Goal: Answer question/provide support: Share knowledge or assist other users

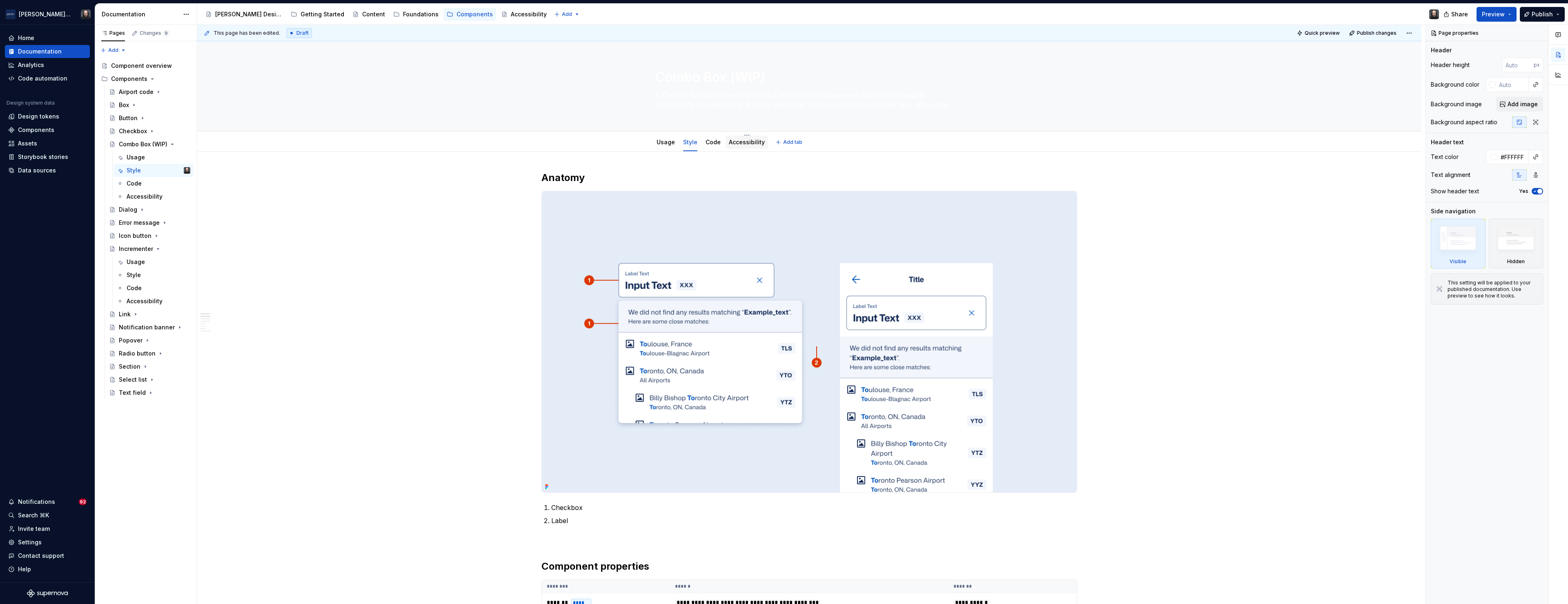
click at [749, 143] on link "Accessibility" at bounding box center [747, 142] width 36 height 7
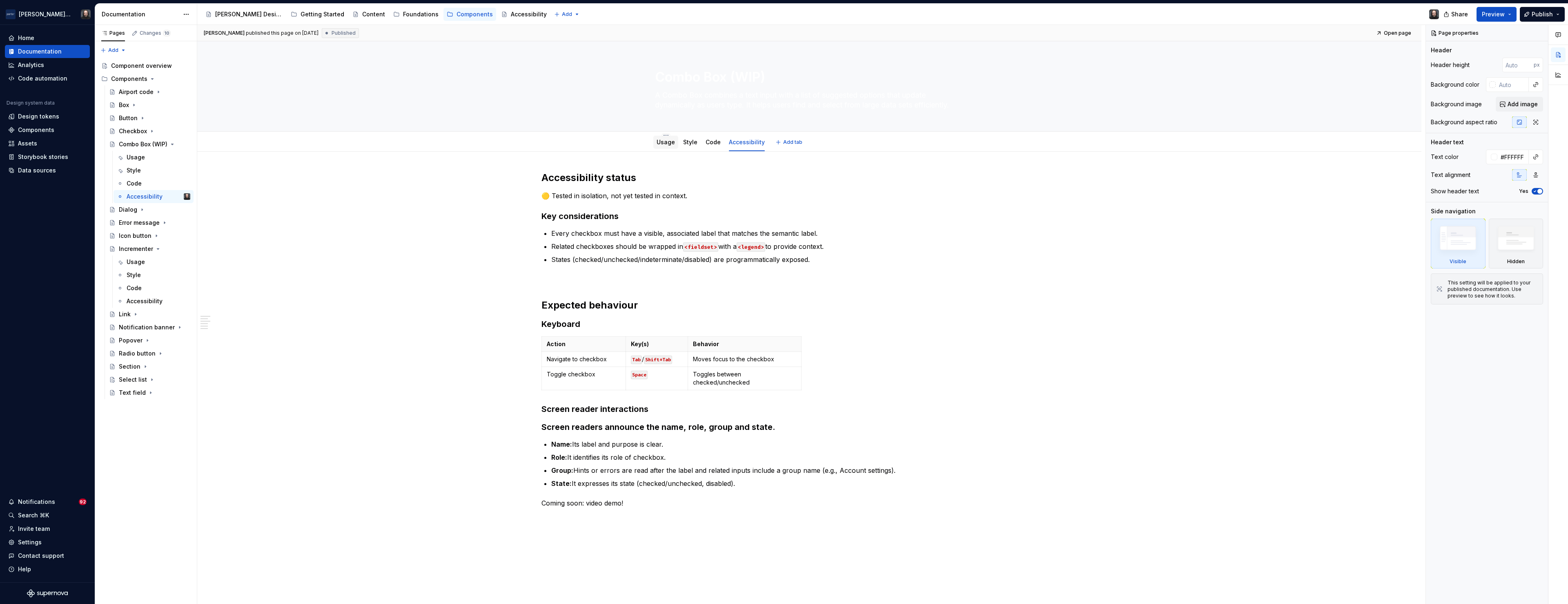
click at [670, 148] on div "Usage" at bounding box center [666, 142] width 25 height 13
click at [663, 141] on link "Usage" at bounding box center [666, 142] width 18 height 7
click at [664, 141] on link "Usage" at bounding box center [666, 142] width 18 height 7
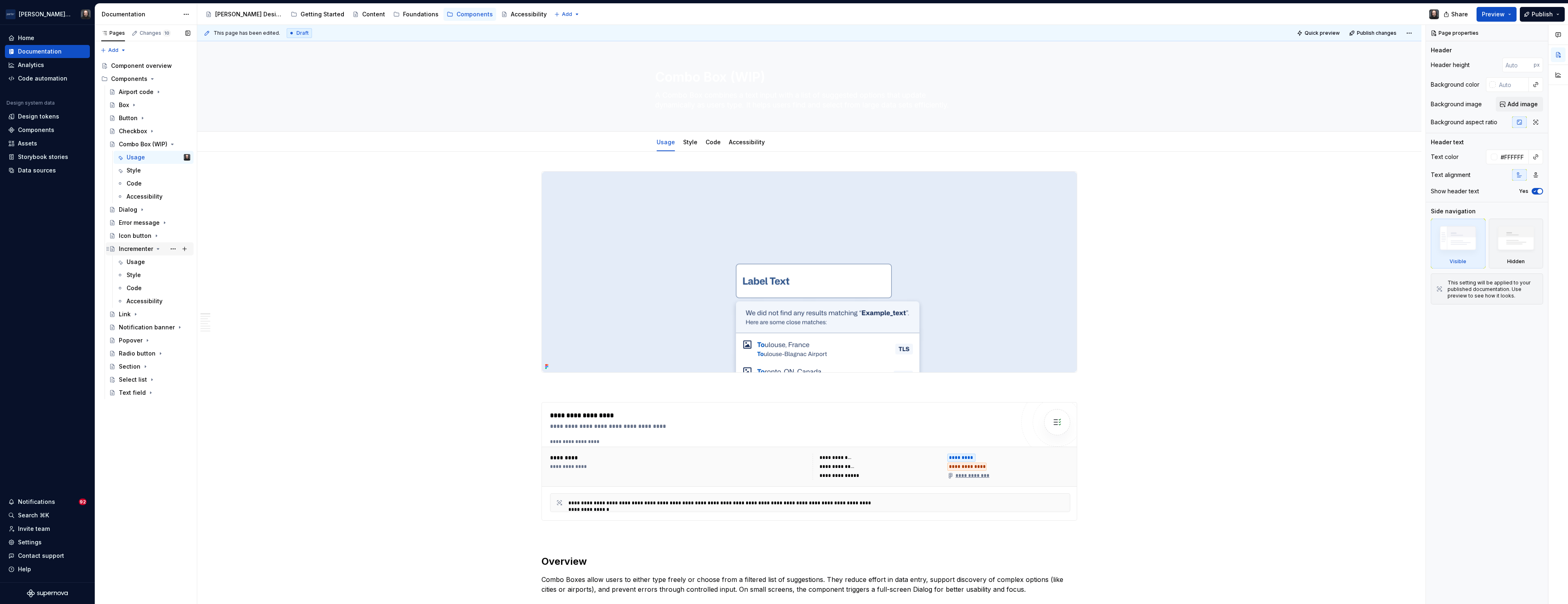
click at [156, 249] on icon "Page tree" at bounding box center [158, 248] width 7 height 7
click at [691, 146] on div "Style" at bounding box center [691, 142] width 15 height 8
click at [693, 142] on link "Style" at bounding box center [691, 142] width 15 height 7
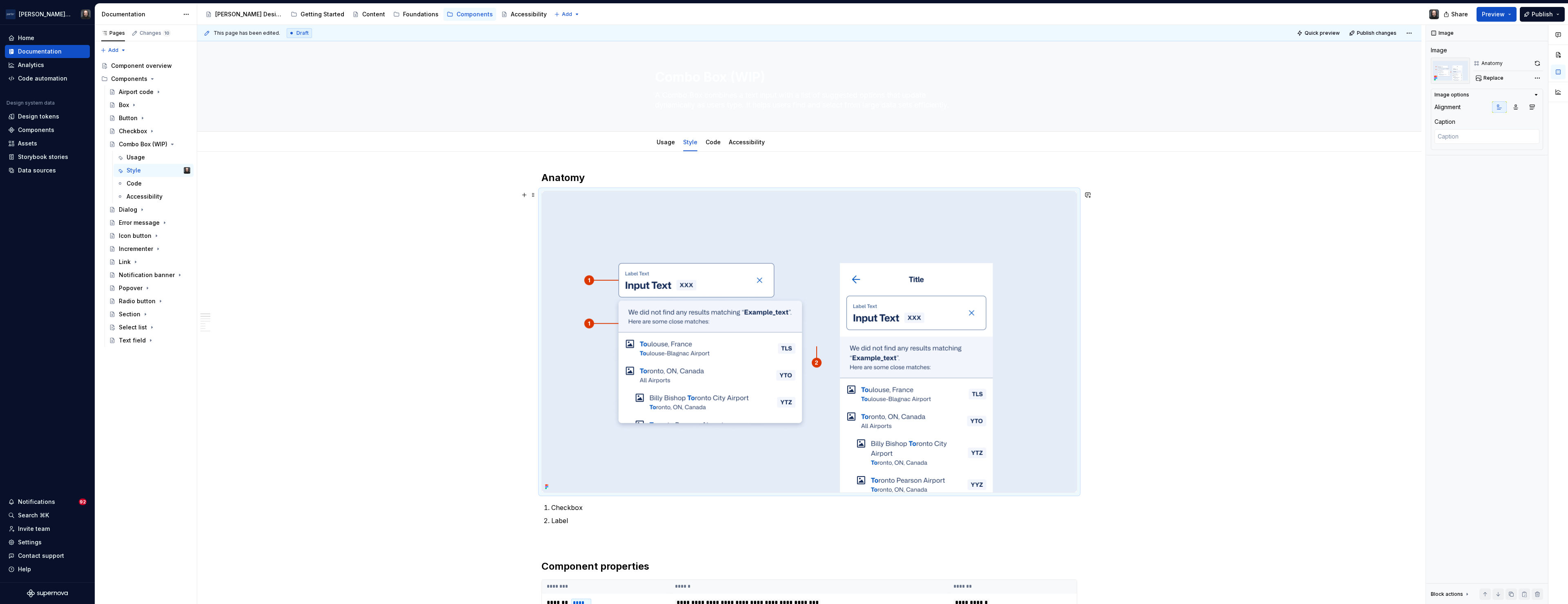
click at [1048, 286] on img at bounding box center [809, 342] width 535 height 301
click at [1537, 63] on button "button" at bounding box center [1538, 64] width 12 height 12
click at [1031, 259] on img at bounding box center [809, 342] width 535 height 301
click at [1018, 240] on img at bounding box center [809, 342] width 535 height 301
click at [1538, 61] on button "button" at bounding box center [1538, 64] width 12 height 12
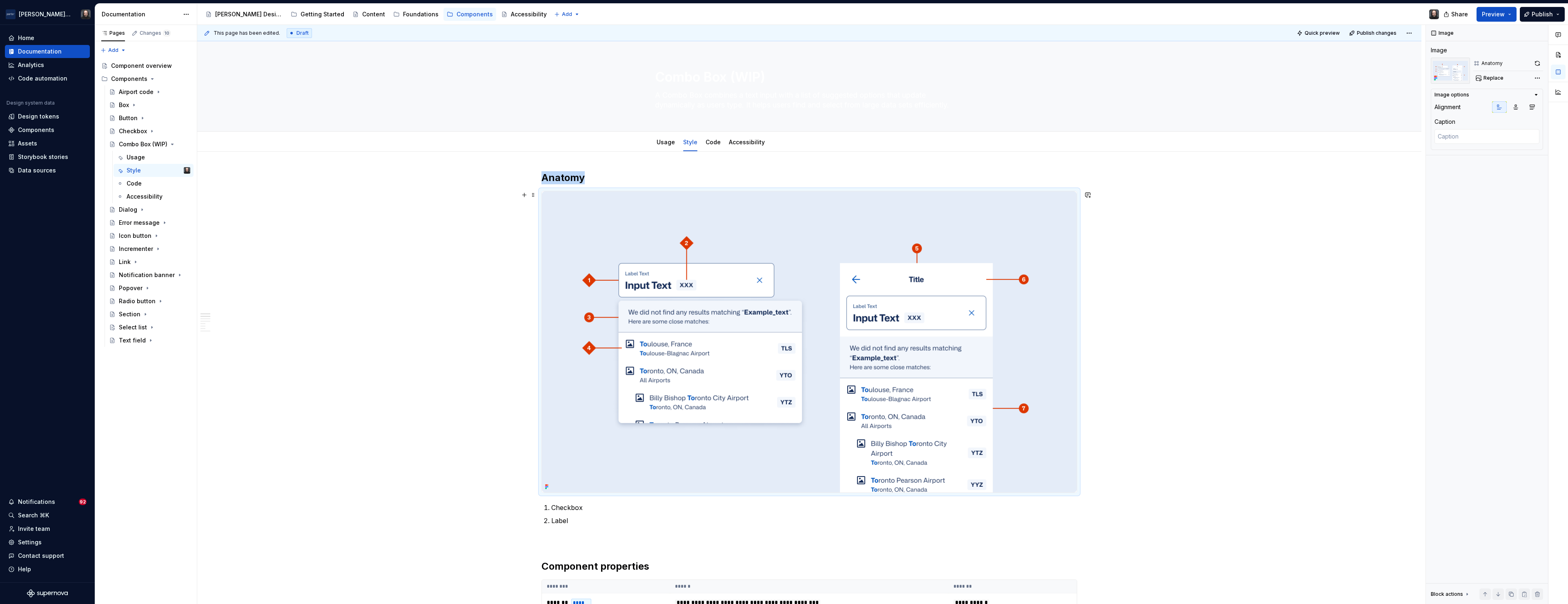
click at [1177, 290] on div "**********" at bounding box center [811, 314] width 1229 height 579
type textarea "*"
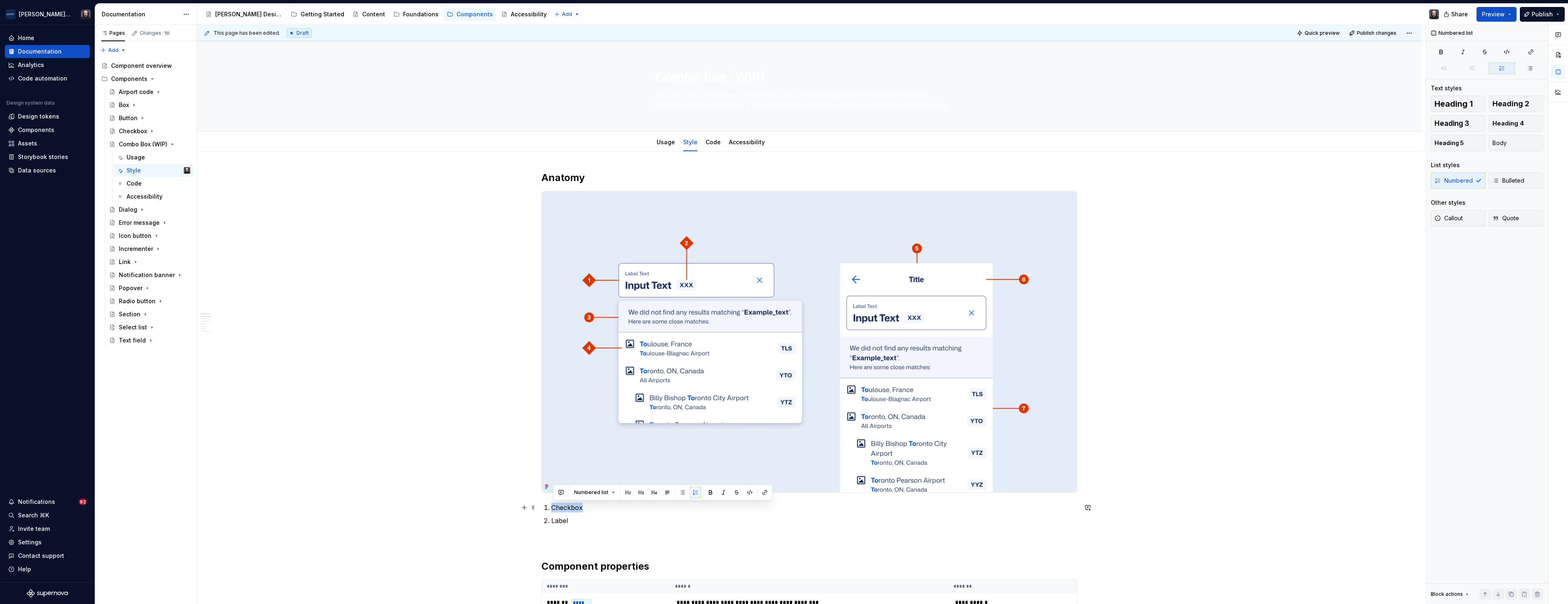
drag, startPoint x: 586, startPoint y: 507, endPoint x: 555, endPoint y: 508, distance: 31.0
click at [555, 508] on p "Checkbox" at bounding box center [814, 507] width 526 height 9
drag, startPoint x: 564, startPoint y: 521, endPoint x: 554, endPoint y: 523, distance: 10.2
click at [554, 523] on p "Label" at bounding box center [814, 520] width 526 height 9
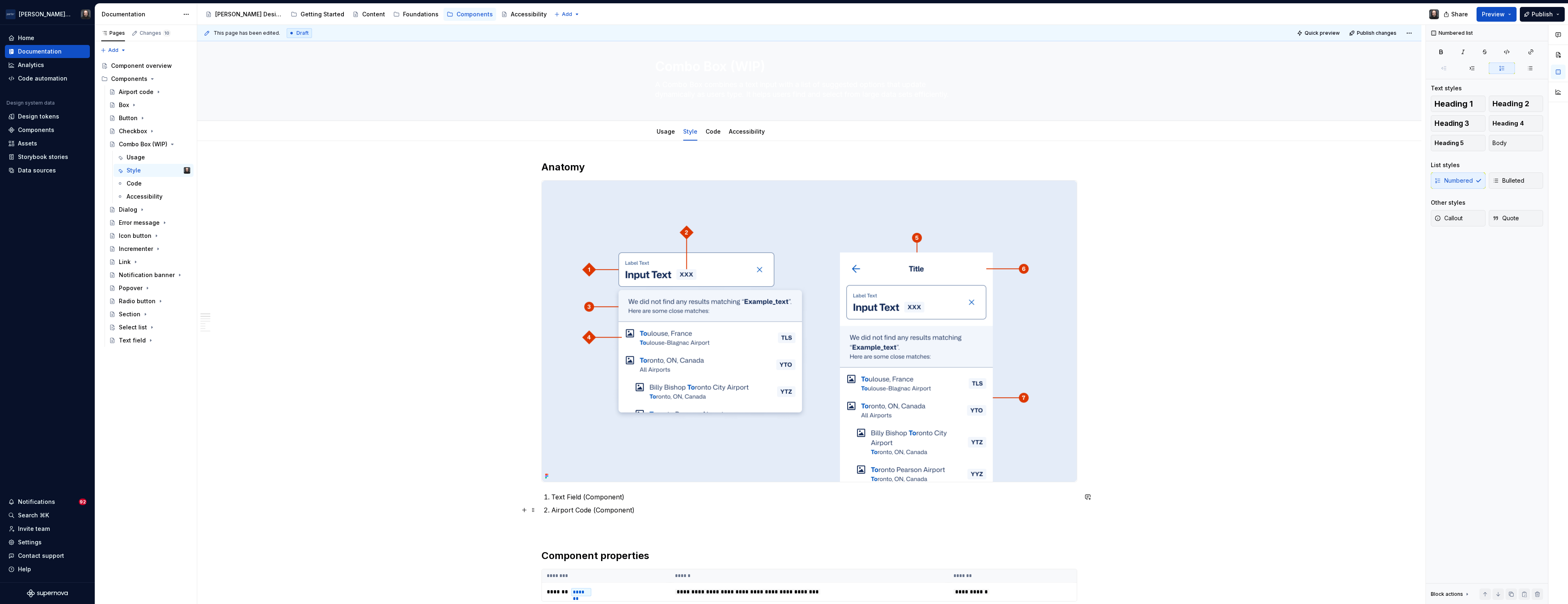
click at [647, 509] on p "Airport Code (Component)" at bounding box center [814, 510] width 526 height 9
click at [579, 550] on p "Dialog on small screens (Component)" at bounding box center [814, 548] width 526 height 9
click at [679, 551] on p "Dialog for small screens (Component)" at bounding box center [814, 548] width 526 height 9
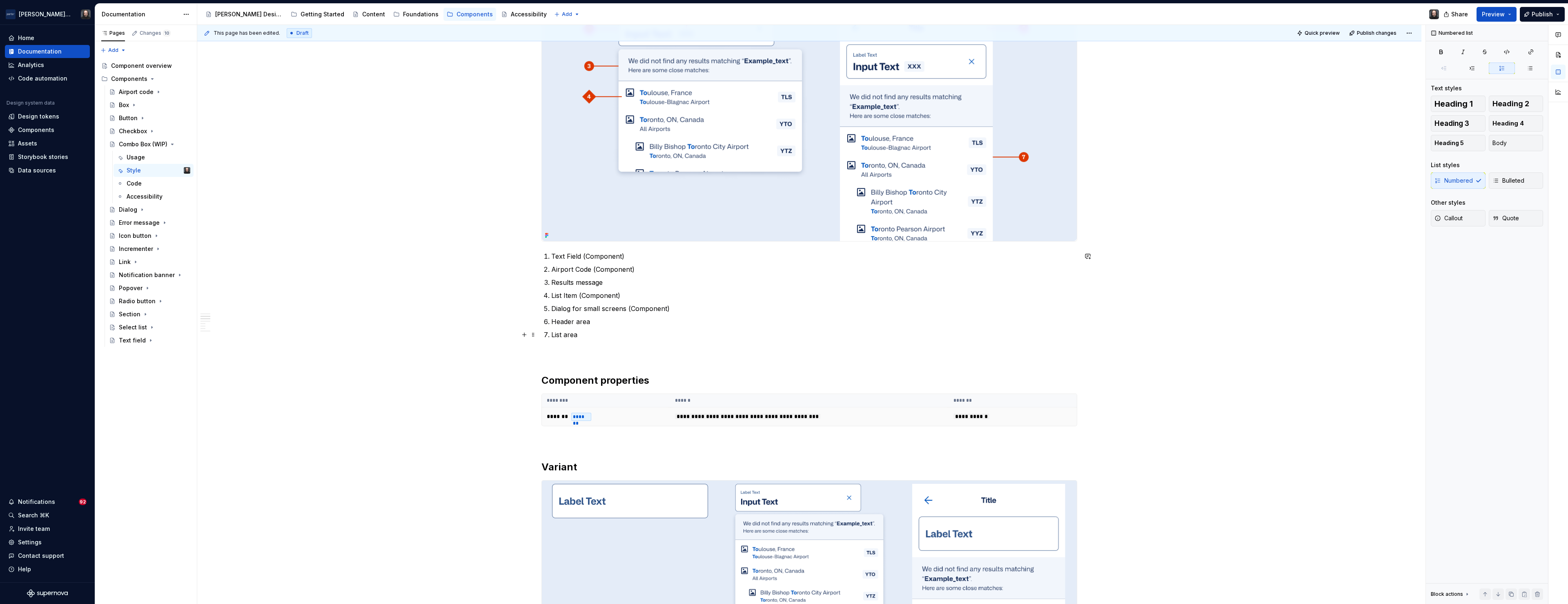
scroll to position [294, 0]
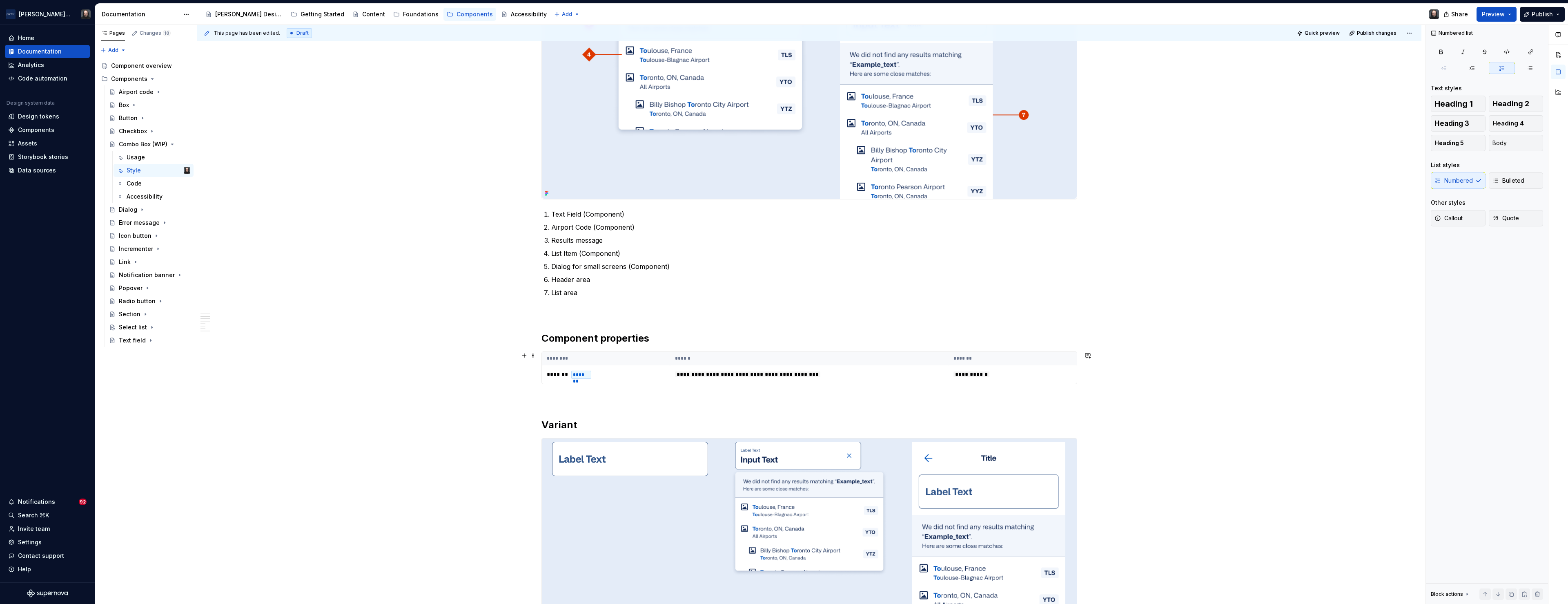
click at [904, 362] on th "******" at bounding box center [810, 359] width 279 height 13
click at [547, 400] on p at bounding box center [810, 398] width 536 height 9
click at [633, 365] on td "******* *******" at bounding box center [606, 375] width 128 height 19
click at [536, 356] on span at bounding box center [533, 356] width 7 height 12
click at [554, 367] on div "Duplicate" at bounding box center [574, 367] width 53 height 8
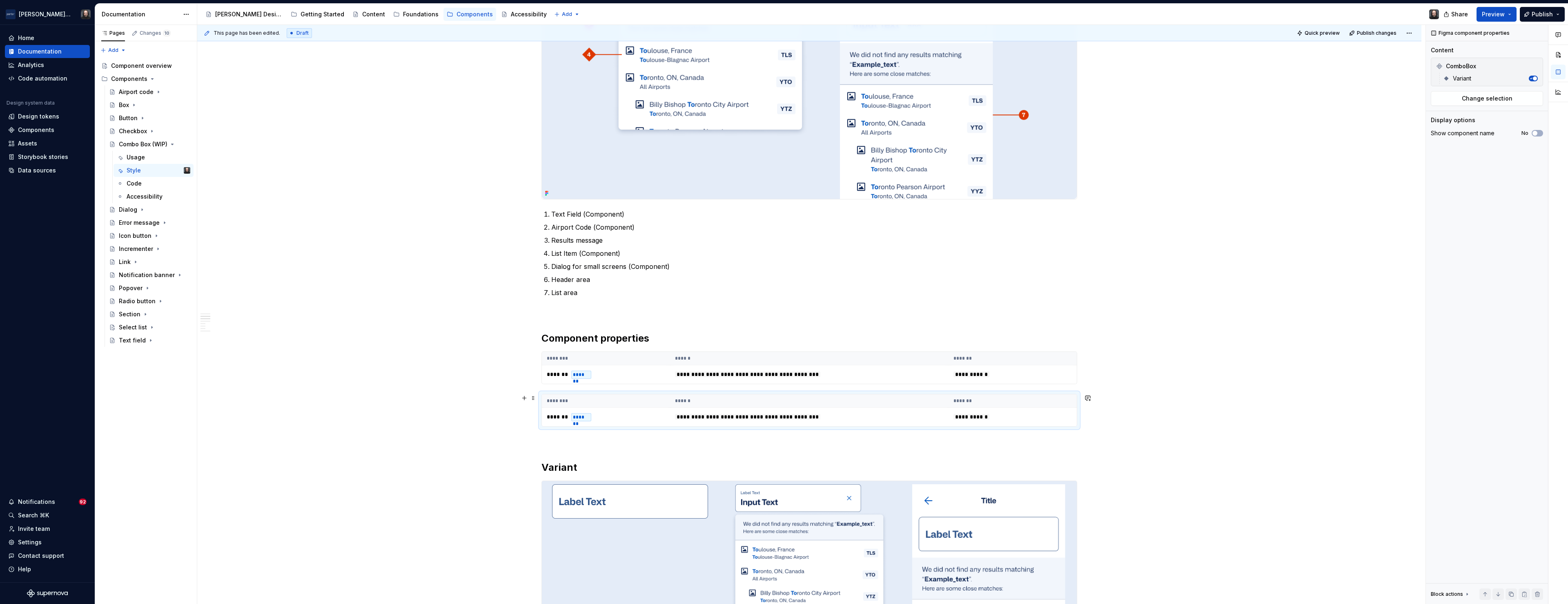
click at [915, 398] on th "******" at bounding box center [810, 401] width 279 height 13
click at [1491, 98] on span "Change selection" at bounding box center [1487, 98] width 50 height 8
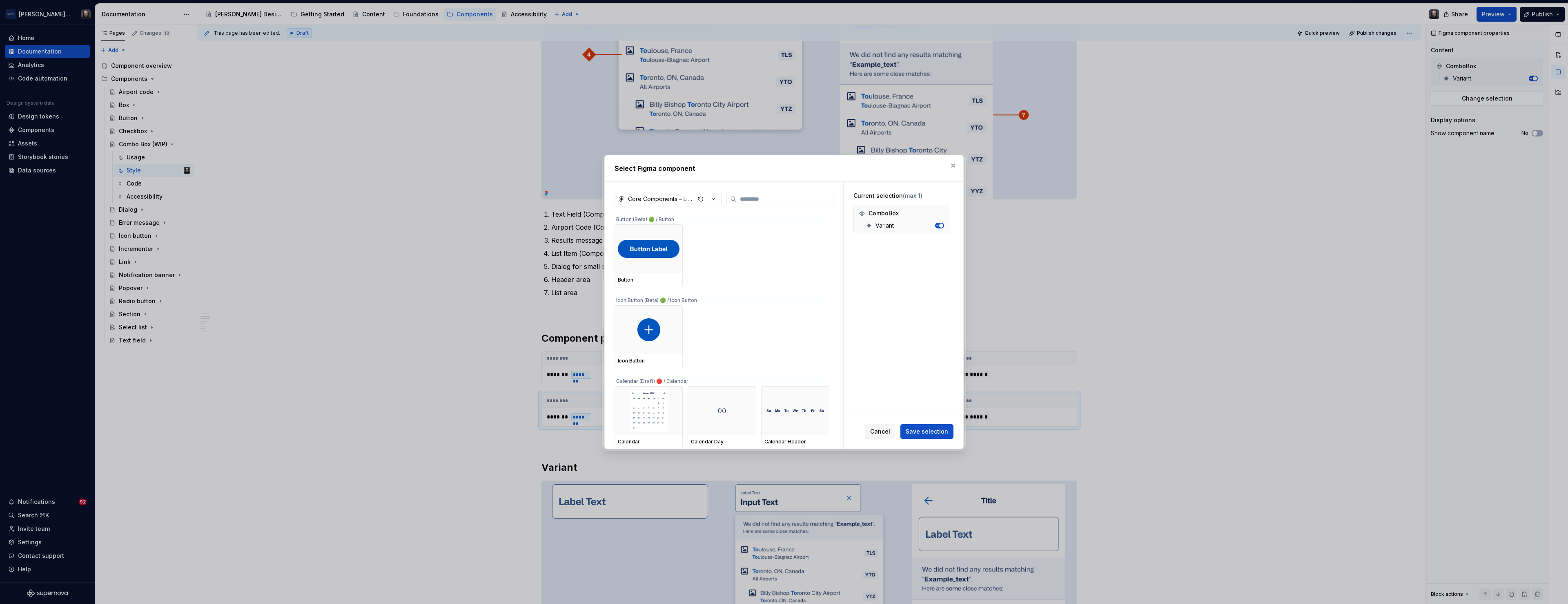
type textarea "*"
click at [943, 213] on button "button" at bounding box center [941, 213] width 12 height 12
click at [757, 202] on input "search" at bounding box center [785, 199] width 96 height 8
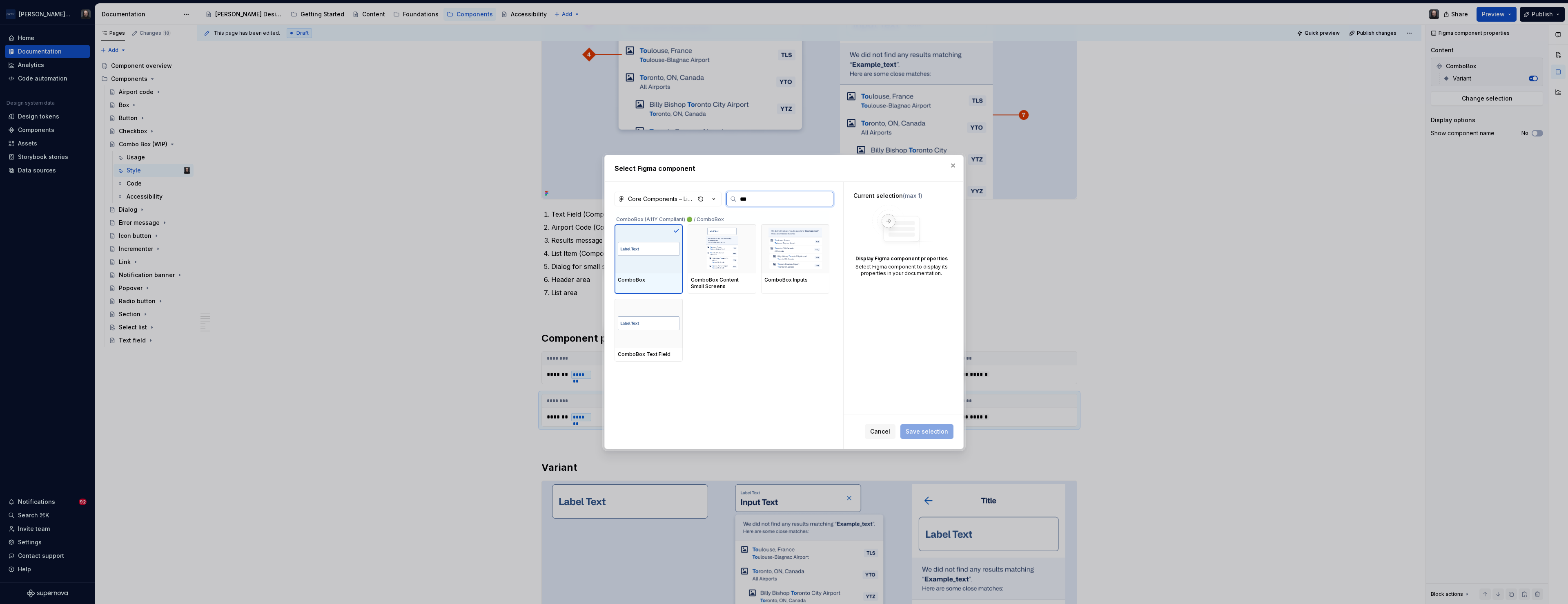
type input "****"
click at [795, 257] on img at bounding box center [795, 249] width 61 height 42
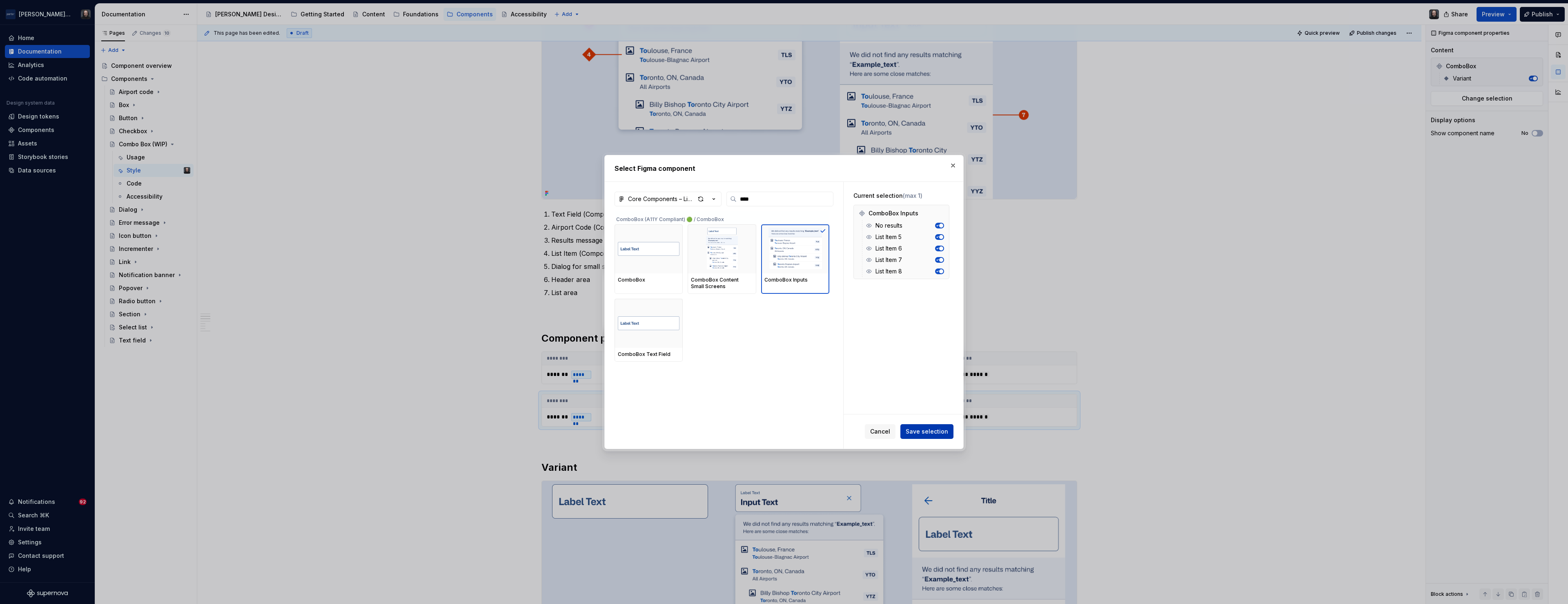
click at [926, 431] on span "Save selection" at bounding box center [927, 431] width 42 height 8
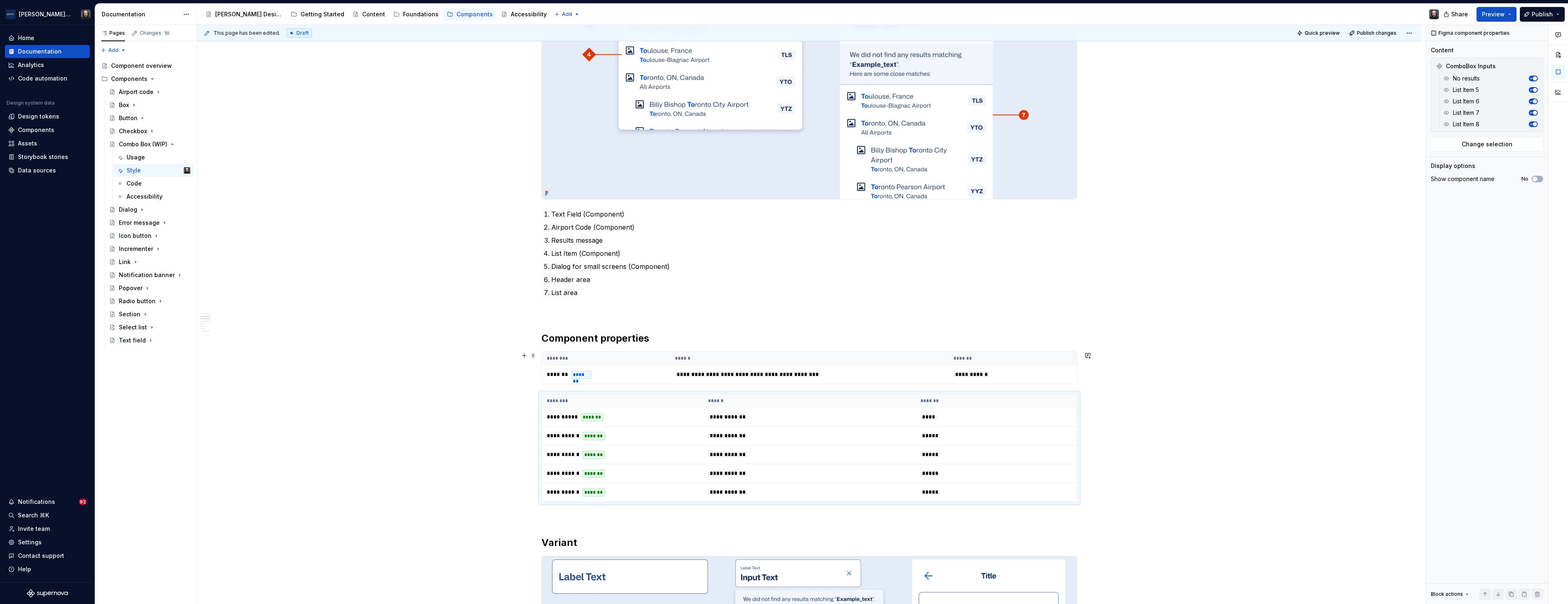
click at [1488, 142] on span "Change selection" at bounding box center [1487, 144] width 50 height 8
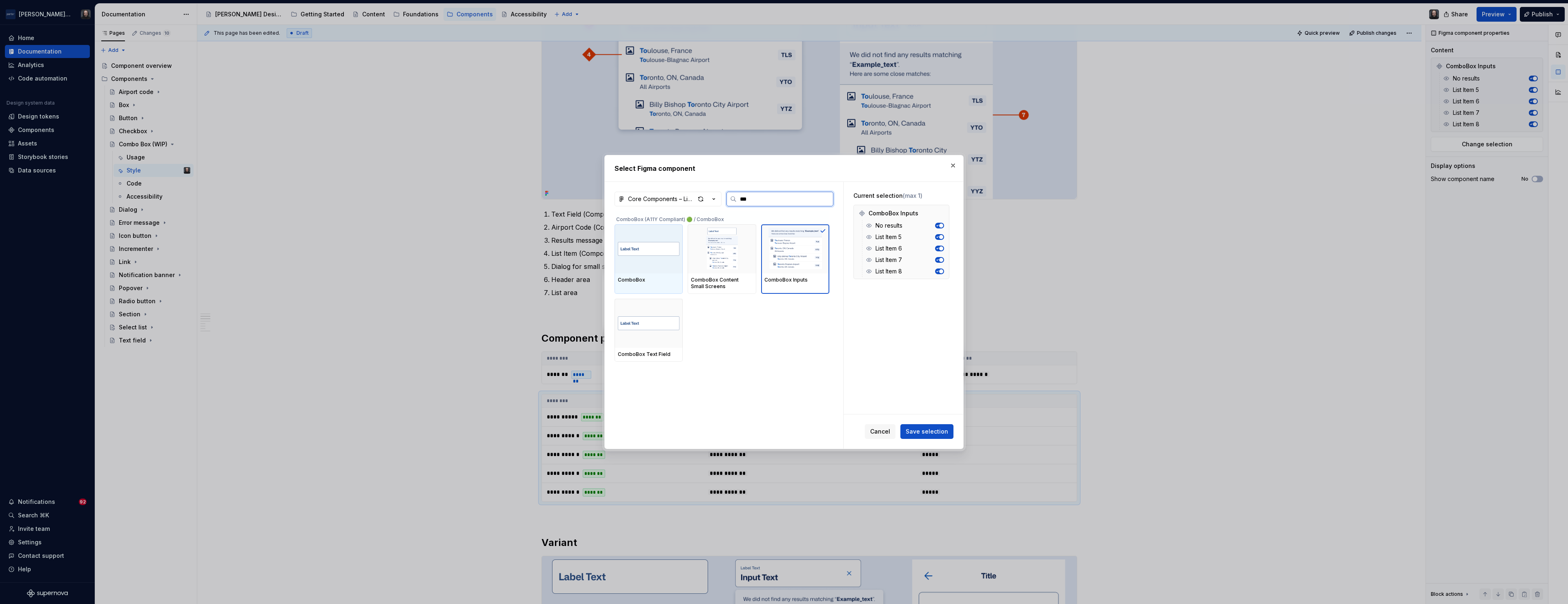
type input "****"
click at [660, 246] on img at bounding box center [648, 248] width 61 height 34
click at [785, 252] on img at bounding box center [795, 249] width 61 height 42
click at [890, 431] on span "Cancel" at bounding box center [880, 431] width 20 height 8
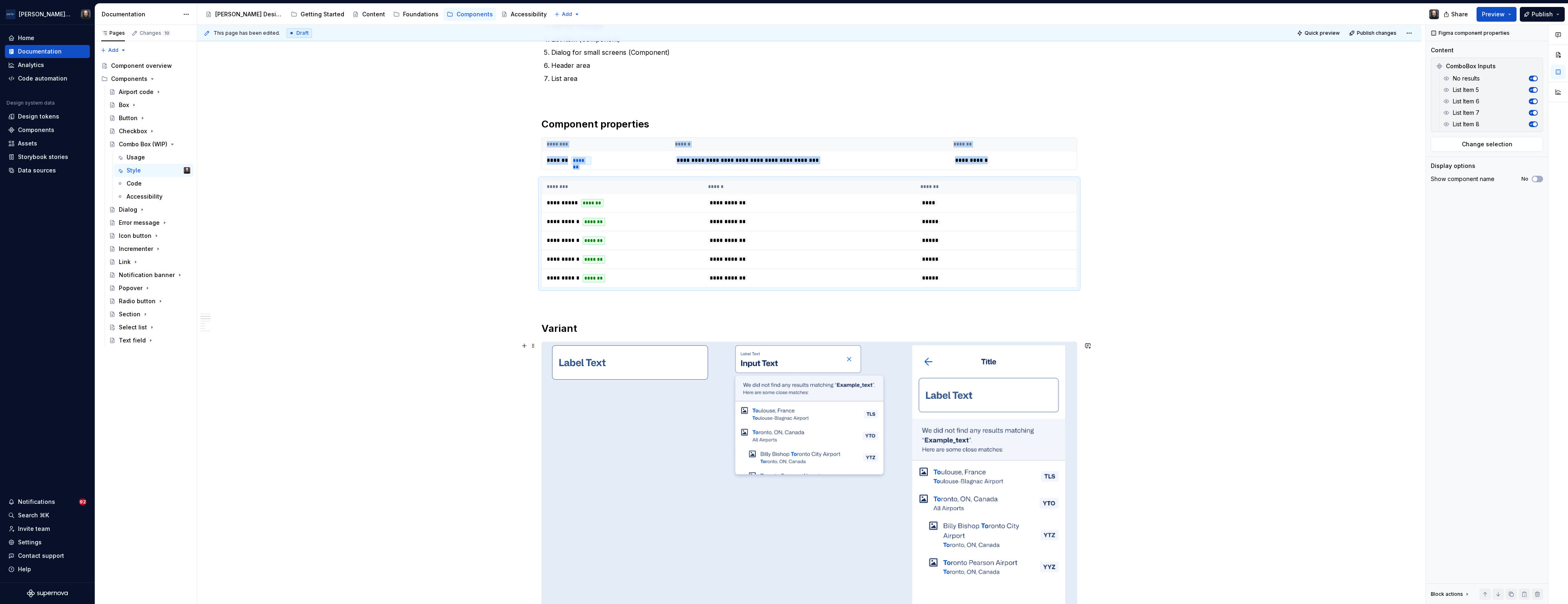
click at [1180, 413] on div "**********" at bounding box center [809, 446] width 1224 height 1605
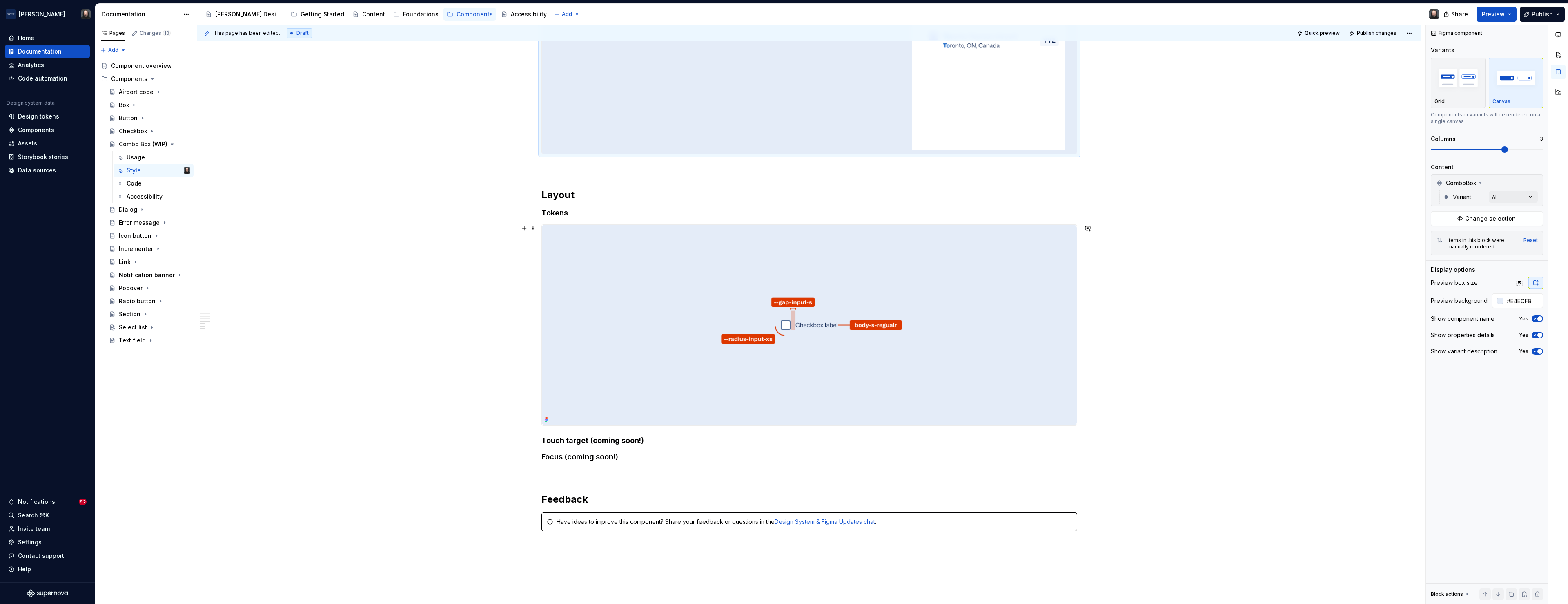
scroll to position [992, 0]
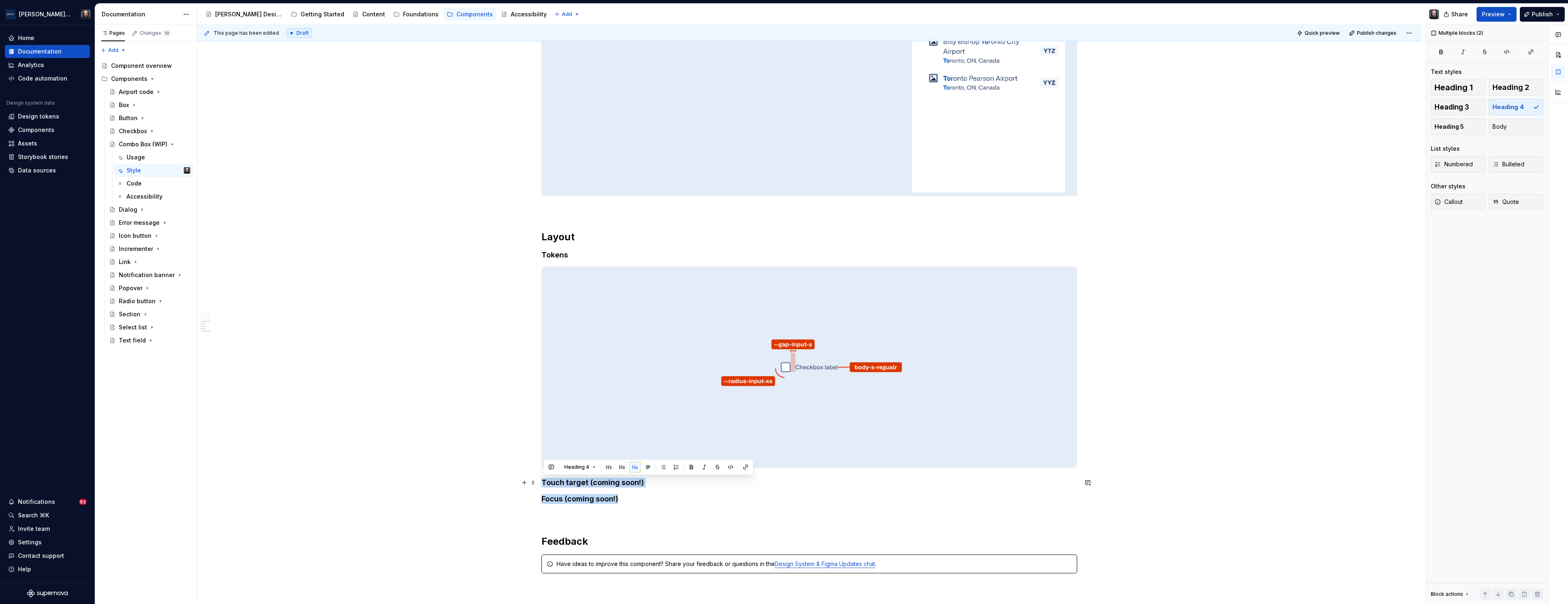
drag, startPoint x: 608, startPoint y: 500, endPoint x: 544, endPoint y: 483, distance: 66.2
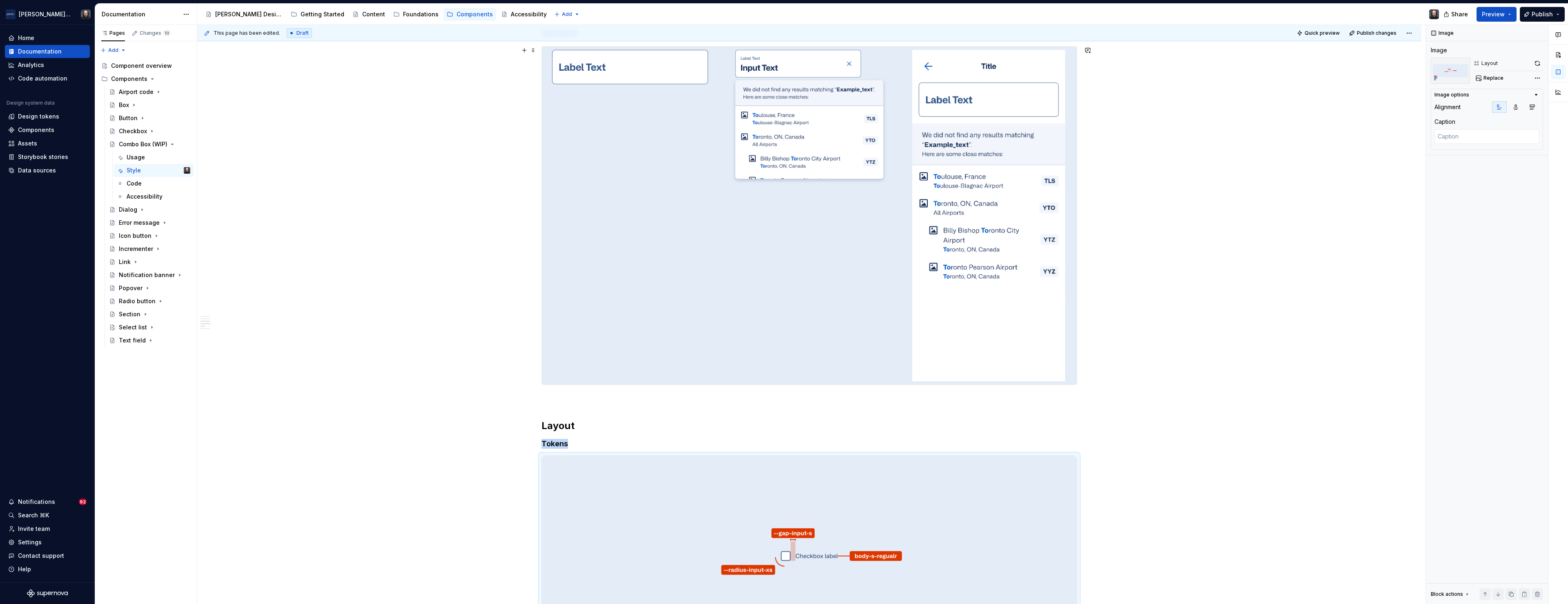
scroll to position [928, 0]
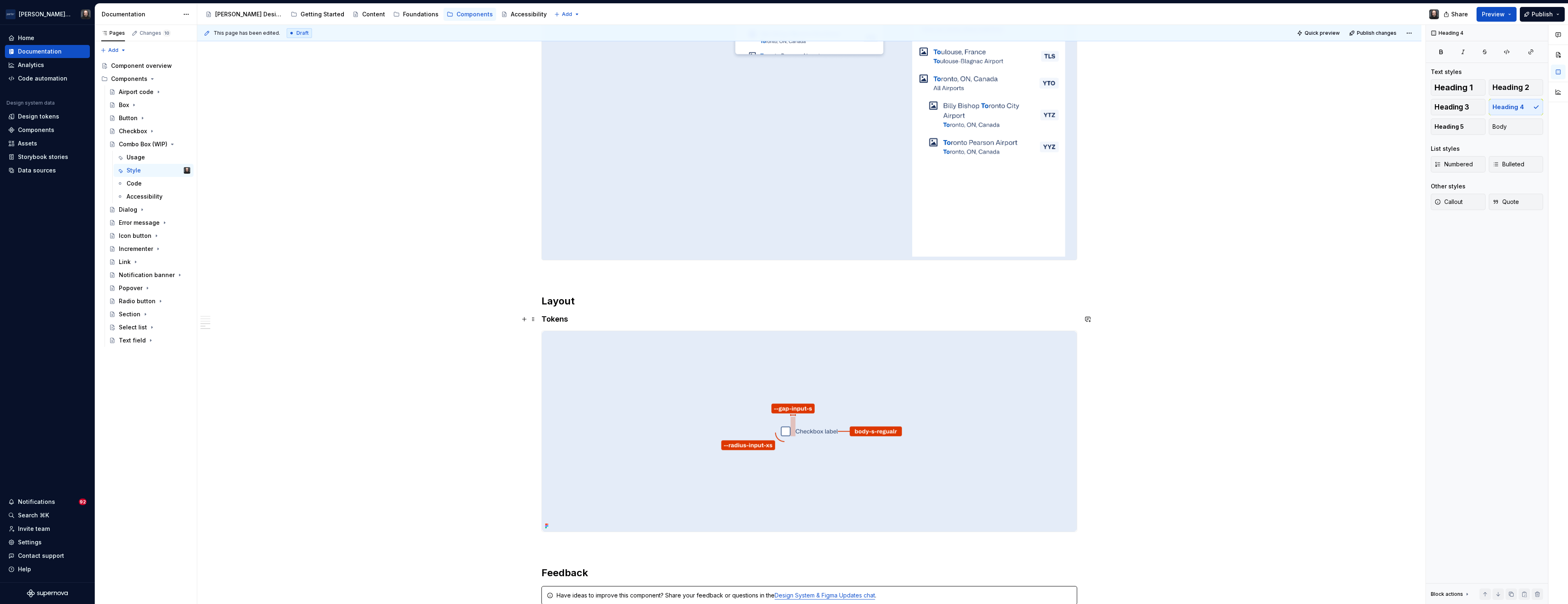
drag, startPoint x: 564, startPoint y: 320, endPoint x: 547, endPoint y: 321, distance: 17.0
click at [547, 321] on h4 "Tokens" at bounding box center [810, 318] width 536 height 9
drag, startPoint x: 545, startPoint y: 318, endPoint x: 569, endPoint y: 321, distance: 24.2
click at [569, 321] on h4 "Tokens" at bounding box center [810, 318] width 536 height 9
click at [932, 377] on img at bounding box center [809, 431] width 535 height 201
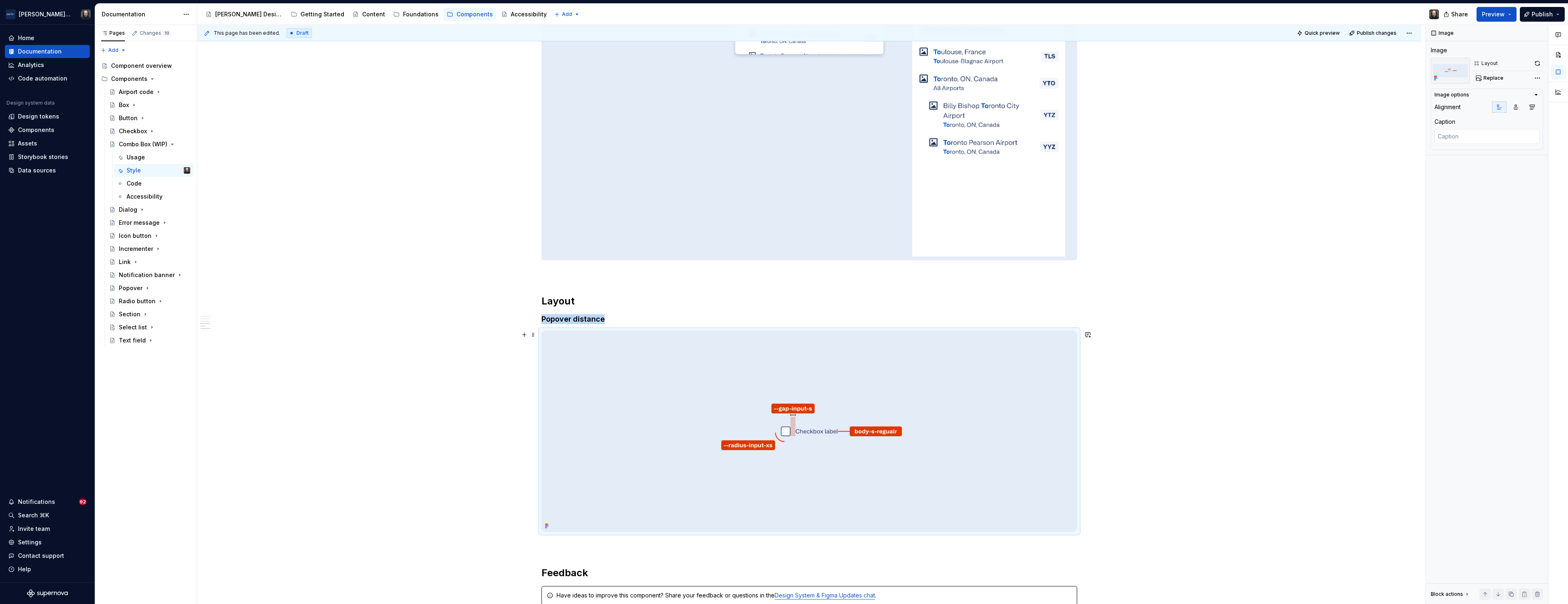
click at [998, 380] on img at bounding box center [809, 431] width 535 height 201
click at [1490, 79] on span "Replace" at bounding box center [1494, 77] width 20 height 7
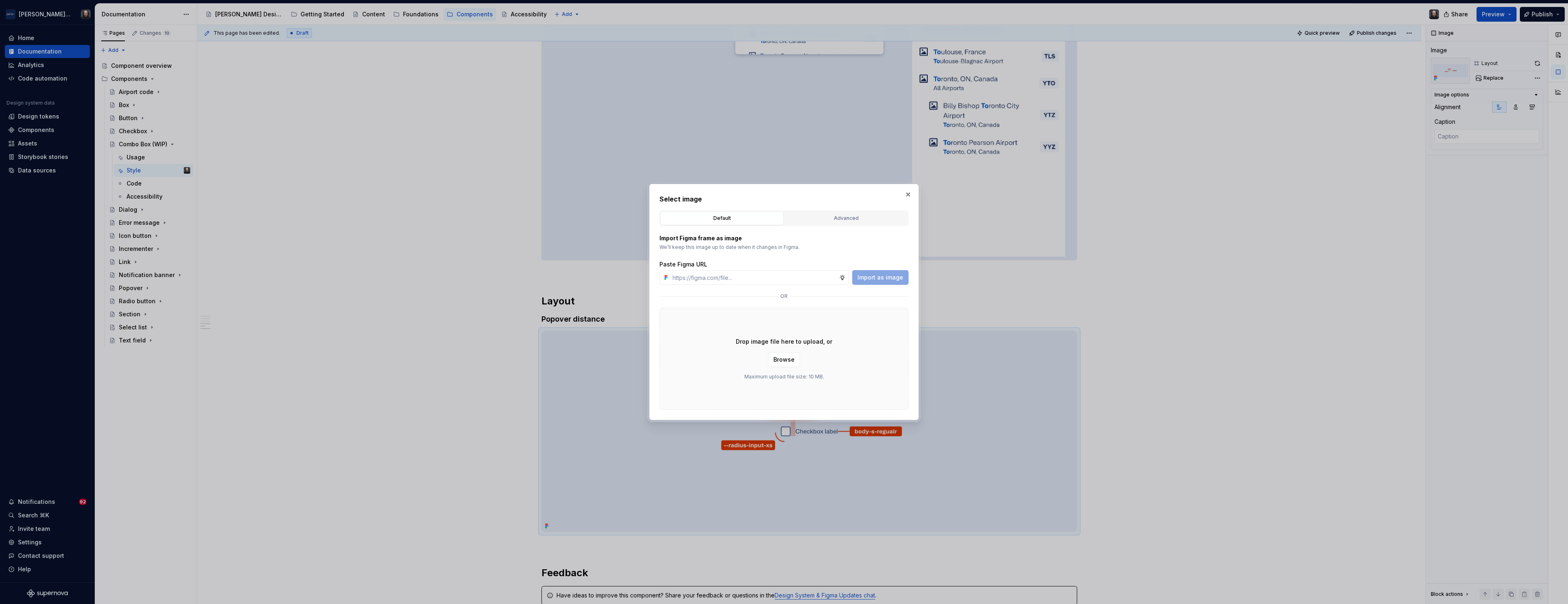
click at [853, 216] on div "Advanced" at bounding box center [846, 218] width 118 height 8
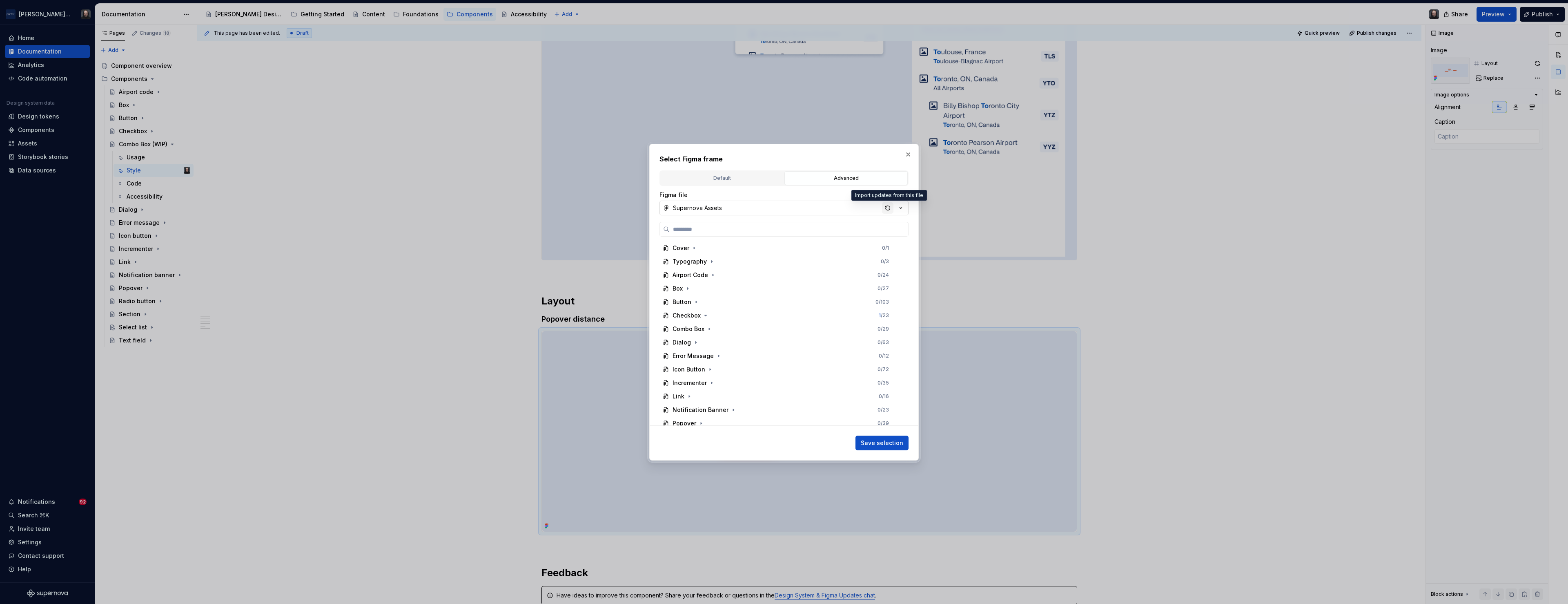
click at [885, 208] on div "button" at bounding box center [888, 208] width 12 height 12
click at [710, 308] on icon "button" at bounding box center [709, 307] width 7 height 7
click at [887, 210] on div "button" at bounding box center [888, 208] width 12 height 12
click at [725, 358] on div "Popover 0 / 6" at bounding box center [785, 356] width 235 height 13
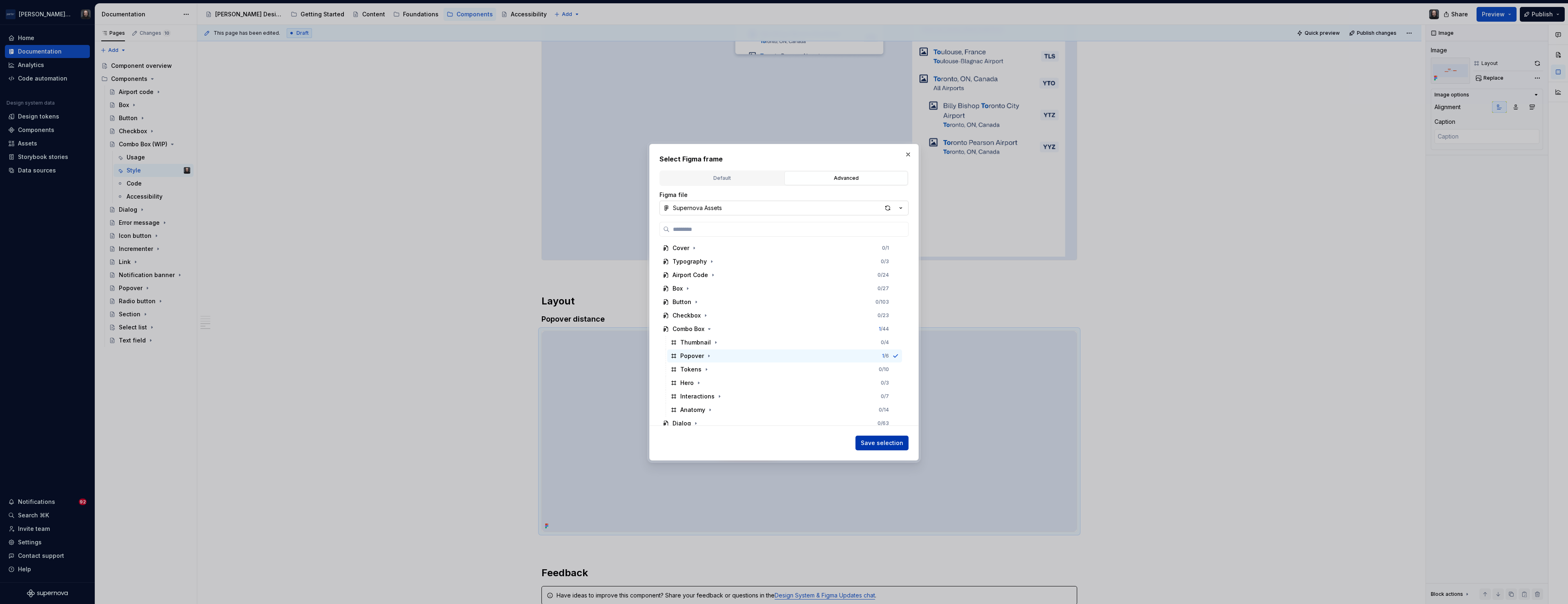
click at [892, 443] on span "Save selection" at bounding box center [882, 443] width 42 height 8
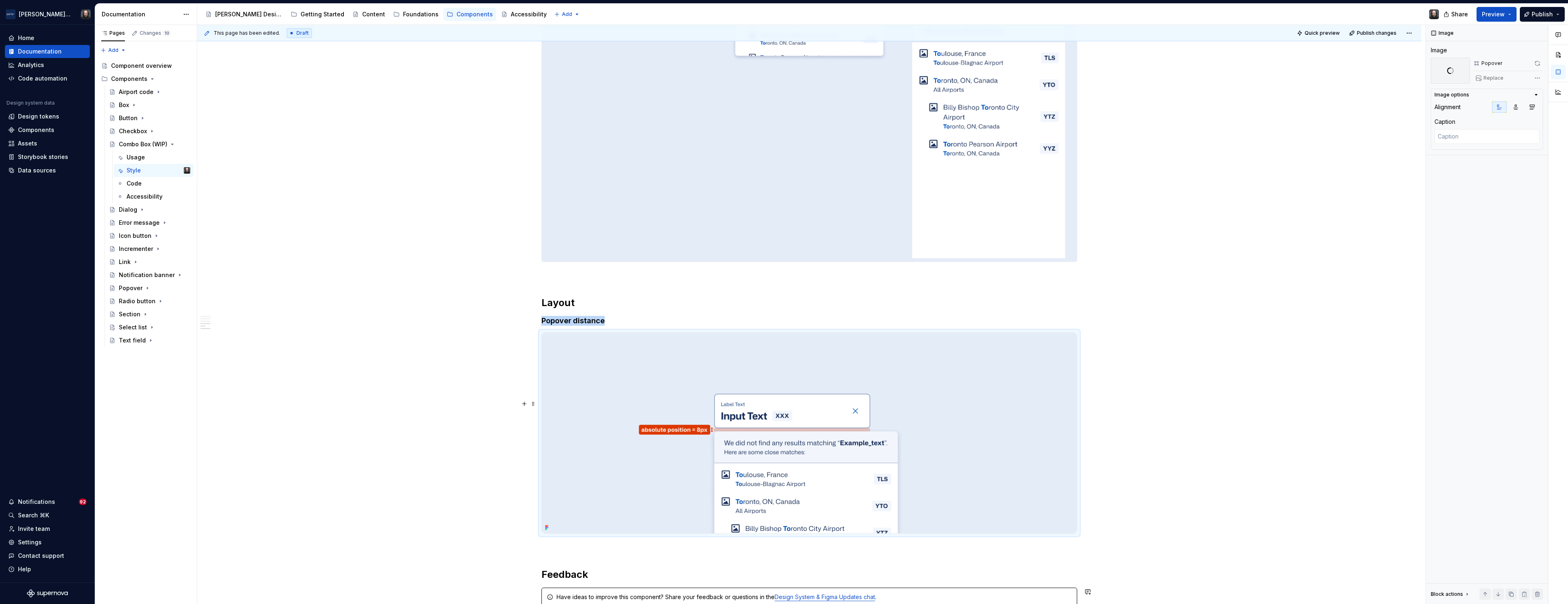
scroll to position [928, 0]
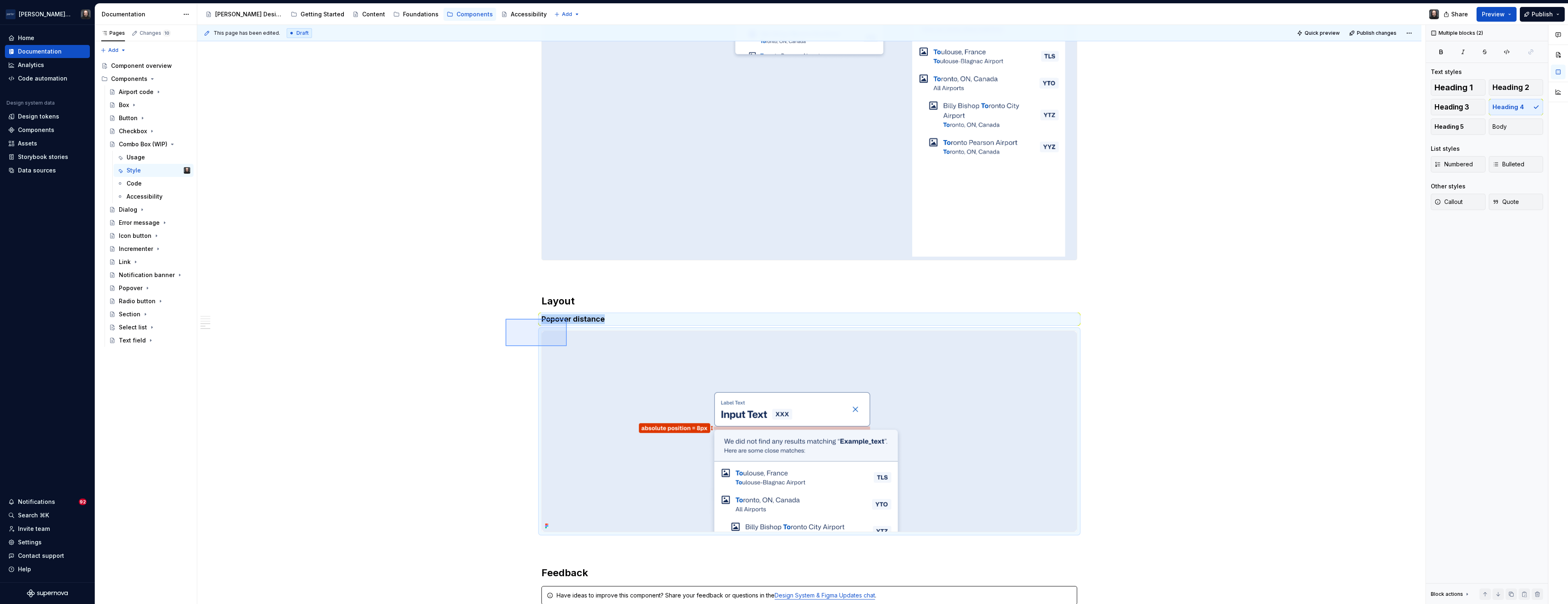
drag, startPoint x: 506, startPoint y: 318, endPoint x: 567, endPoint y: 345, distance: 66.7
click at [567, 345] on div "**********" at bounding box center [811, 314] width 1229 height 579
copy div "Layout Popover distance"
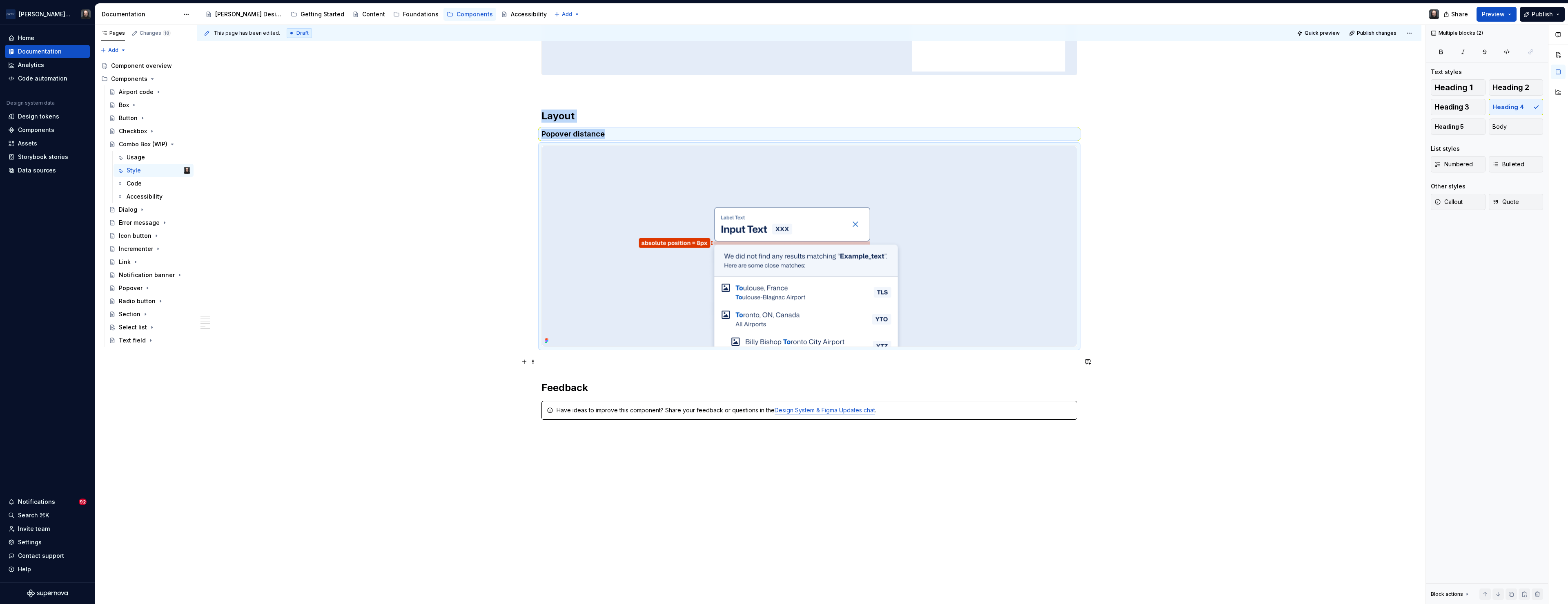
click at [552, 362] on p at bounding box center [810, 361] width 536 height 9
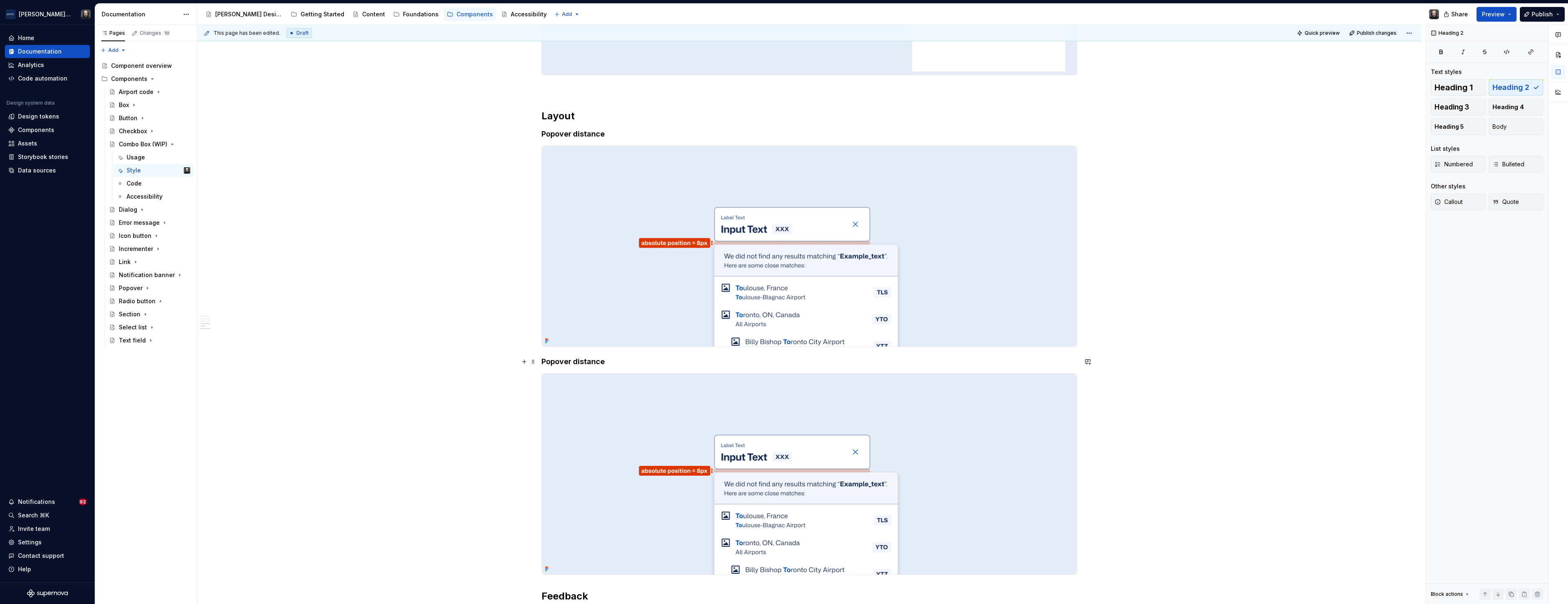
click at [543, 362] on h4 "Popover distance" at bounding box center [810, 361] width 536 height 9
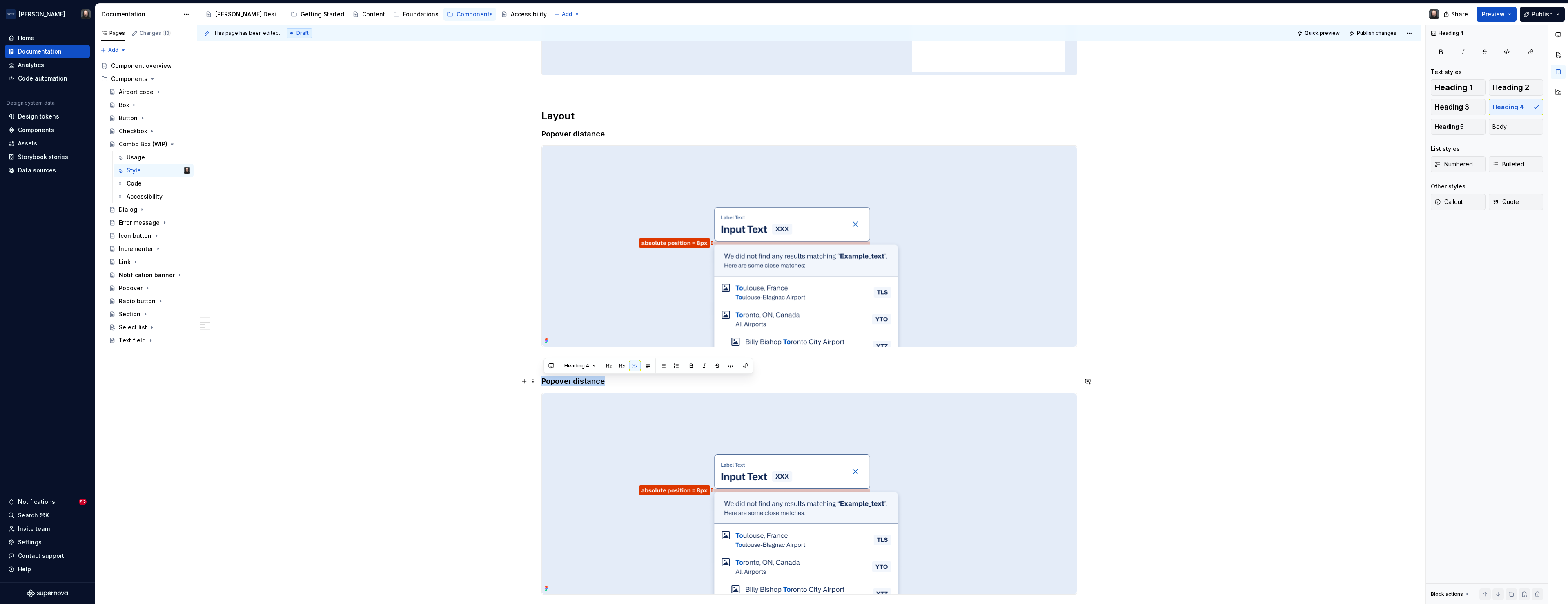
drag, startPoint x: 607, startPoint y: 382, endPoint x: 545, endPoint y: 382, distance: 62.0
click at [545, 382] on h4 "Popover distance" at bounding box center [810, 381] width 536 height 9
click at [950, 487] on img at bounding box center [809, 493] width 535 height 201
click at [1491, 78] on span "Replace" at bounding box center [1494, 77] width 20 height 7
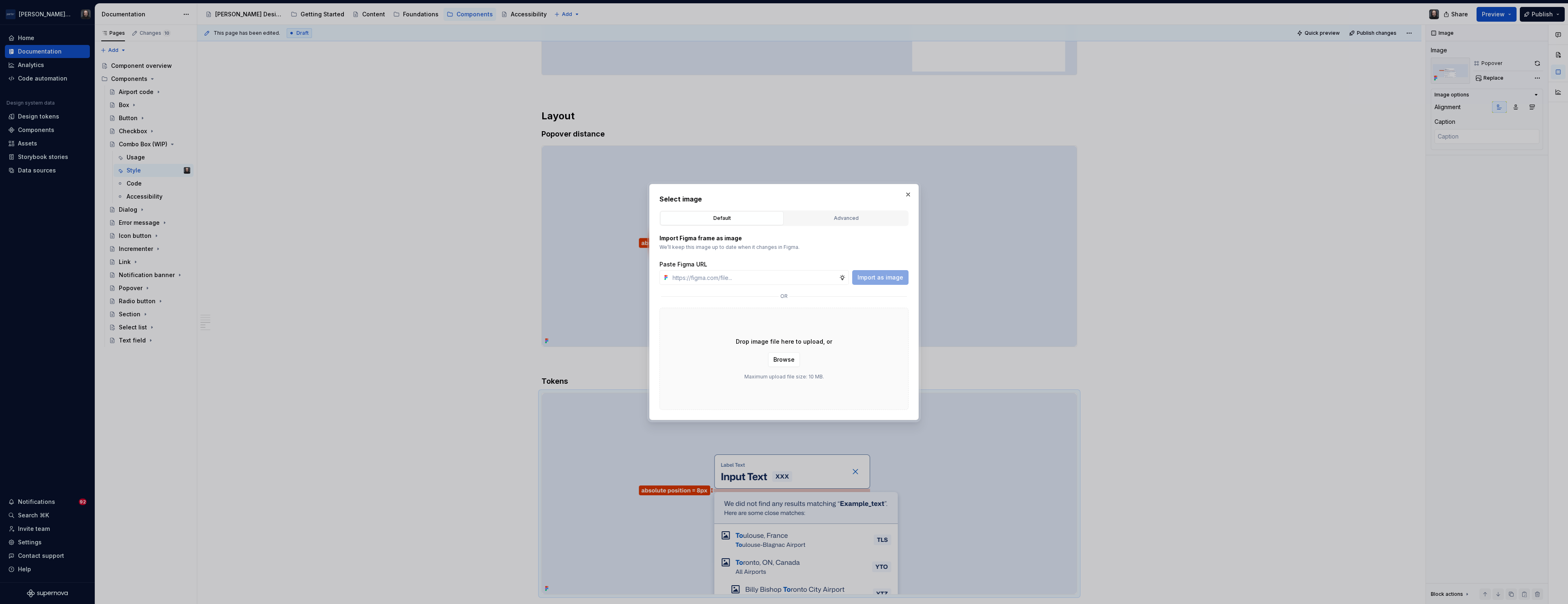
click at [845, 217] on div "Advanced" at bounding box center [846, 218] width 118 height 8
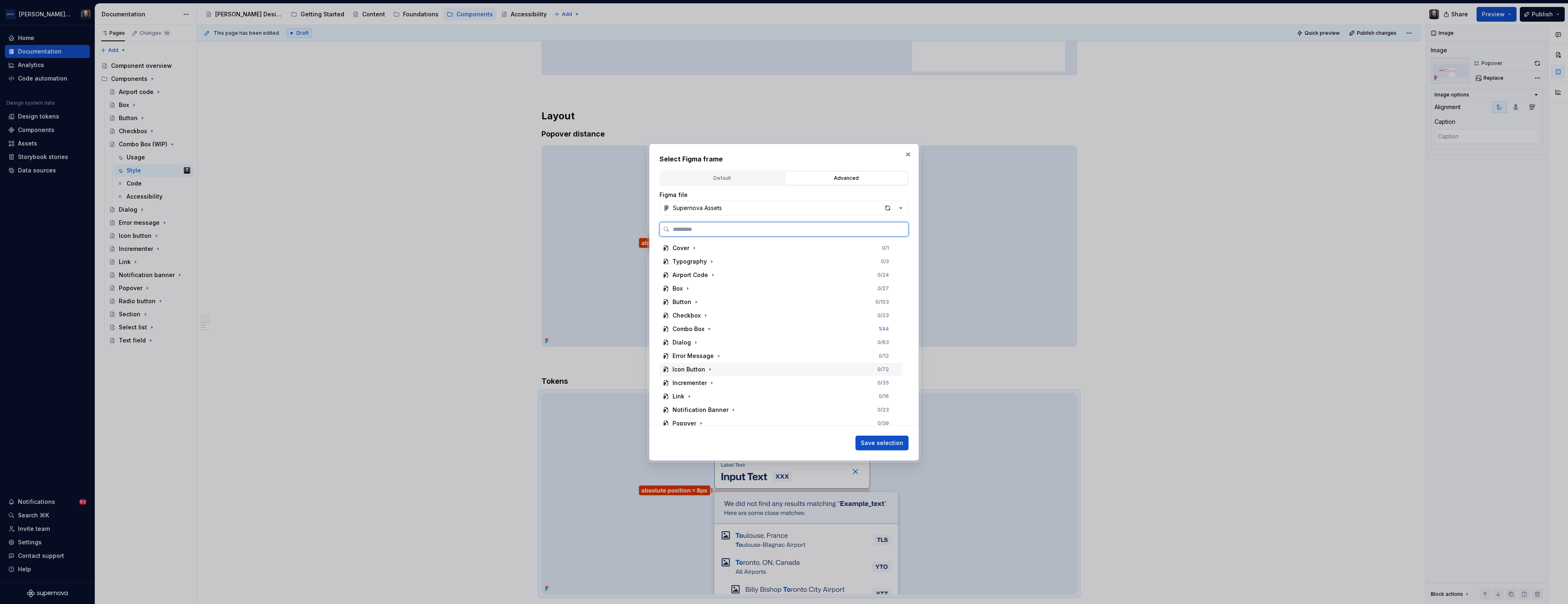
scroll to position [16, 0]
click at [709, 314] on icon "button" at bounding box center [709, 313] width 7 height 7
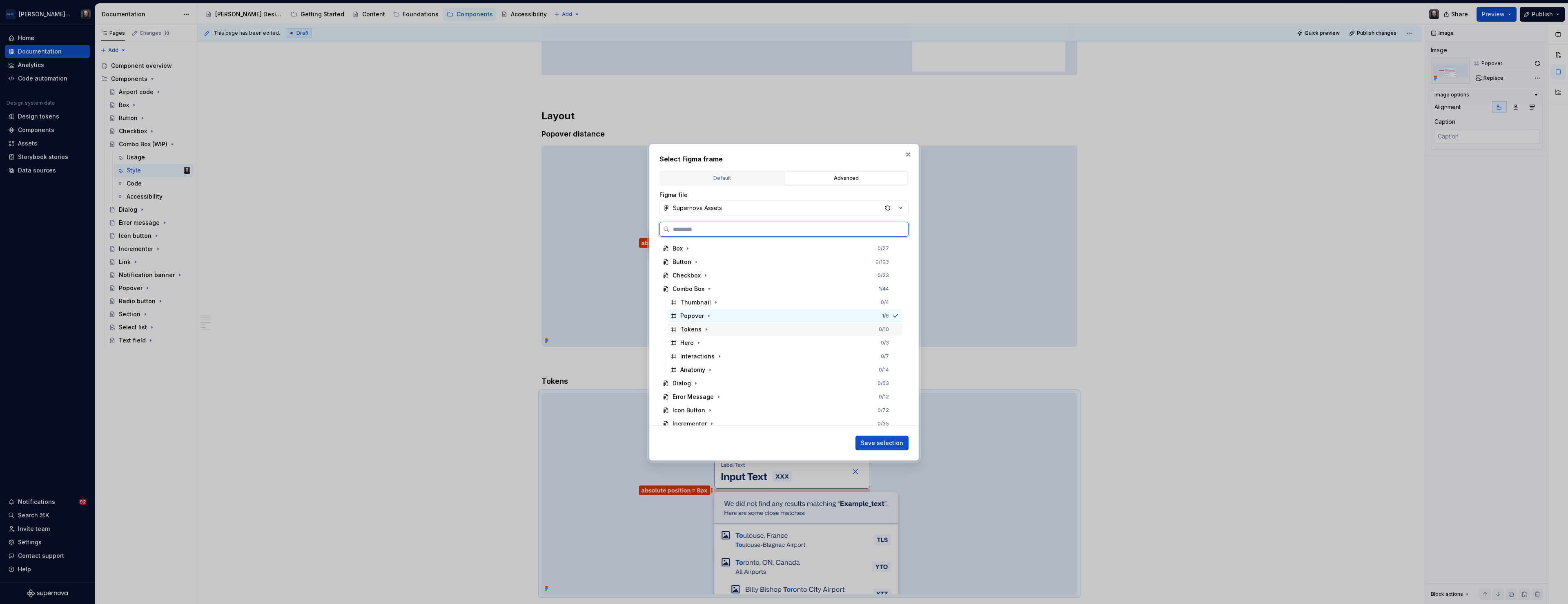
click at [693, 330] on div "Tokens" at bounding box center [691, 329] width 21 height 8
click at [880, 440] on span "Save selection" at bounding box center [882, 443] width 42 height 8
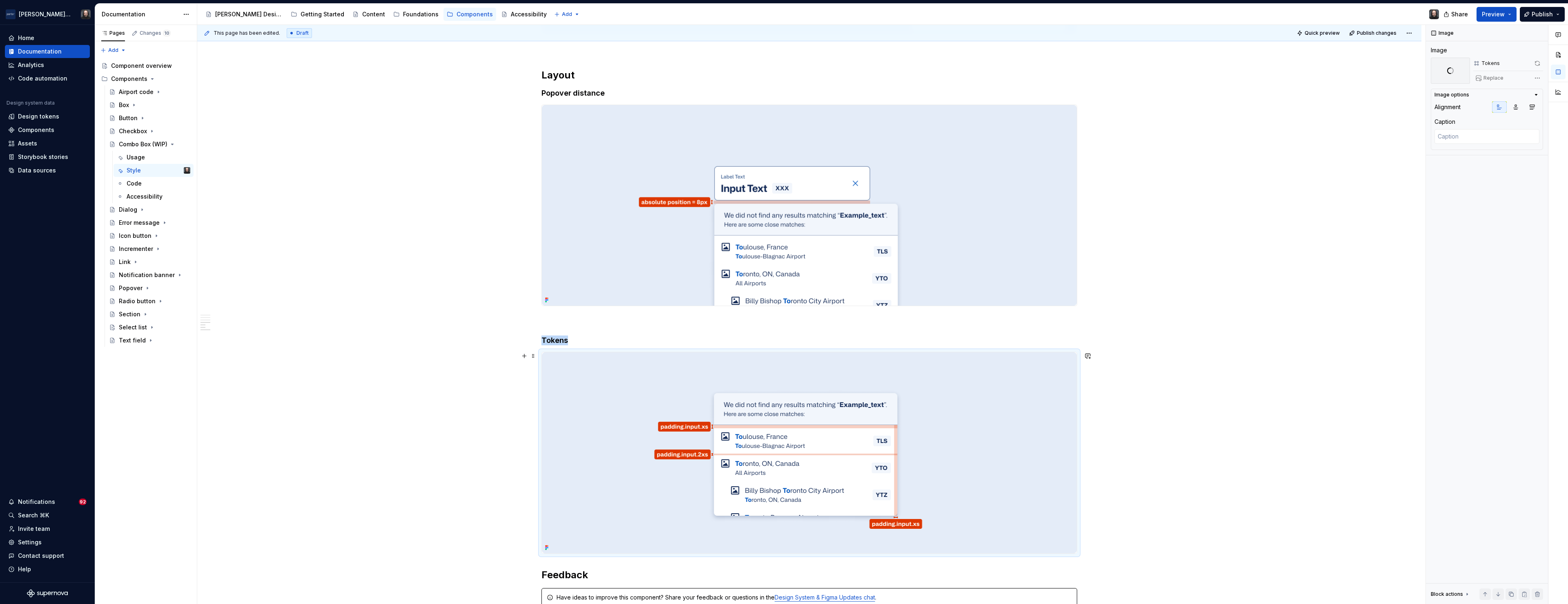
scroll to position [1164, 0]
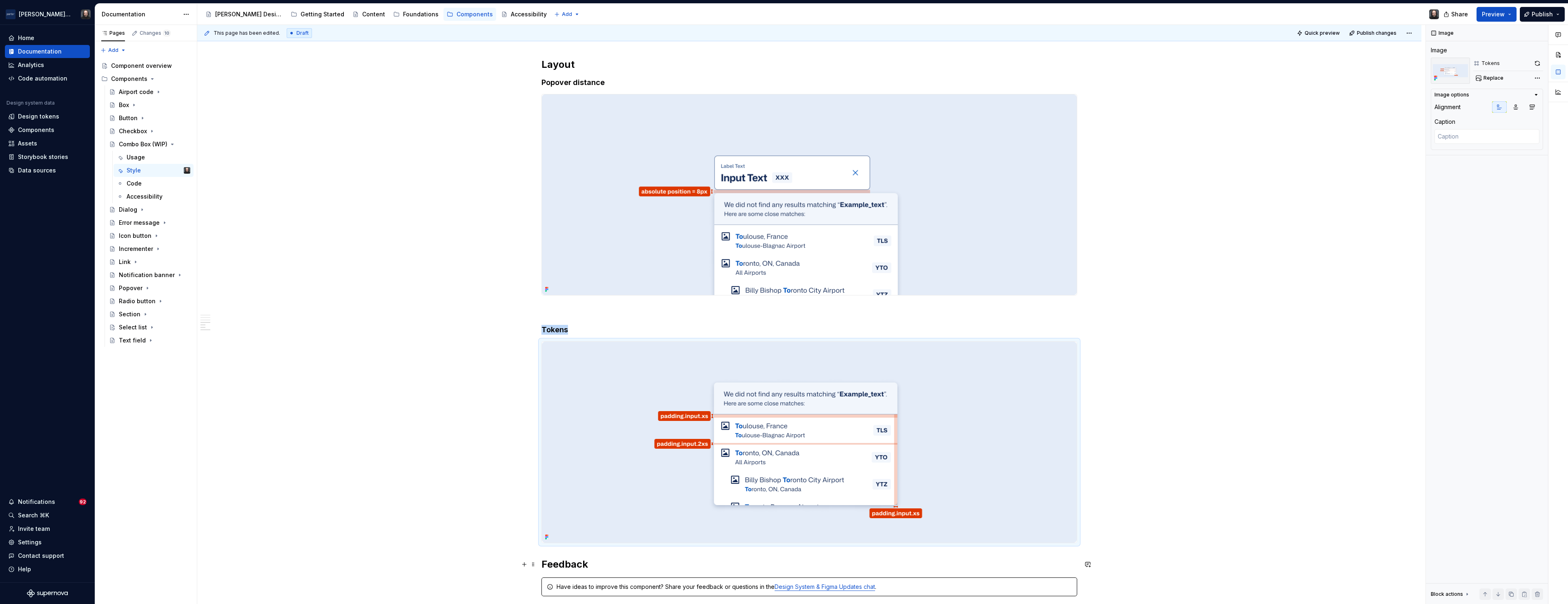
click at [545, 561] on h2 "Feedback" at bounding box center [810, 565] width 536 height 13
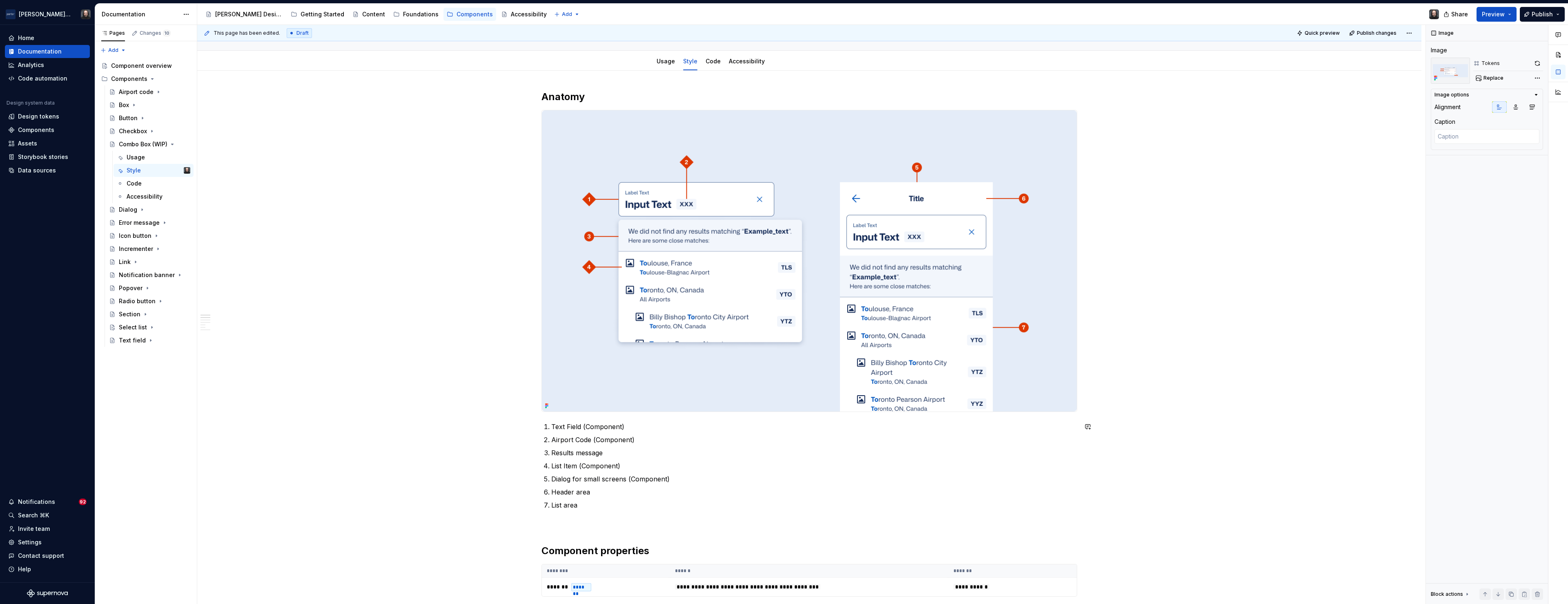
scroll to position [0, 0]
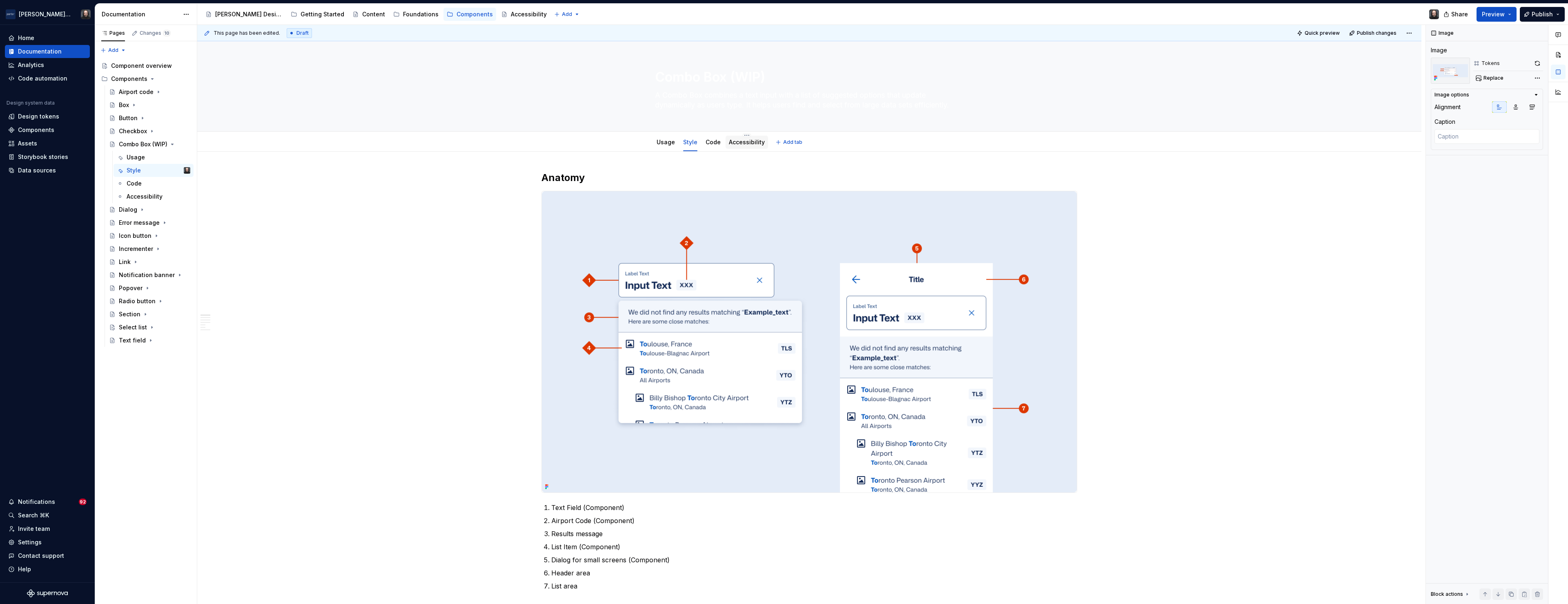
click at [753, 143] on link "Accessibility" at bounding box center [747, 142] width 36 height 7
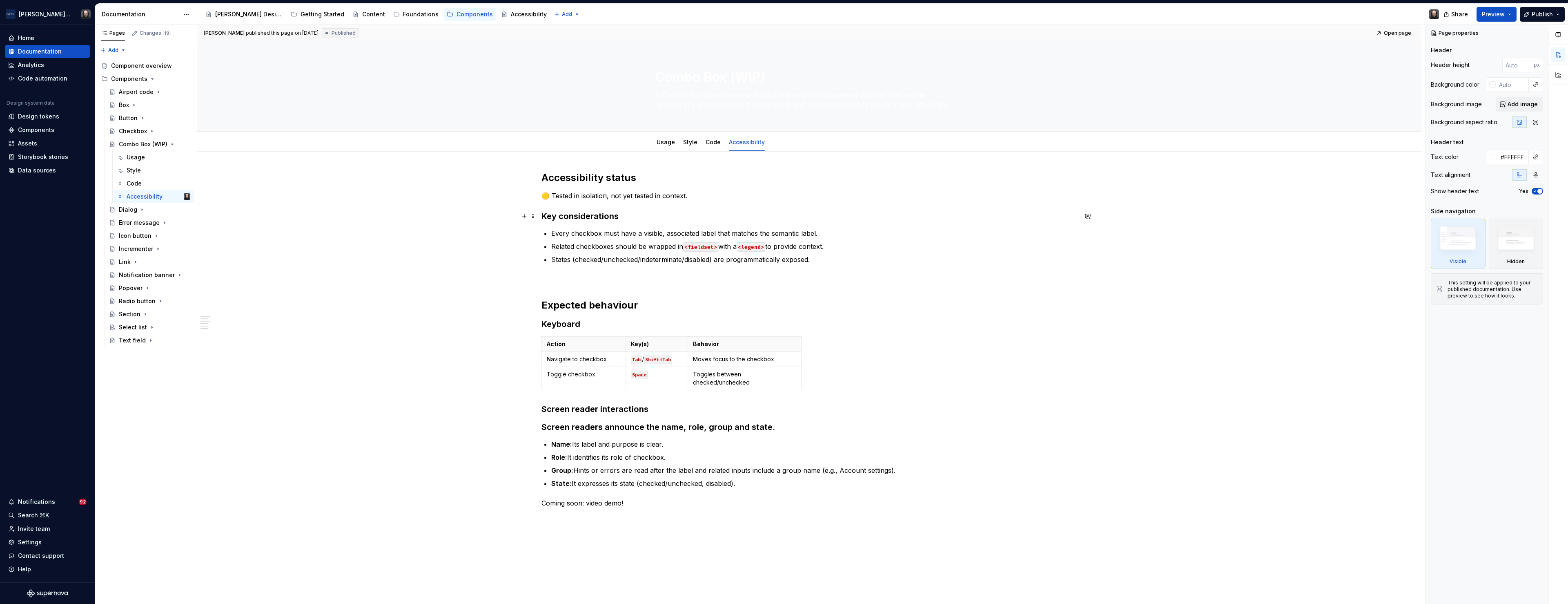
click at [544, 218] on strong "Key considerations" at bounding box center [580, 215] width 77 height 9
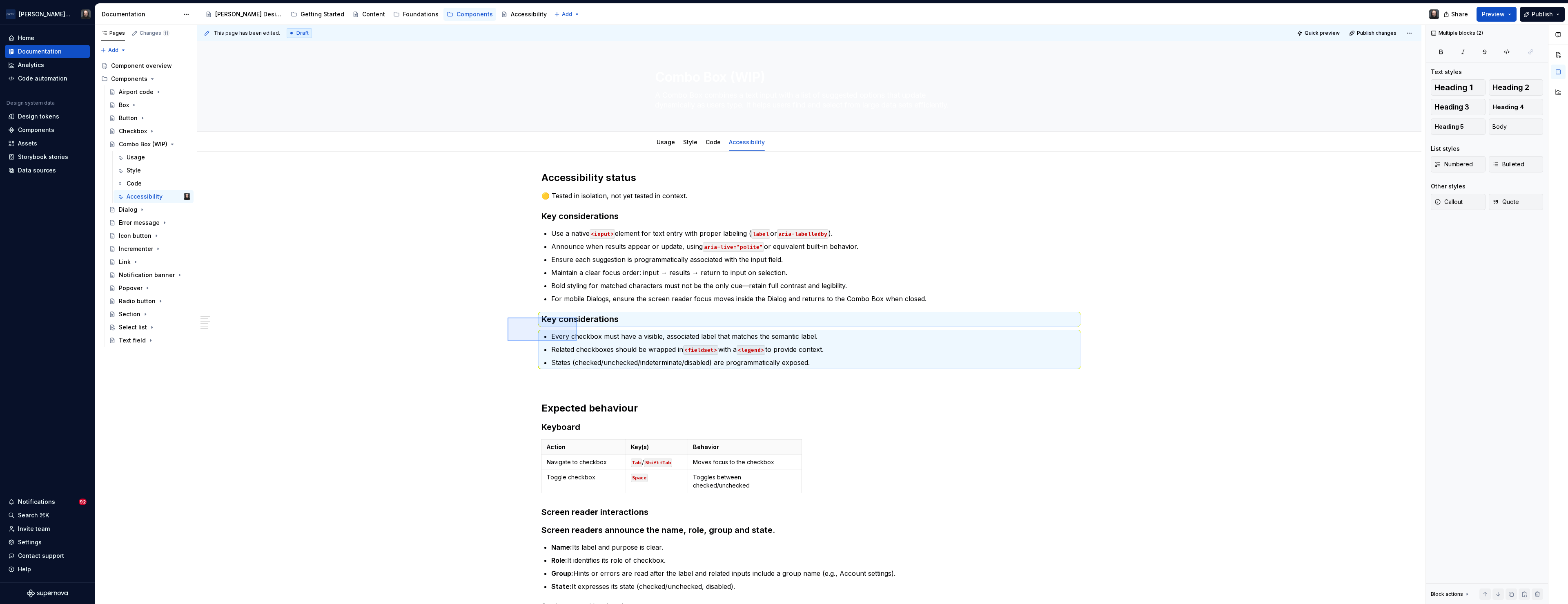
drag, startPoint x: 549, startPoint y: 327, endPoint x: 593, endPoint y: 355, distance: 52.2
click at [593, 355] on div "This page has been edited. Draft Quick preview Publish changes Combo Box (WIP) …" at bounding box center [811, 314] width 1229 height 579
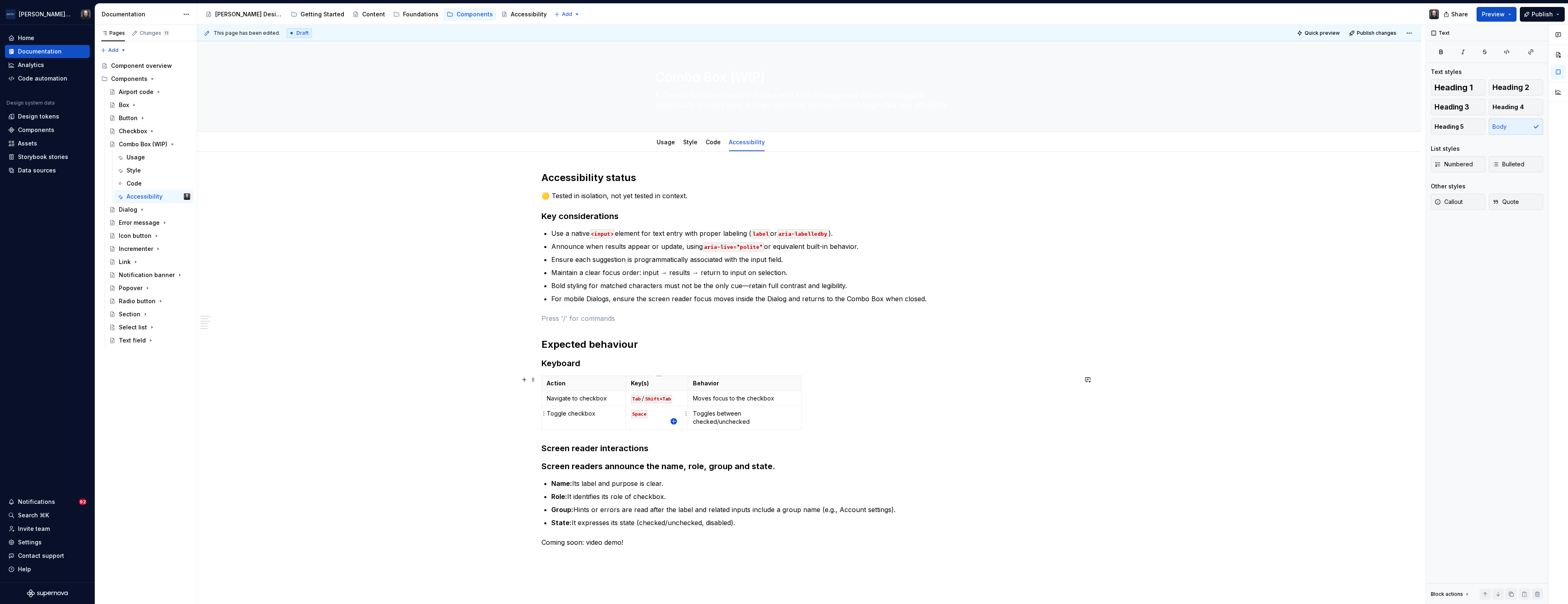
click at [674, 421] on icon "button" at bounding box center [674, 421] width 7 height 7
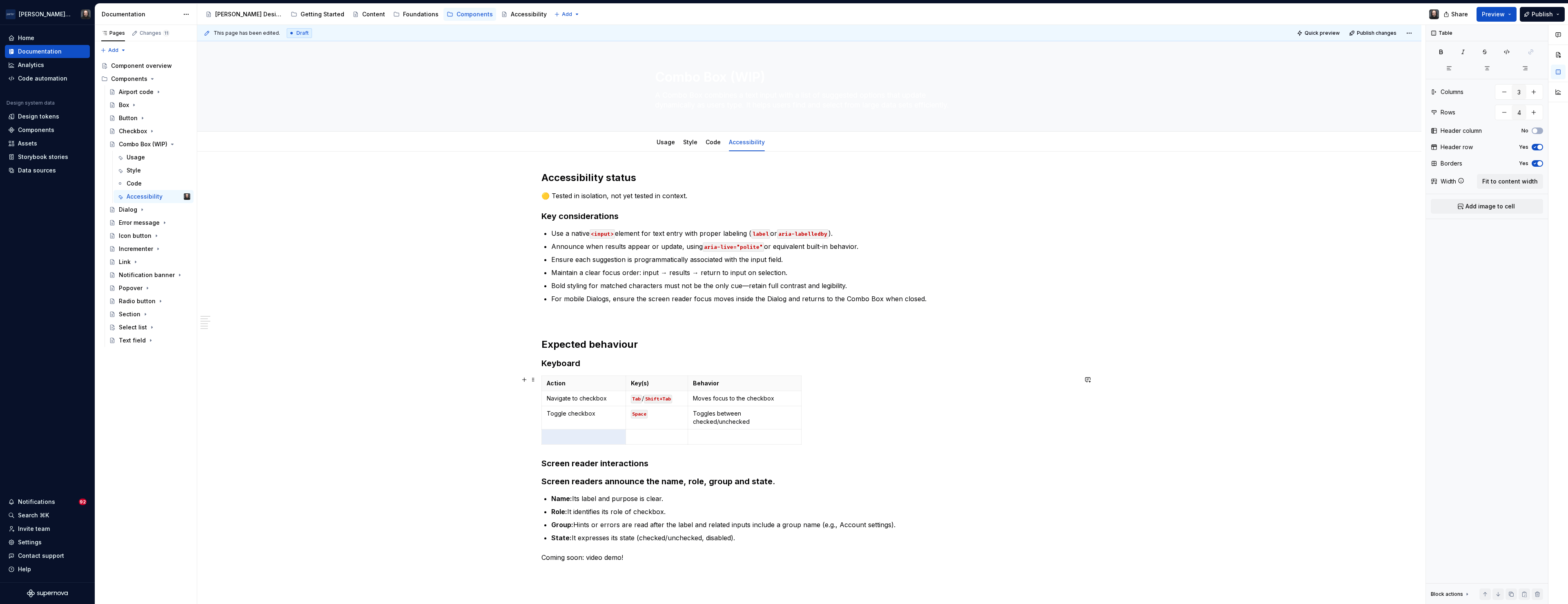
type textarea "*"
click at [674, 436] on icon "button" at bounding box center [673, 436] width 4 height 4
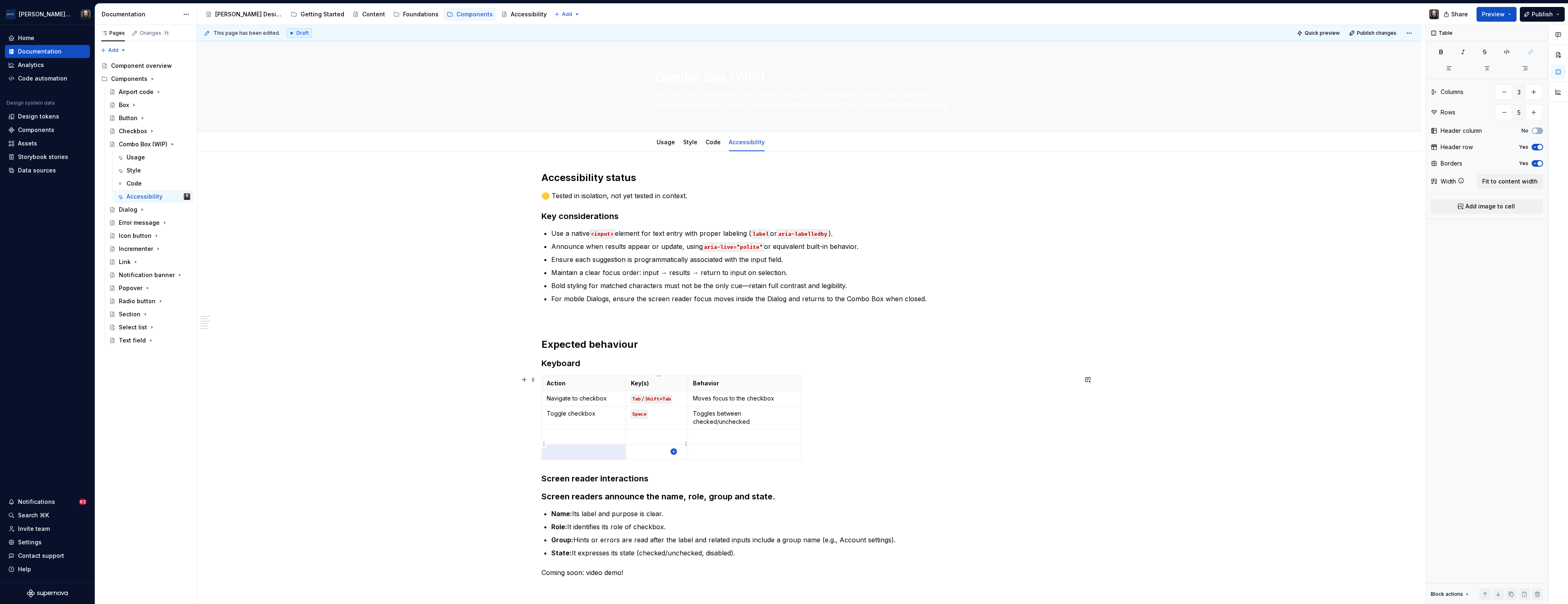
click at [673, 451] on icon "button" at bounding box center [673, 451] width 4 height 4
type input "6"
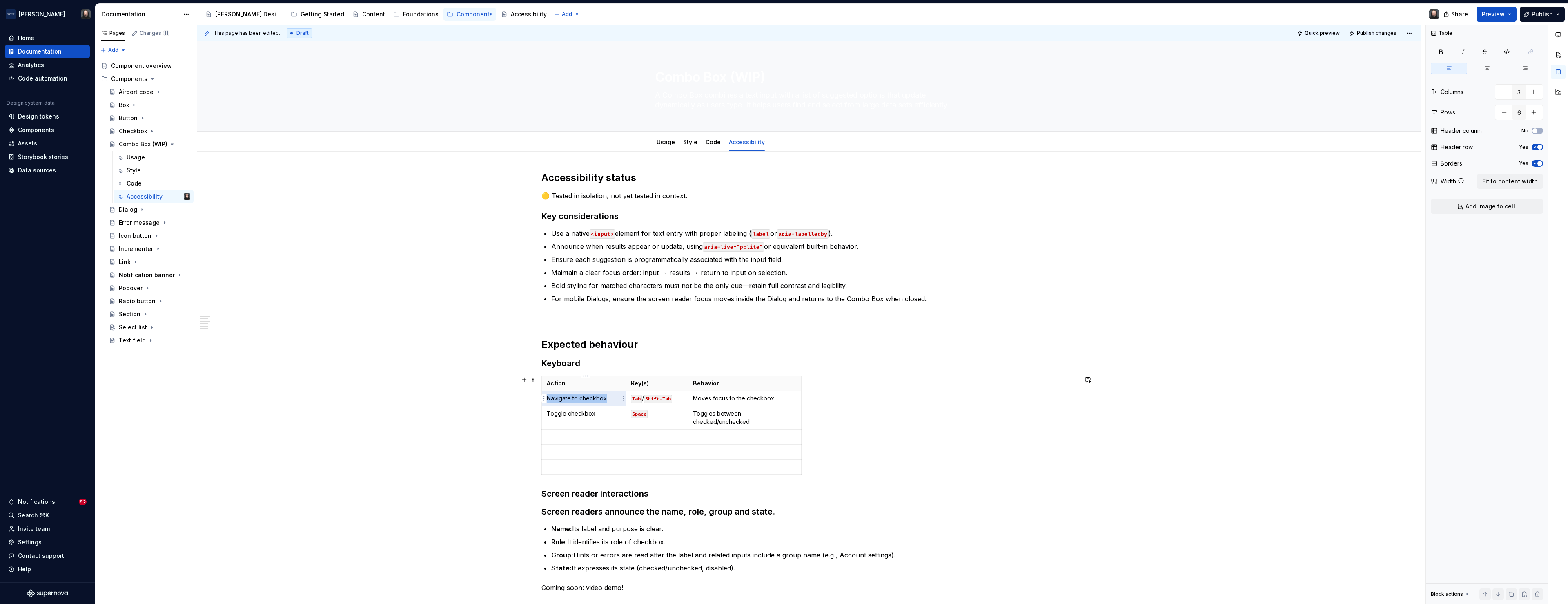
drag, startPoint x: 596, startPoint y: 400, endPoint x: 548, endPoint y: 400, distance: 48.0
click at [548, 400] on p "Navigate to checkbox" at bounding box center [583, 398] width 74 height 8
drag, startPoint x: 595, startPoint y: 414, endPoint x: 549, endPoint y: 416, distance: 46.0
click at [549, 416] on p "Toggle checkbox" at bounding box center [583, 413] width 74 height 8
click at [585, 432] on p at bounding box center [583, 436] width 74 height 8
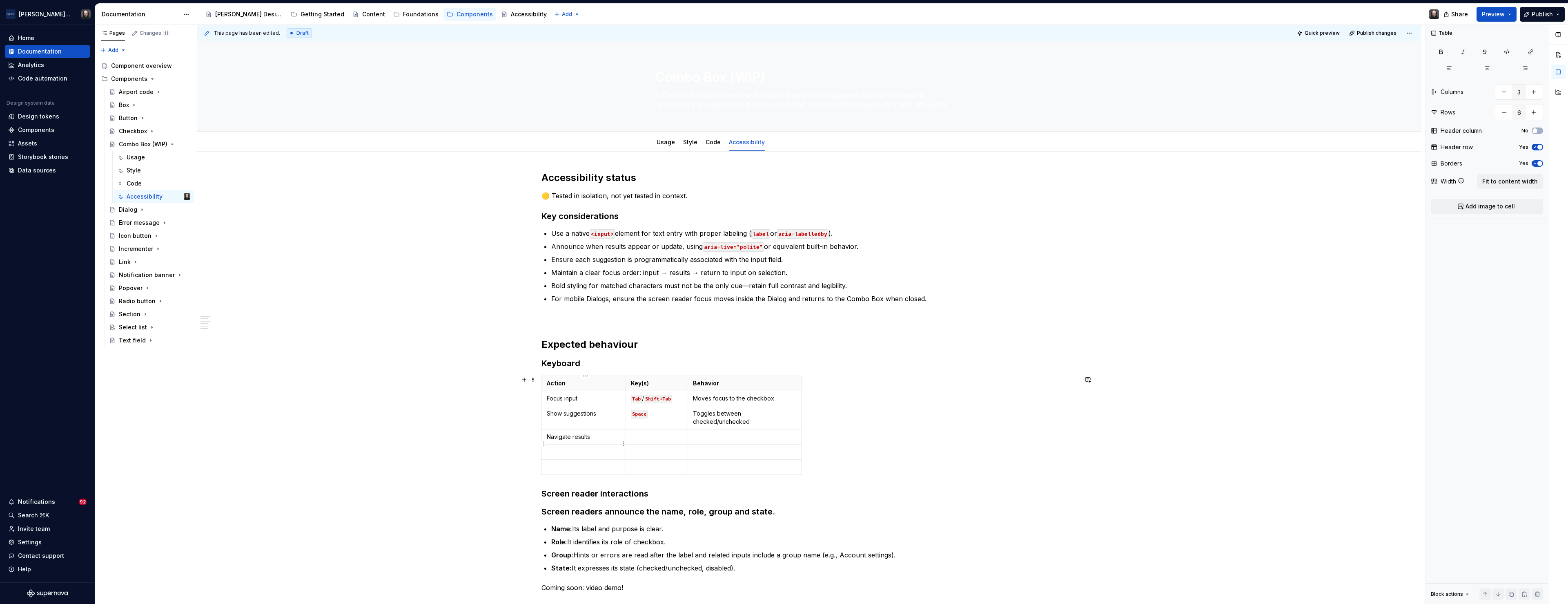
click at [585, 448] on p at bounding box center [583, 451] width 74 height 8
click at [579, 463] on p at bounding box center [583, 467] width 74 height 8
drag, startPoint x: 658, startPoint y: 416, endPoint x: 631, endPoint y: 416, distance: 27.0
click at [631, 416] on td "Space" at bounding box center [657, 418] width 63 height 23
copy code "Space"
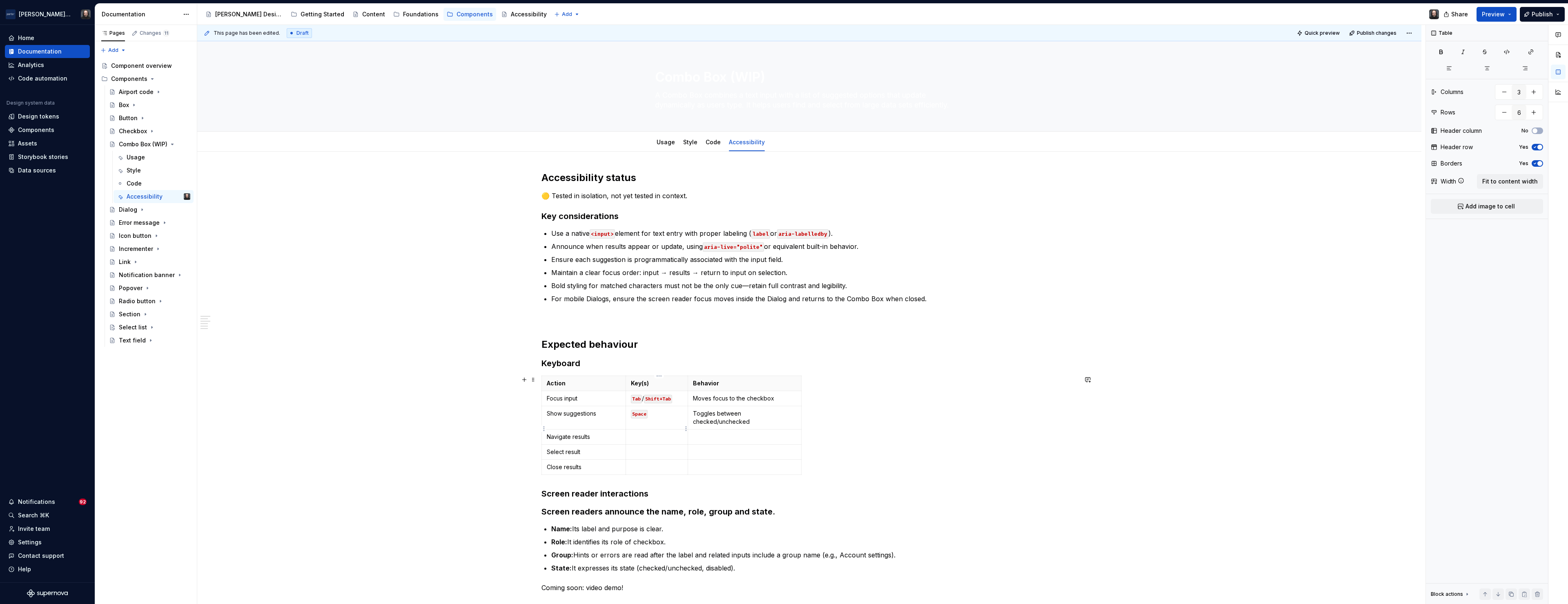
click at [638, 432] on p at bounding box center [657, 436] width 53 height 8
click at [642, 448] on p at bounding box center [657, 451] width 53 height 8
click at [643, 463] on p at bounding box center [657, 467] width 53 height 8
drag, startPoint x: 777, startPoint y: 398, endPoint x: 696, endPoint y: 398, distance: 81.0
click at [696, 398] on p "Moves focus to the checkbox" at bounding box center [745, 398] width 104 height 8
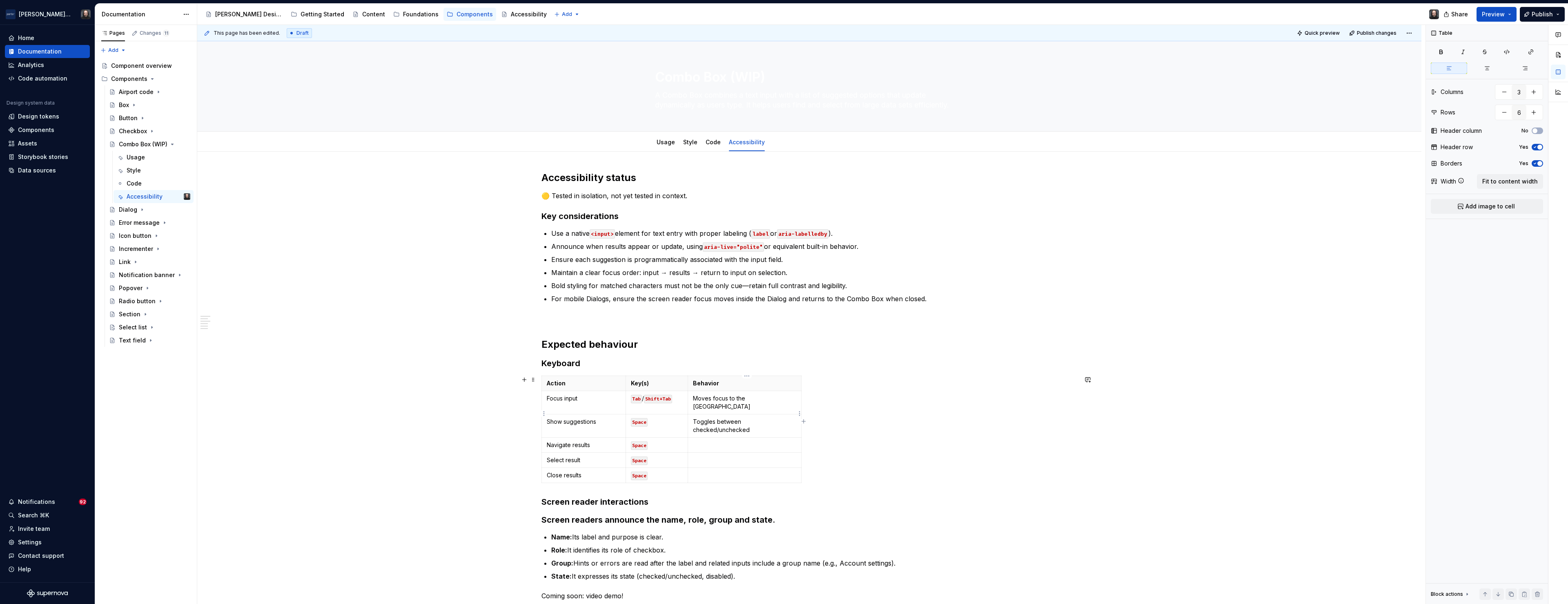
click at [713, 418] on p "Toggles between checked/unchecked" at bounding box center [745, 426] width 104 height 16
click at [742, 432] on p at bounding box center [745, 436] width 104 height 8
click at [736, 448] on p at bounding box center [745, 451] width 104 height 8
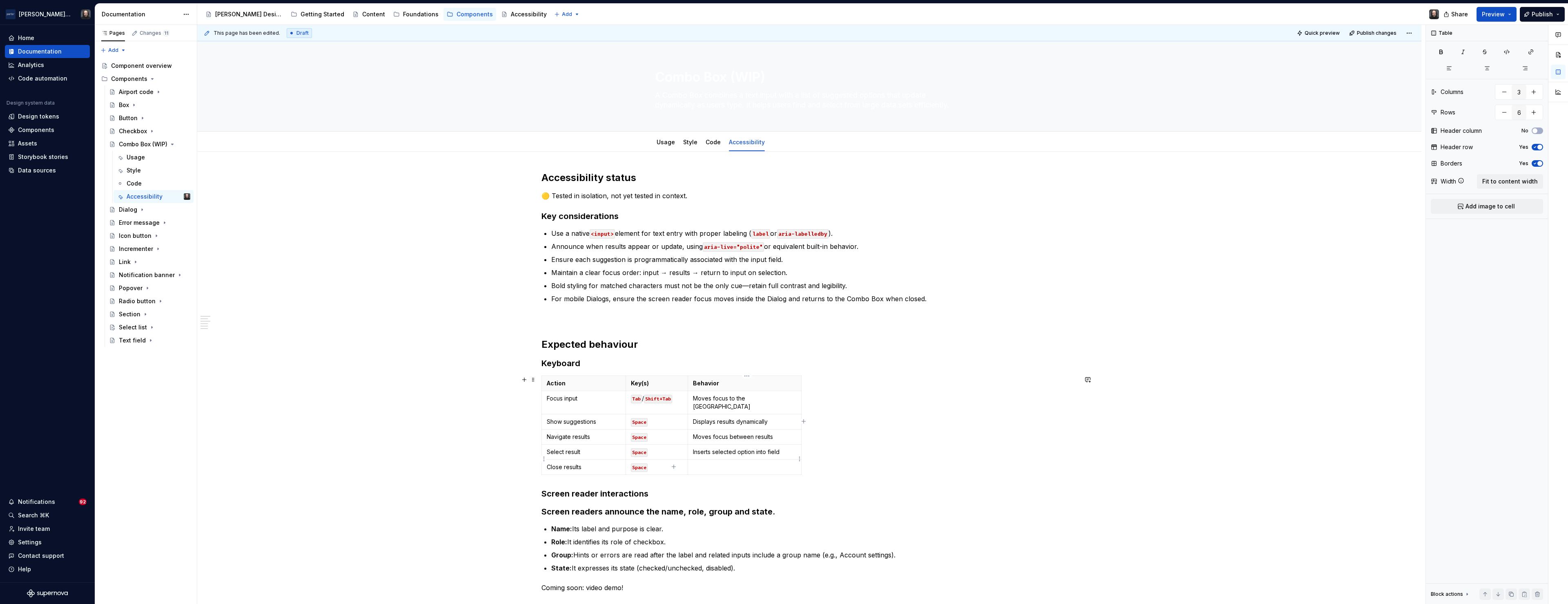
click at [719, 463] on p at bounding box center [745, 467] width 104 height 8
drag, startPoint x: 647, startPoint y: 415, endPoint x: 637, endPoint y: 416, distance: 10.0
click at [637, 418] on code "Space" at bounding box center [639, 422] width 17 height 9
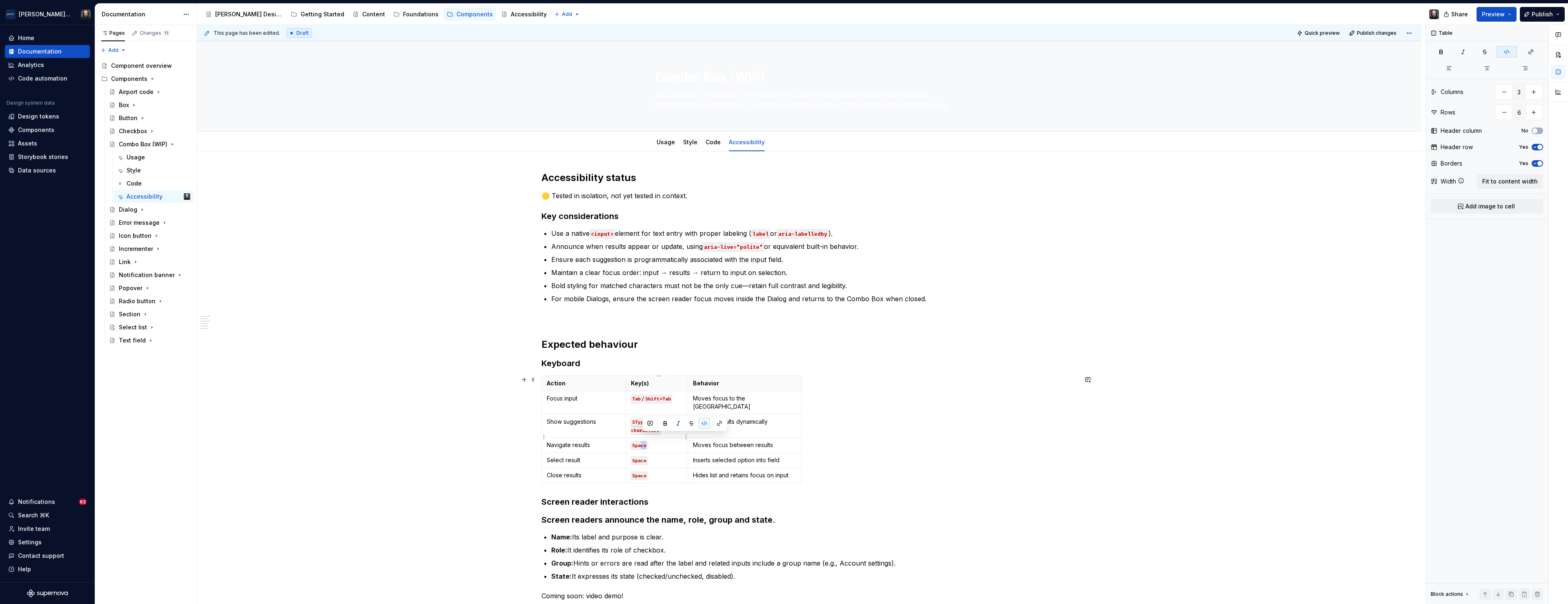
drag, startPoint x: 647, startPoint y: 438, endPoint x: 641, endPoint y: 438, distance: 6.0
click at [641, 441] on code "Space" at bounding box center [639, 446] width 17 height 9
click at [637, 418] on code "SType ≥2 characters" at bounding box center [645, 426] width 30 height 17
drag, startPoint x: 647, startPoint y: 437, endPoint x: 638, endPoint y: 438, distance: 9.1
click at [638, 441] on code "Space" at bounding box center [639, 446] width 17 height 9
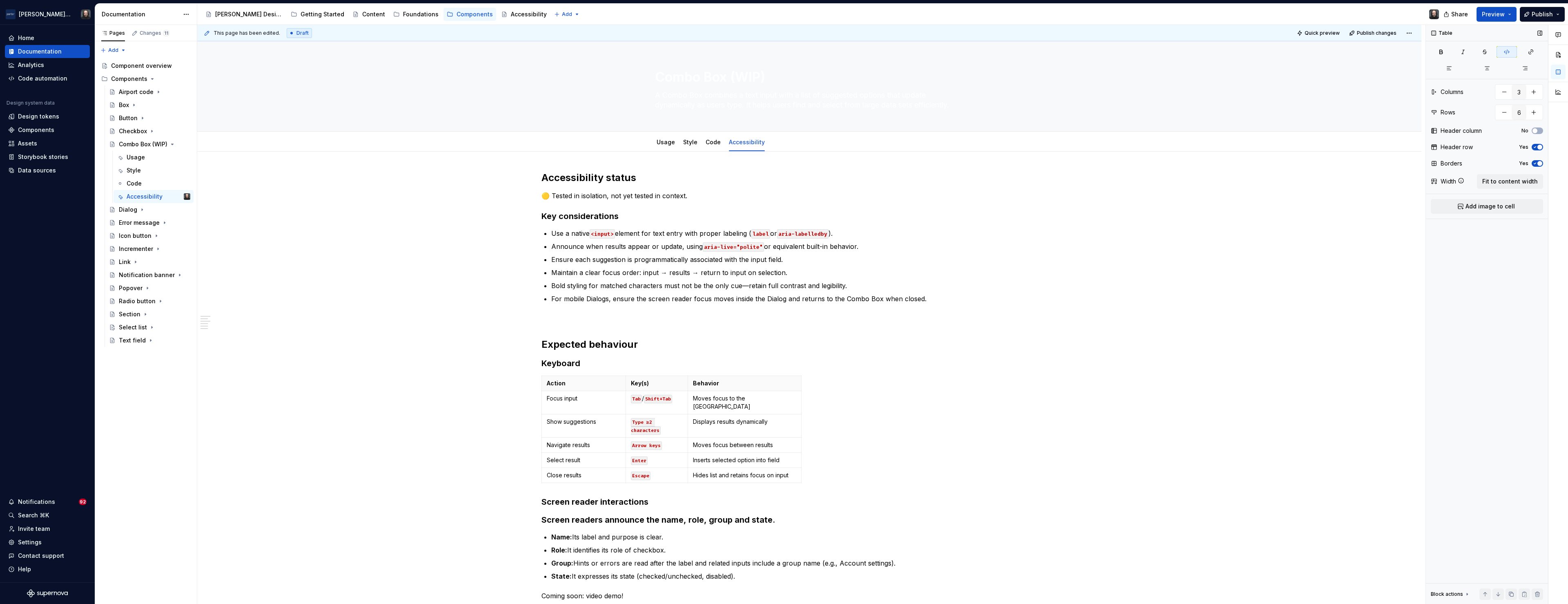
scroll to position [85, 0]
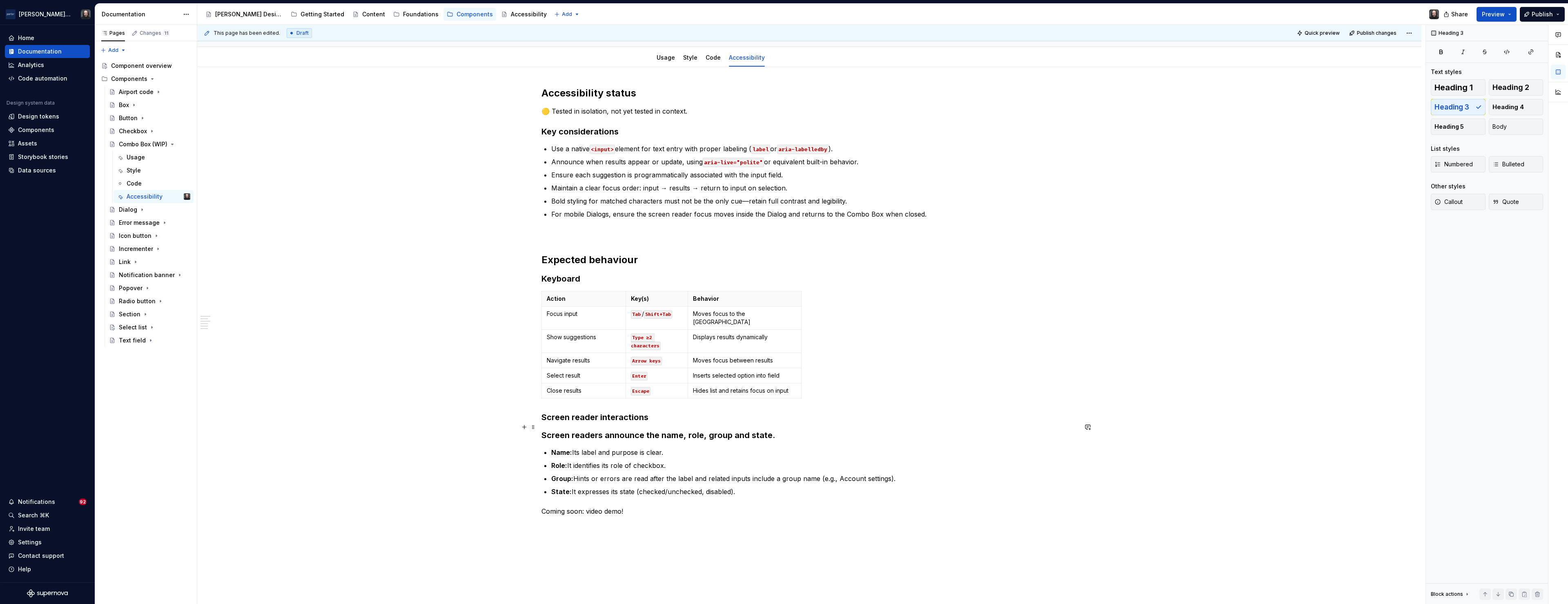
click at [545, 429] on h3 "Screen readers announce the name, role, group and state." at bounding box center [810, 435] width 536 height 12
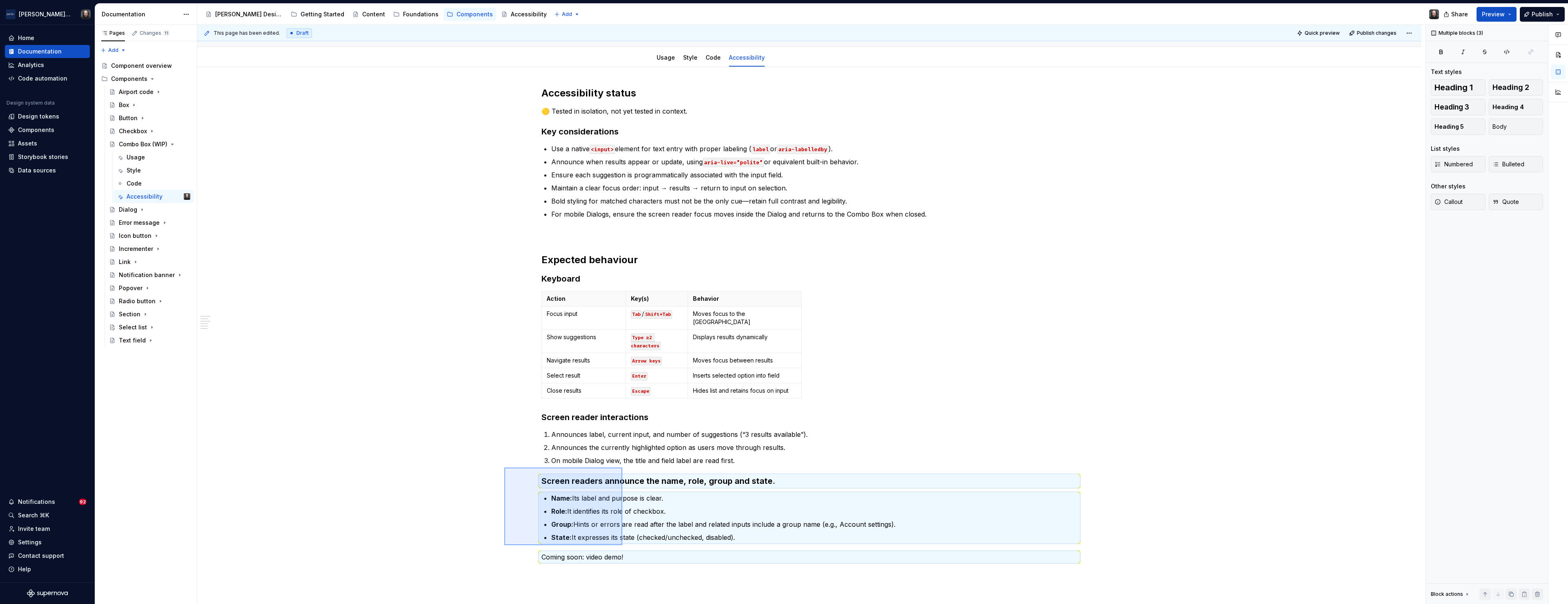
drag, startPoint x: 565, startPoint y: 504, endPoint x: 623, endPoint y: 545, distance: 71.0
click at [623, 546] on div "This page has been edited. Draft Quick preview Publish changes Combo Box (WIP) …" at bounding box center [811, 314] width 1229 height 579
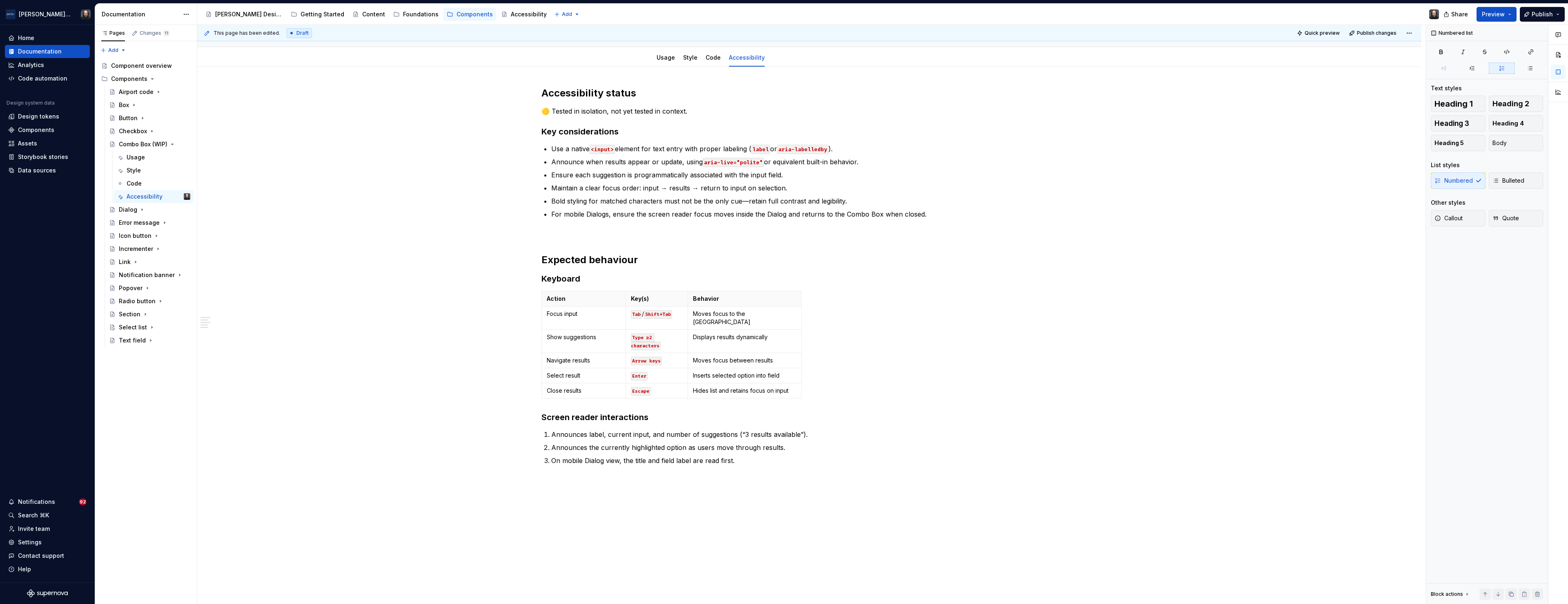
scroll to position [129, 0]
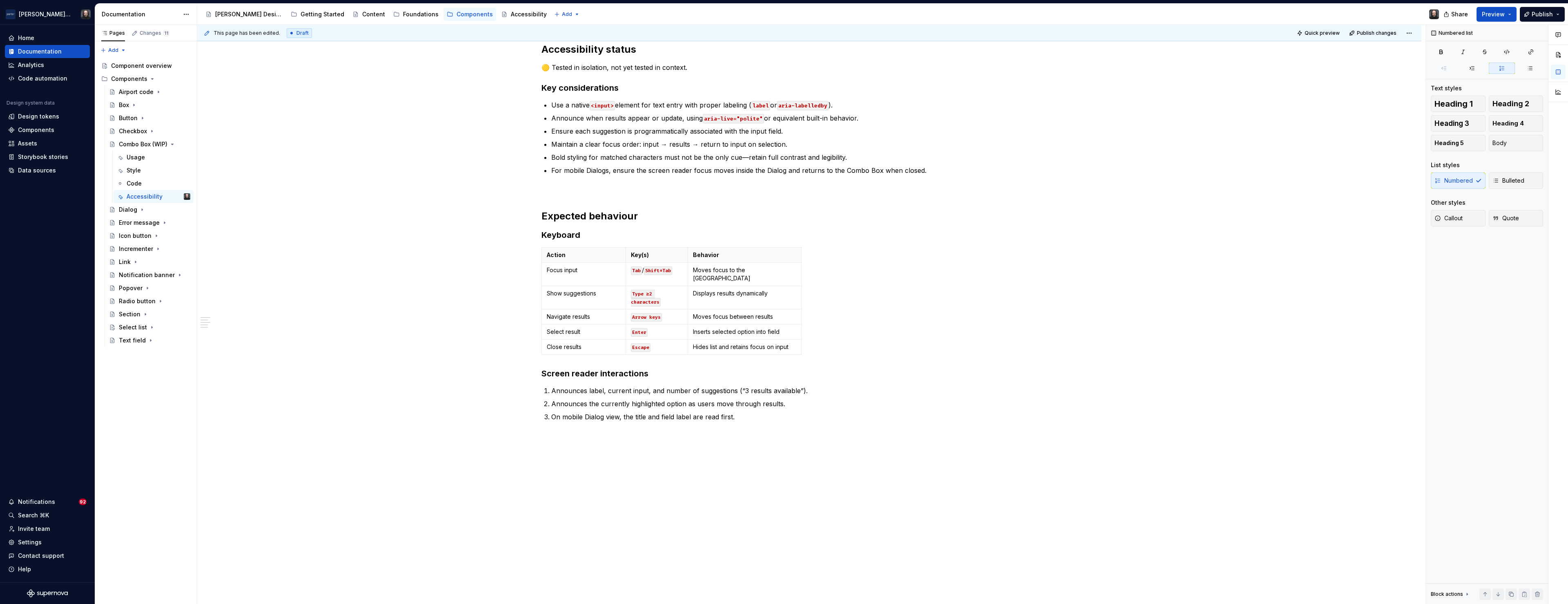
click at [634, 469] on div "Accessibility status 🟡 Tested in isolation, not yet tested in context. Key cons…" at bounding box center [809, 318] width 1224 height 589
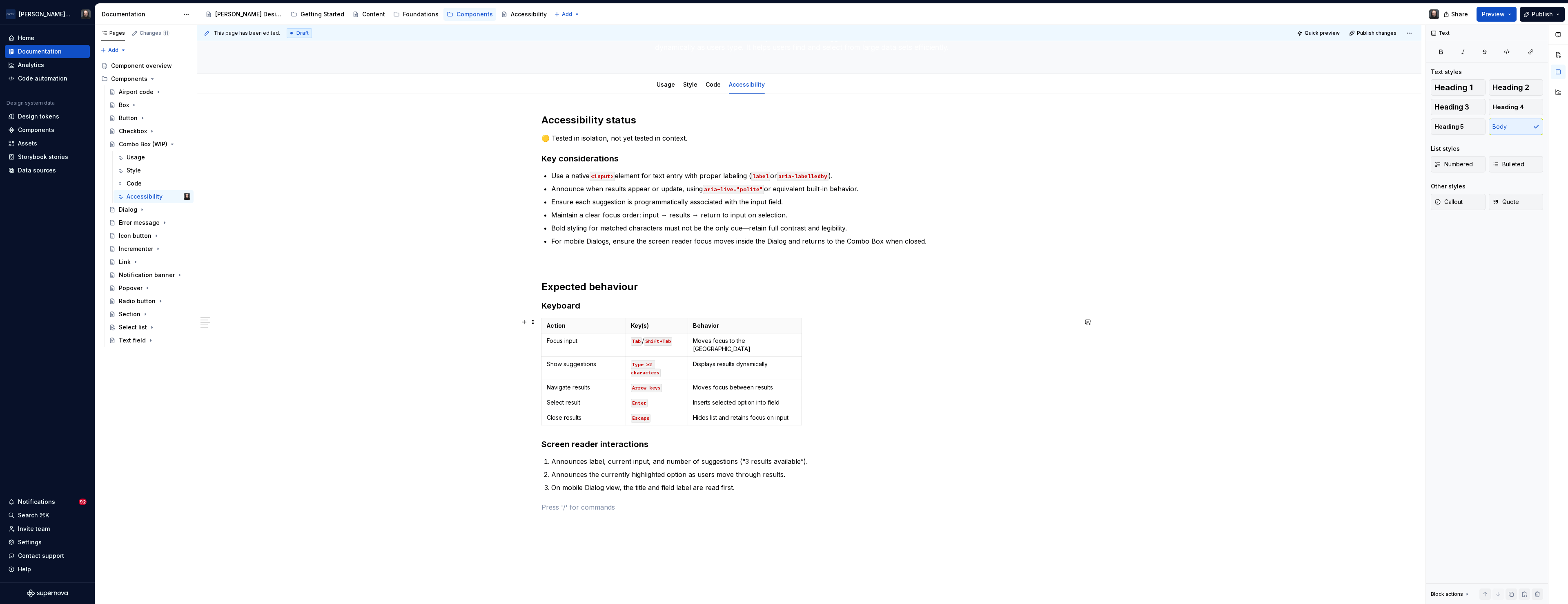
click at [1223, 335] on div "Accessibility status 🟡 Tested in isolation, not yet tested in context. Key cons…" at bounding box center [809, 399] width 1224 height 609
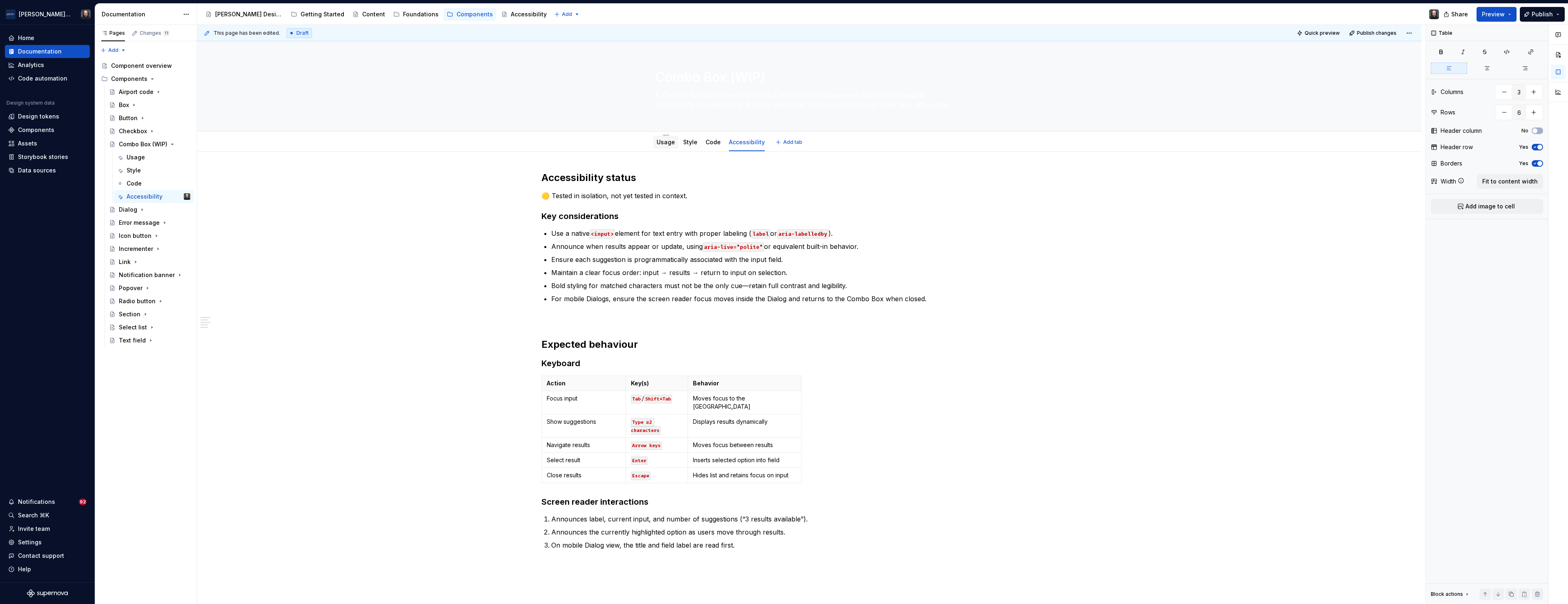
click at [670, 147] on div "Usage" at bounding box center [666, 142] width 18 height 9
click at [658, 142] on link "Usage" at bounding box center [666, 142] width 18 height 7
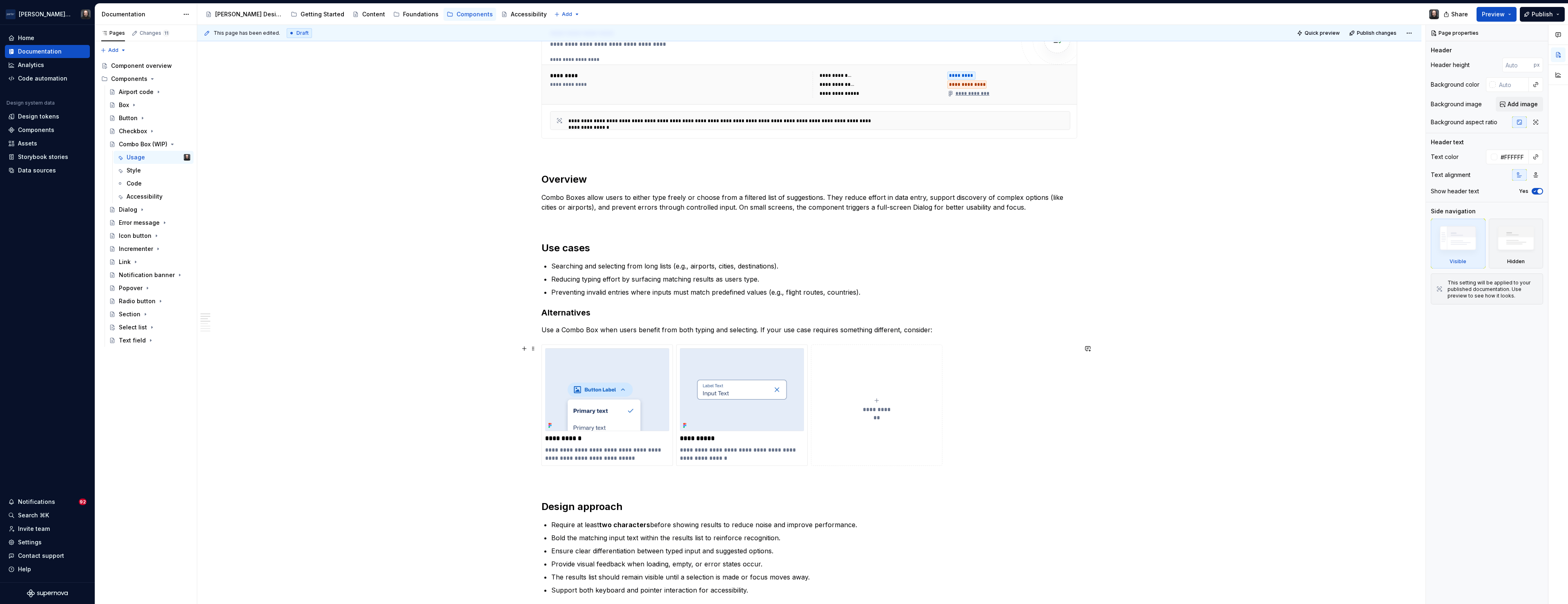
scroll to position [546, 0]
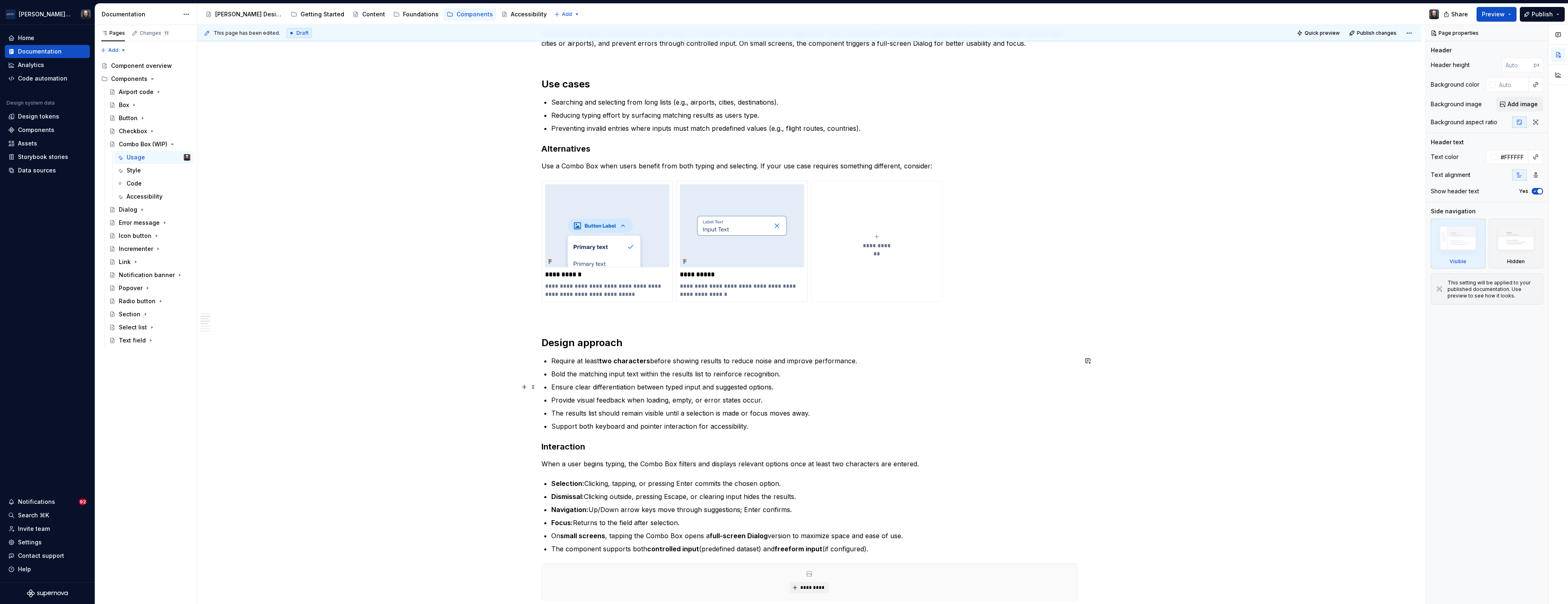
type textarea "*"
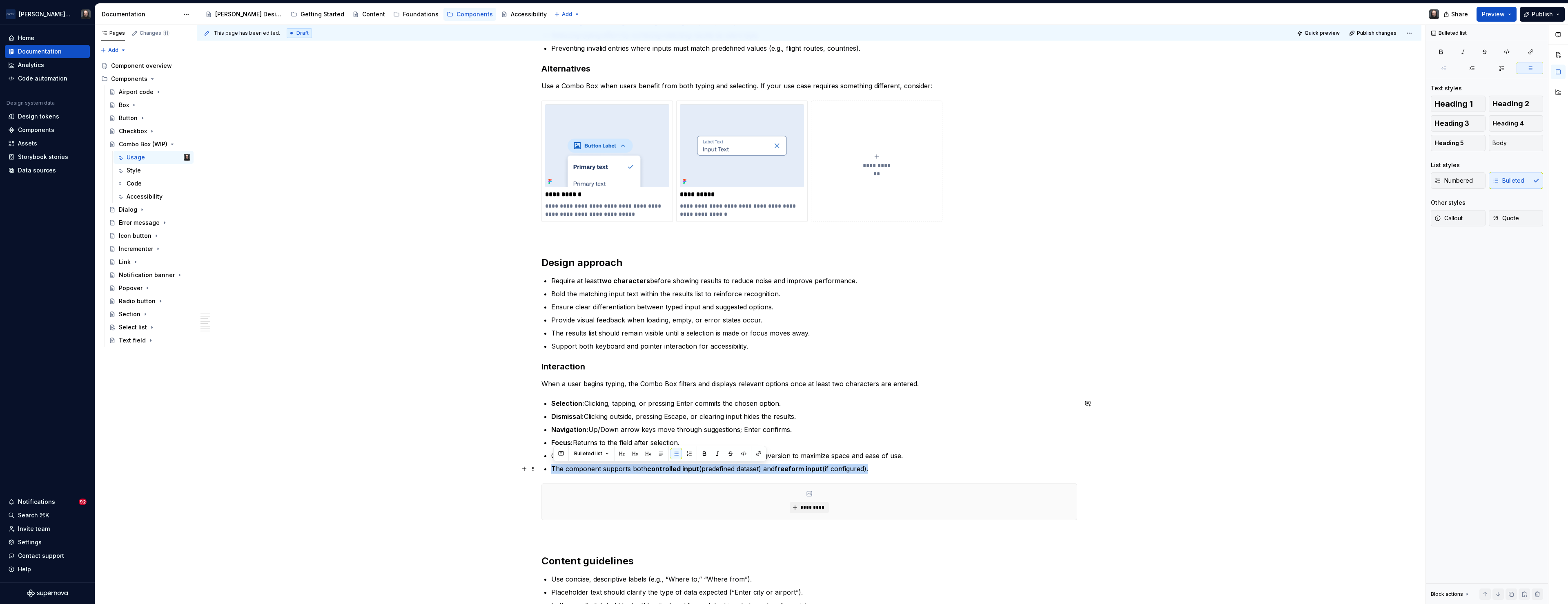
drag, startPoint x: 869, startPoint y: 468, endPoint x: 556, endPoint y: 465, distance: 313.0
click at [556, 465] on p "The component supports both controlled input (predefined dataset) and freeform …" at bounding box center [814, 468] width 526 height 9
click at [561, 452] on button "button" at bounding box center [561, 454] width 12 height 12
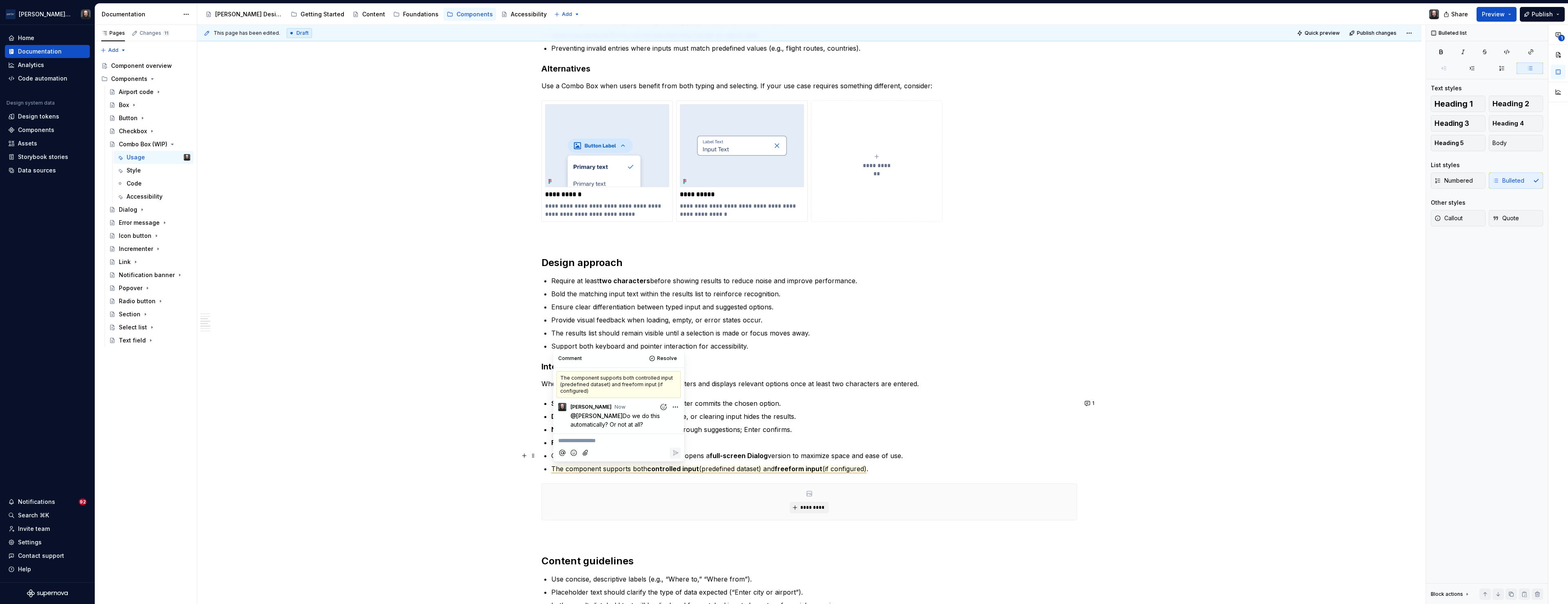
click at [1386, 448] on div "**********" at bounding box center [809, 314] width 1224 height 1578
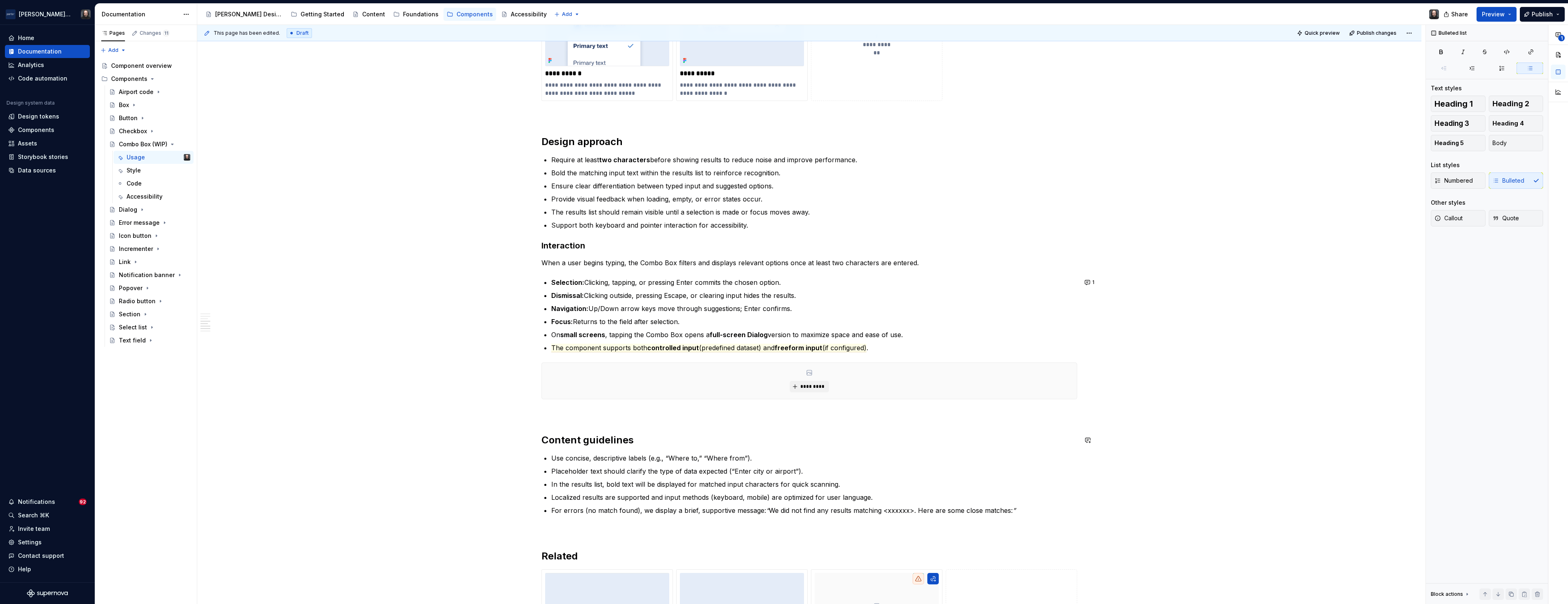
scroll to position [792, 0]
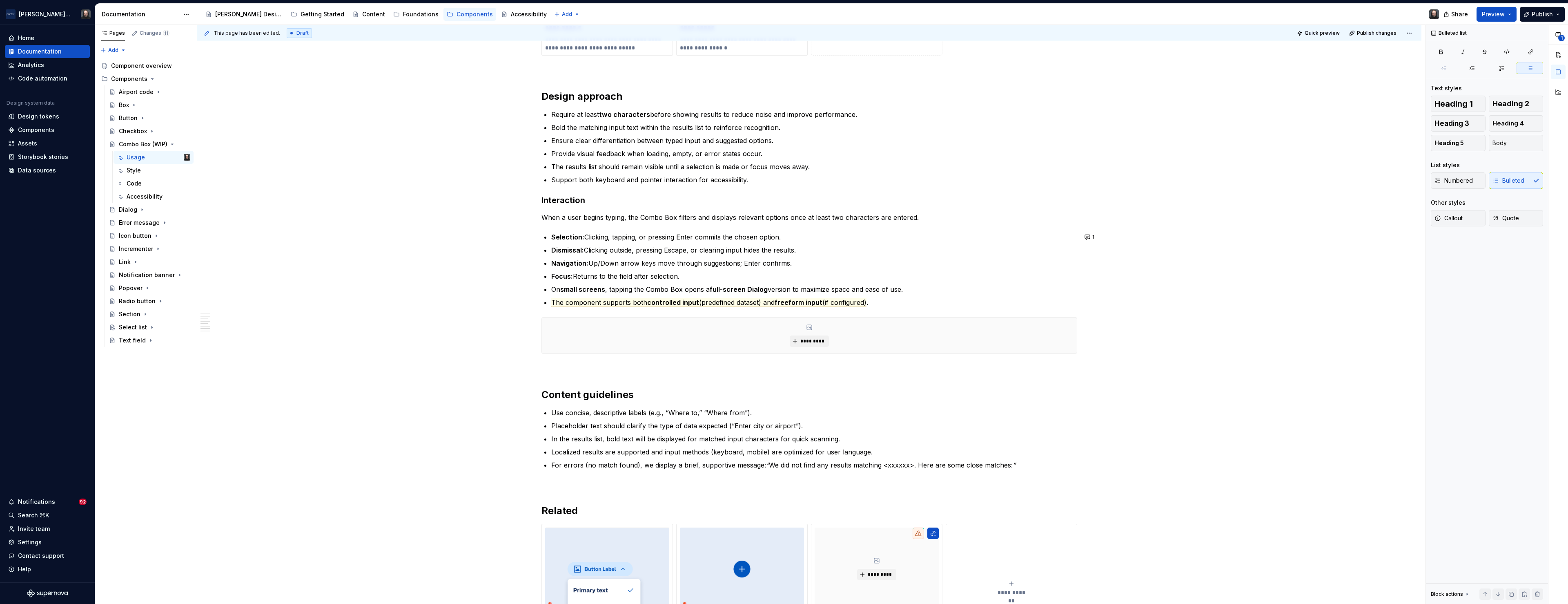
type textarea "*"
drag, startPoint x: 772, startPoint y: 452, endPoint x: 869, endPoint y: 456, distance: 97.1
click at [869, 456] on p "Localized results are supported and input methods (keyboard, mobile) are optimi…" at bounding box center [814, 451] width 526 height 9
click at [781, 437] on button "button" at bounding box center [780, 437] width 12 height 12
click at [860, 462] on span "I do not think we do this. I can inquire nd we can discuss." at bounding box center [836, 456] width 115 height 16
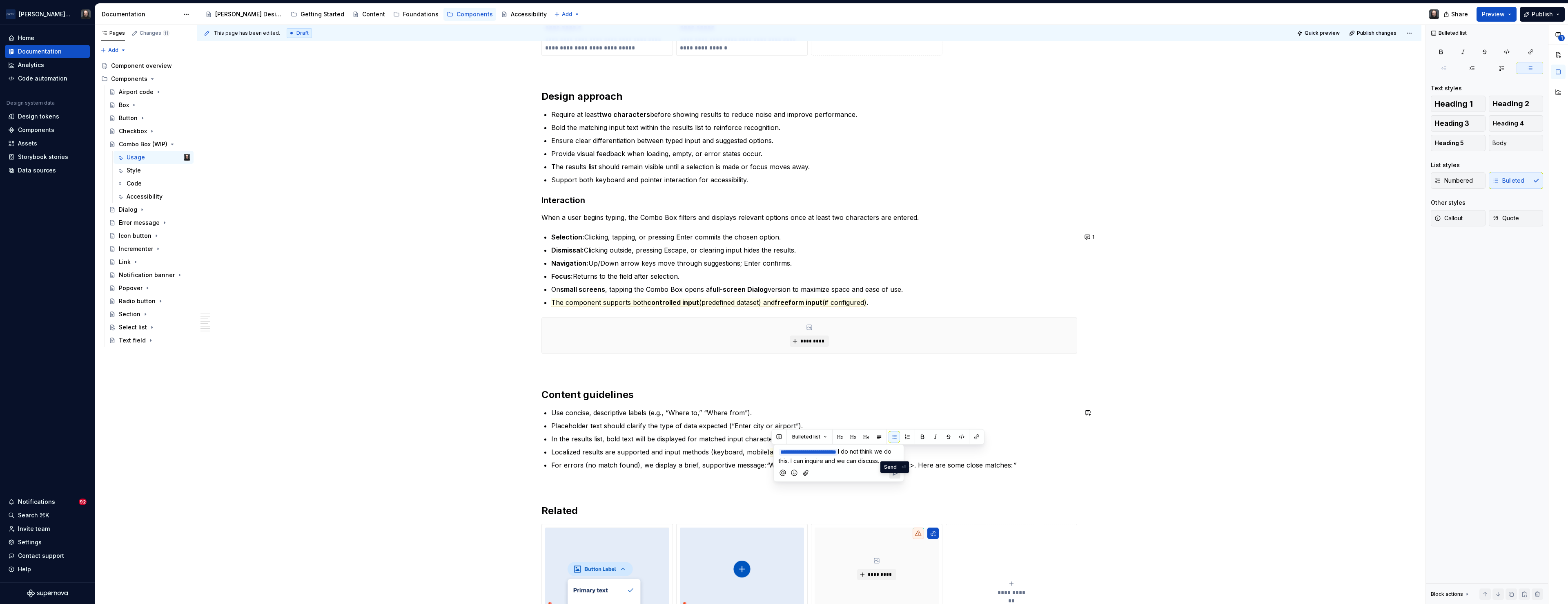
click at [894, 475] on icon "Send" at bounding box center [896, 473] width 5 height 5
click at [1279, 454] on div "**********" at bounding box center [809, 148] width 1224 height 1578
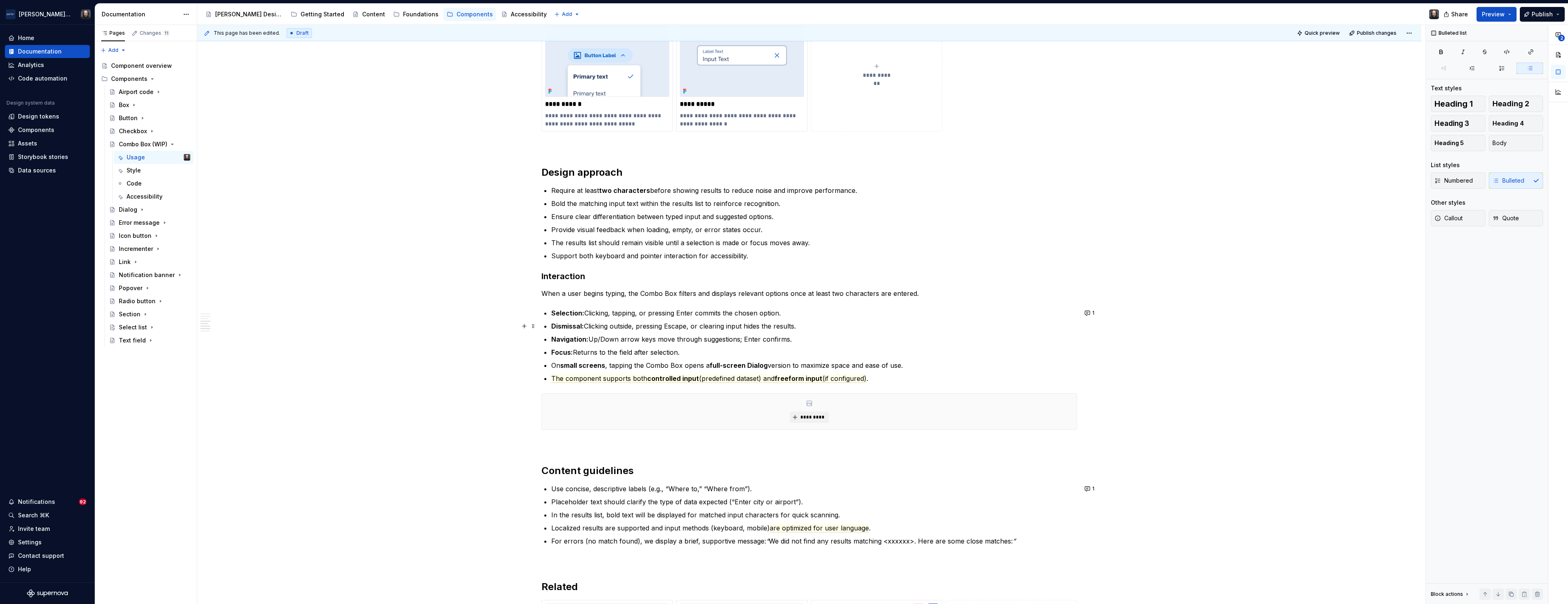
scroll to position [741, 0]
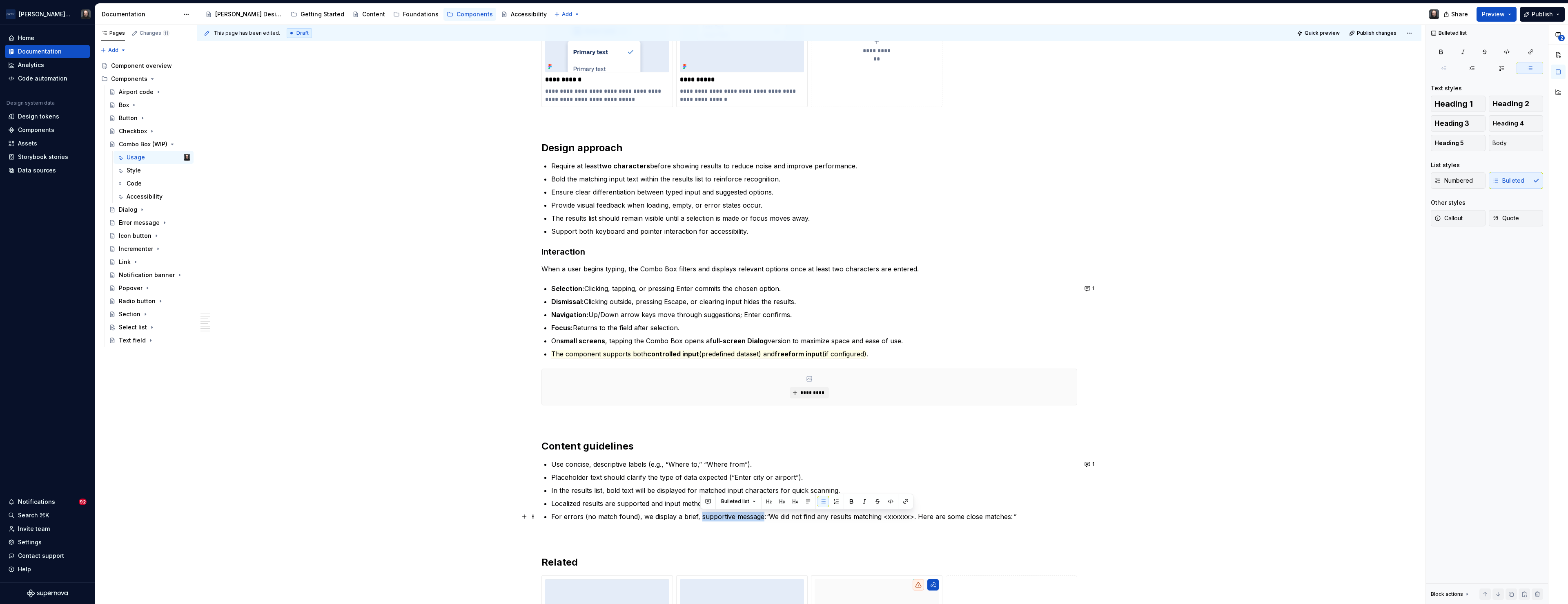
drag, startPoint x: 700, startPoint y: 517, endPoint x: 754, endPoint y: 519, distance: 54.0
click at [763, 519] on p "For errors (no match found), we display a brief, supportive message: “ We did n…" at bounding box center [814, 516] width 526 height 9
click at [710, 502] on button "button" at bounding box center [708, 502] width 12 height 12
click at [799, 527] on span "Should this be a Notification Banner instead of a prorietary build?" at bounding box center [763, 521] width 109 height 16
click at [767, 530] on p "﻿ * ***** ﻿ * **** ﻿ Should this be a Notification Banner instead of a propriet…" at bounding box center [768, 520] width 120 height 18
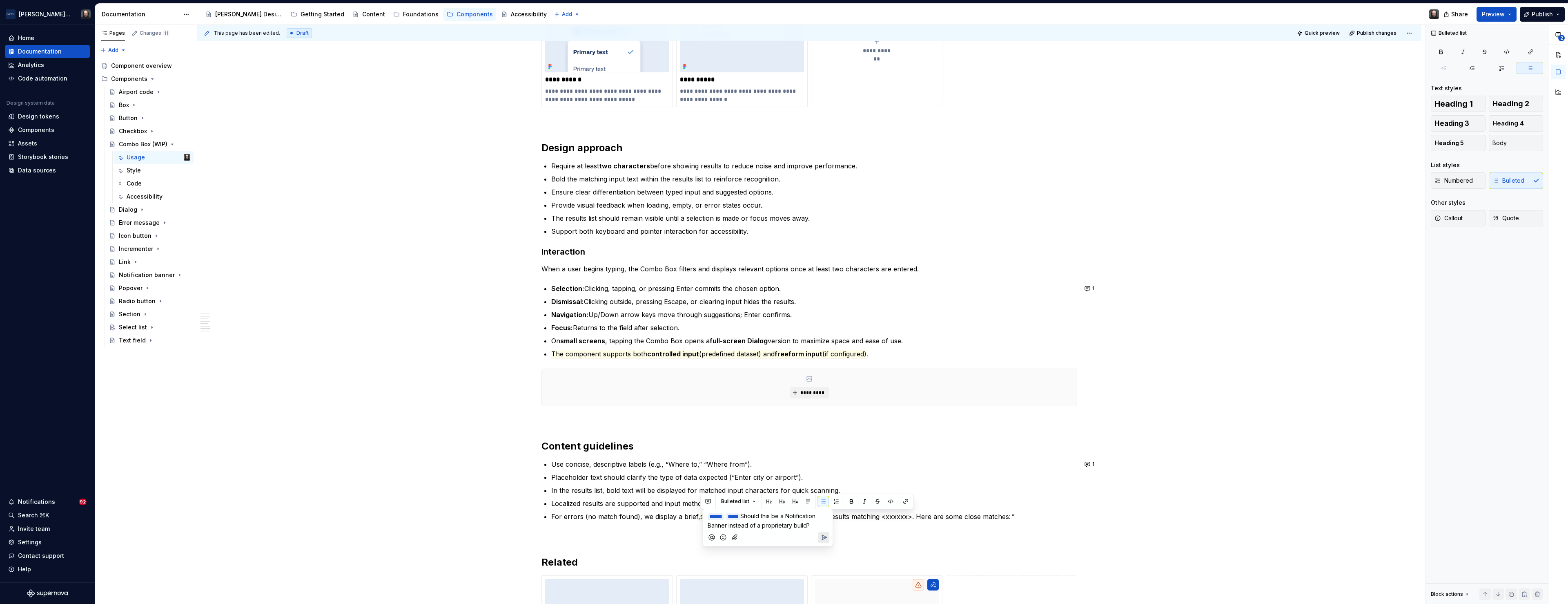
click at [823, 540] on icon "Send" at bounding box center [824, 537] width 5 height 5
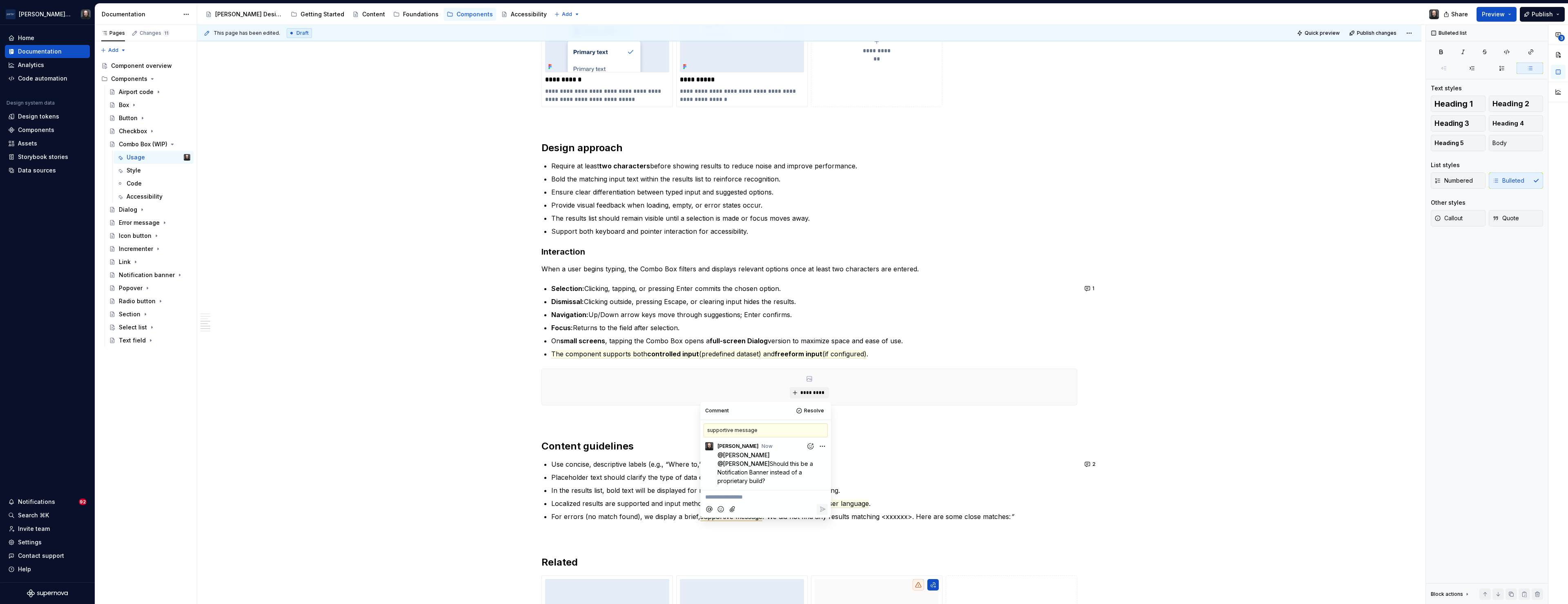
click at [1237, 462] on div "**********" at bounding box center [809, 199] width 1224 height 1578
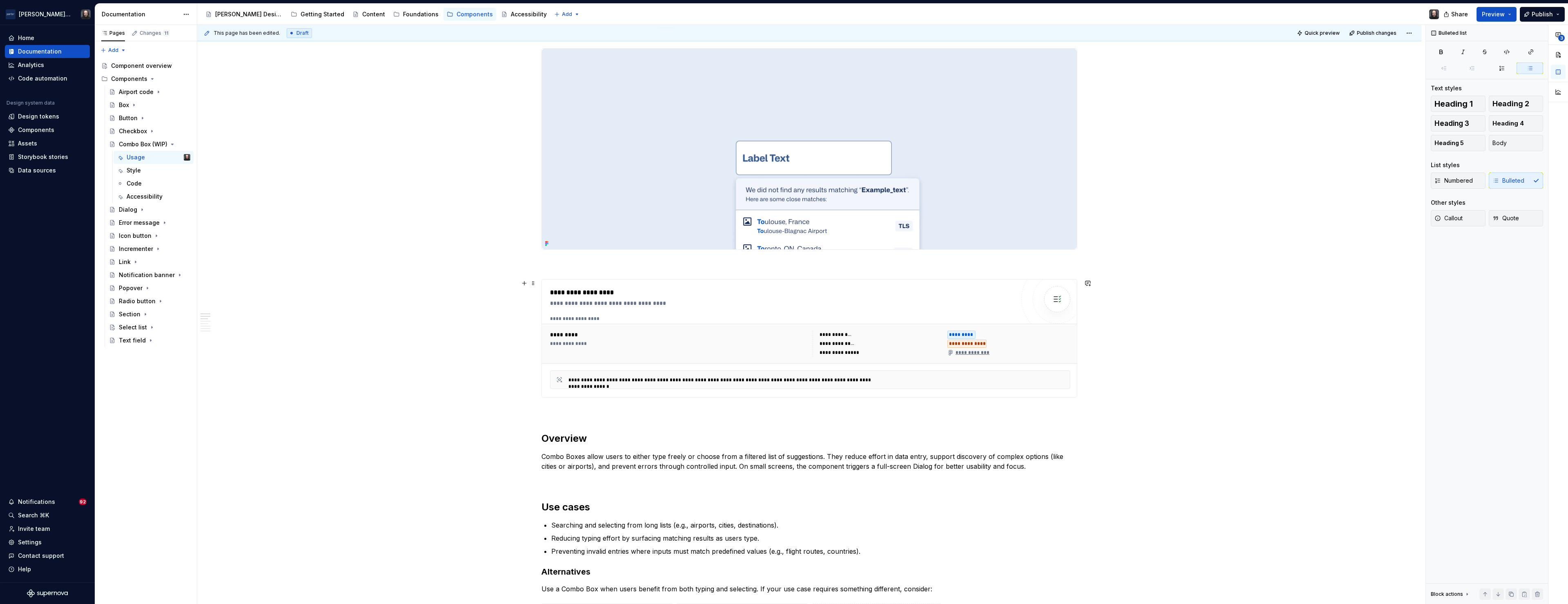
scroll to position [0, 0]
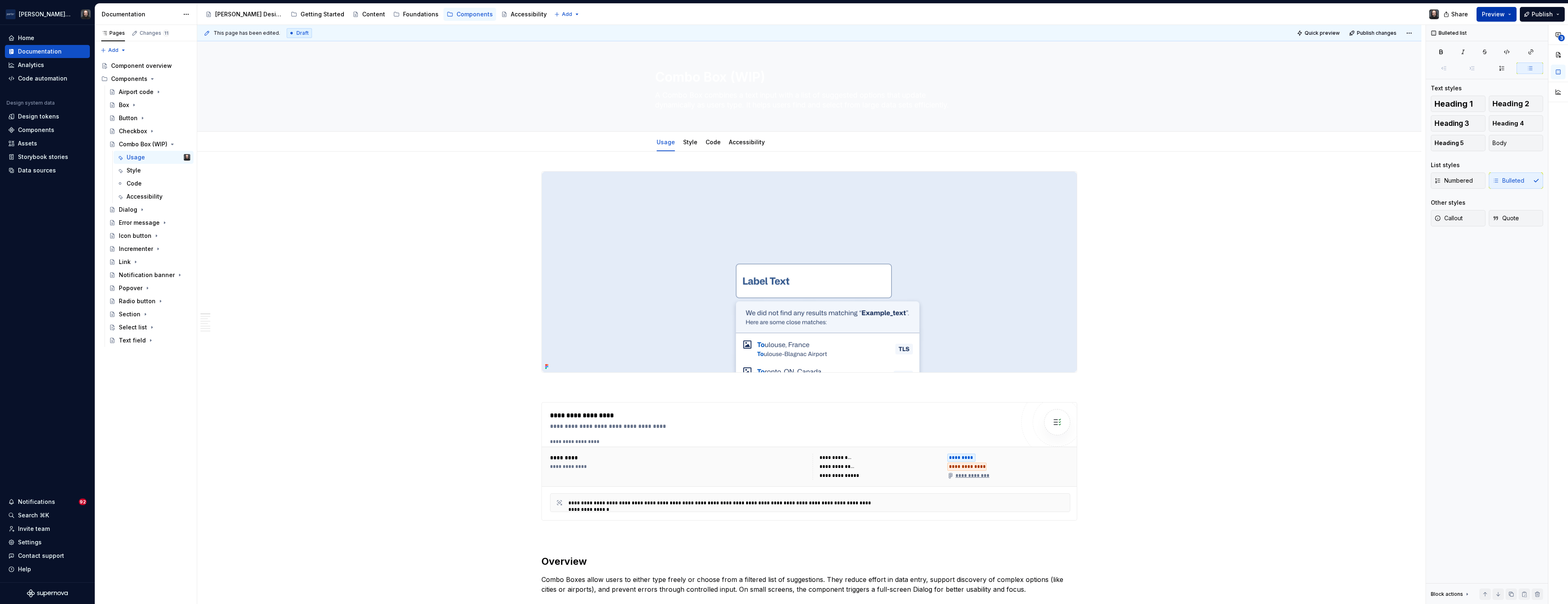
click at [1502, 15] on span "Preview" at bounding box center [1493, 14] width 23 height 8
click at [1422, 69] on span "Build preview" at bounding box center [1421, 68] width 39 height 8
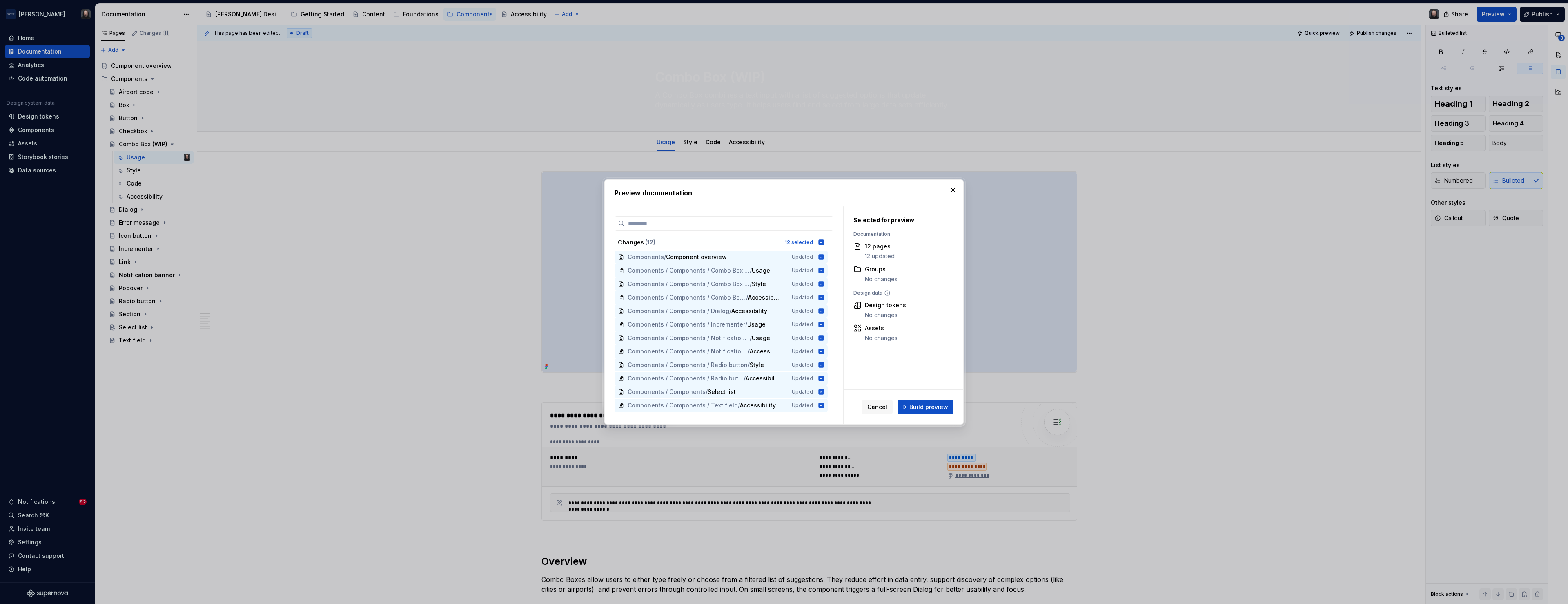
click at [935, 408] on span "Build preview" at bounding box center [929, 407] width 39 height 8
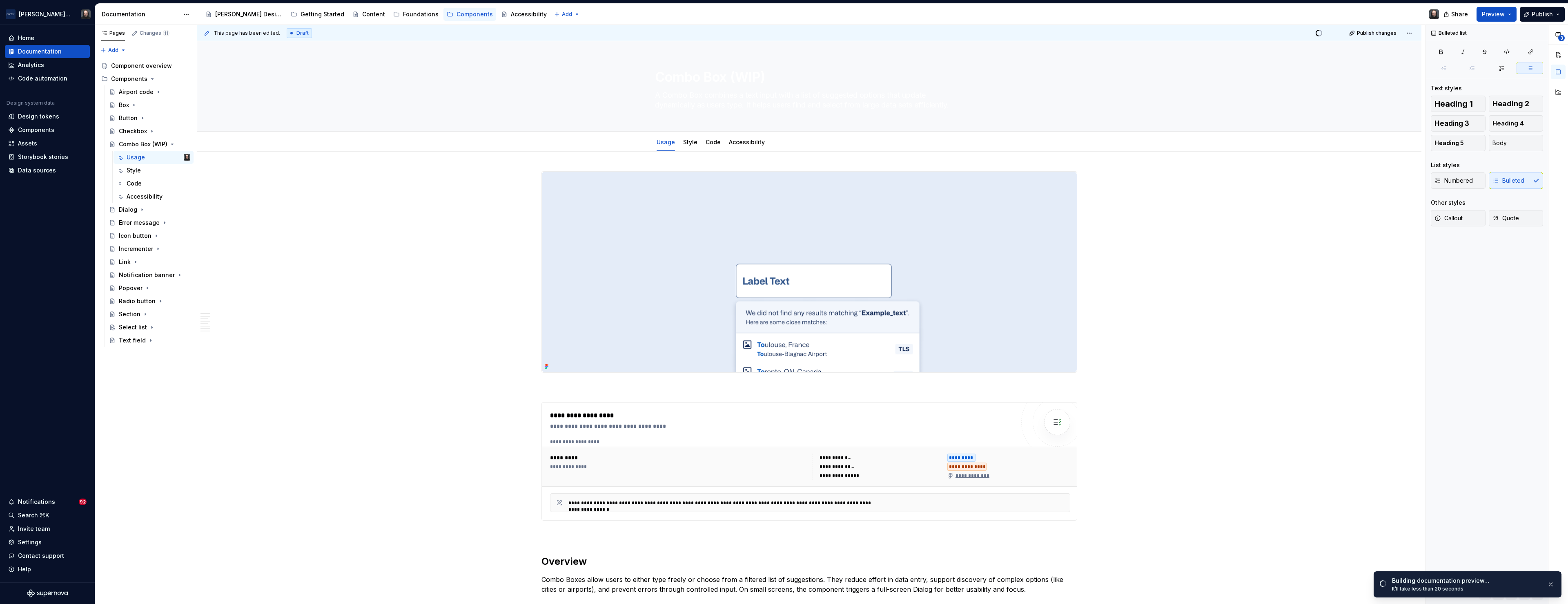
type textarea "*"
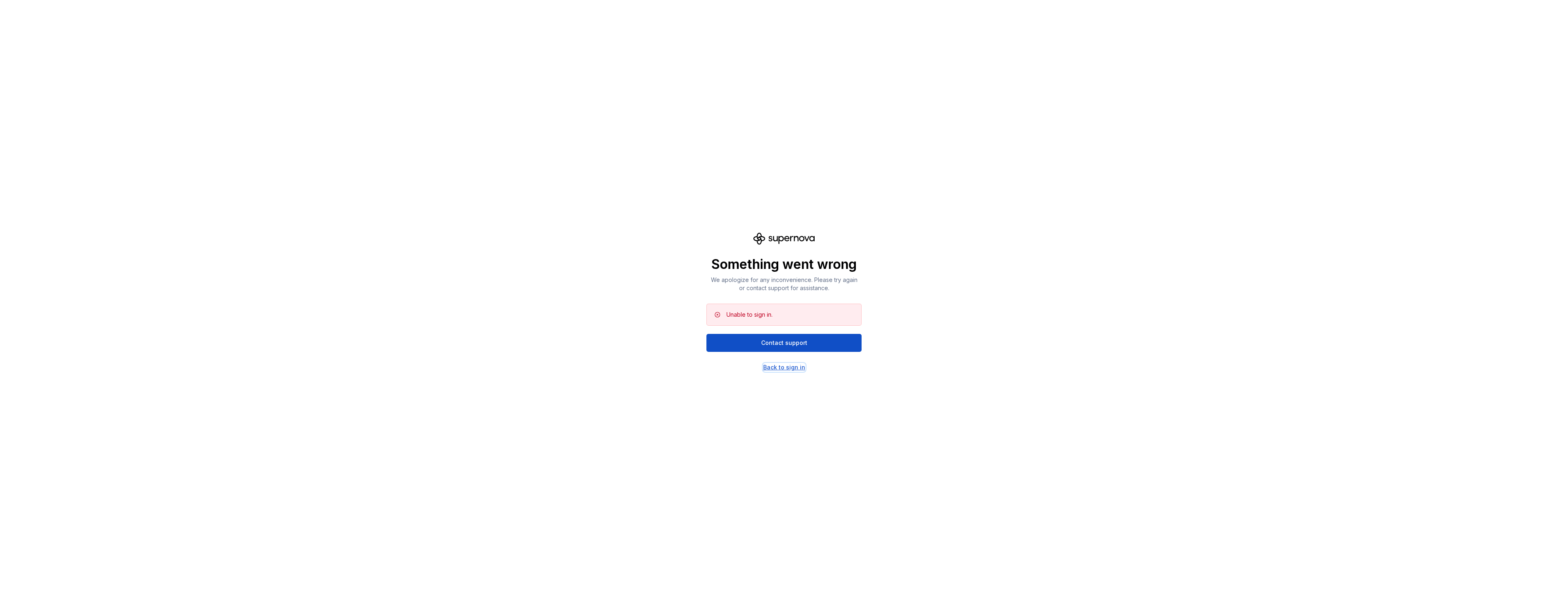
click at [785, 366] on div "Back to sign in" at bounding box center [785, 367] width 42 height 8
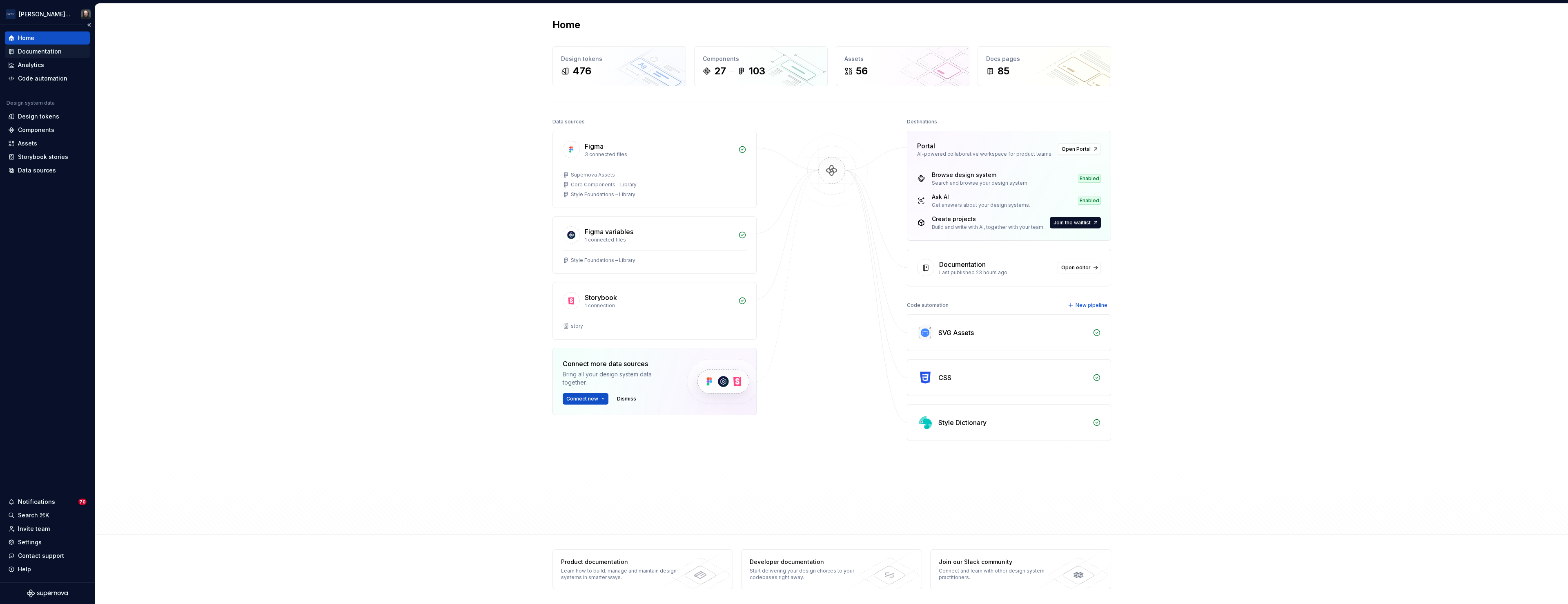
click at [47, 47] on div "Documentation" at bounding box center [40, 51] width 44 height 8
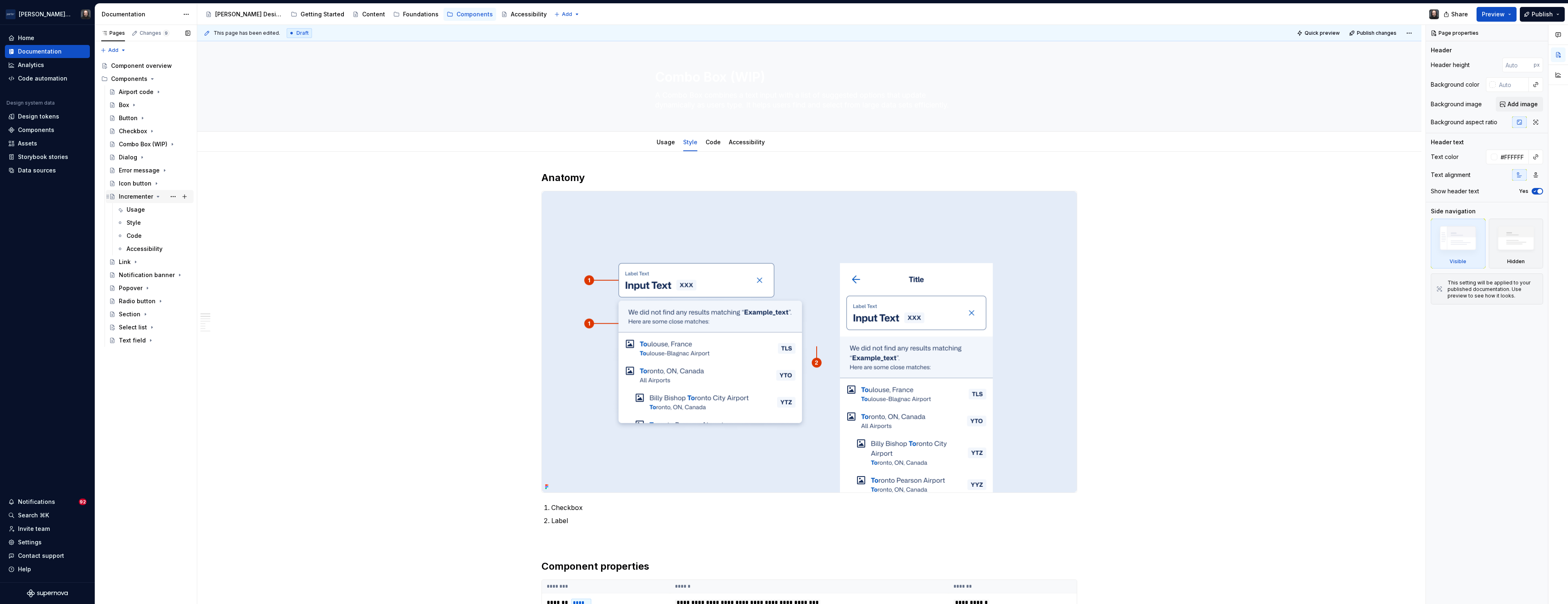
click at [157, 196] on icon "Page tree" at bounding box center [158, 196] width 2 height 1
click at [129, 160] on div "Dialog" at bounding box center [128, 157] width 18 height 8
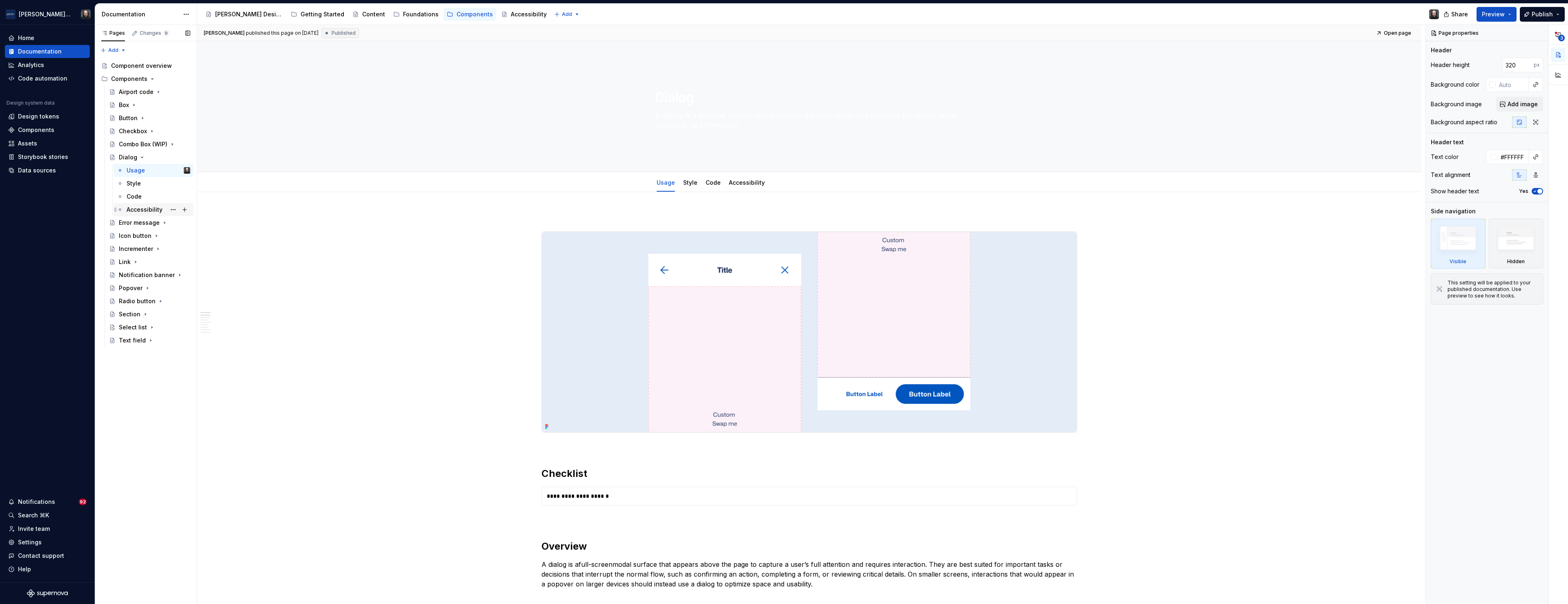
click at [138, 207] on div "Accessibility" at bounding box center [144, 209] width 36 height 8
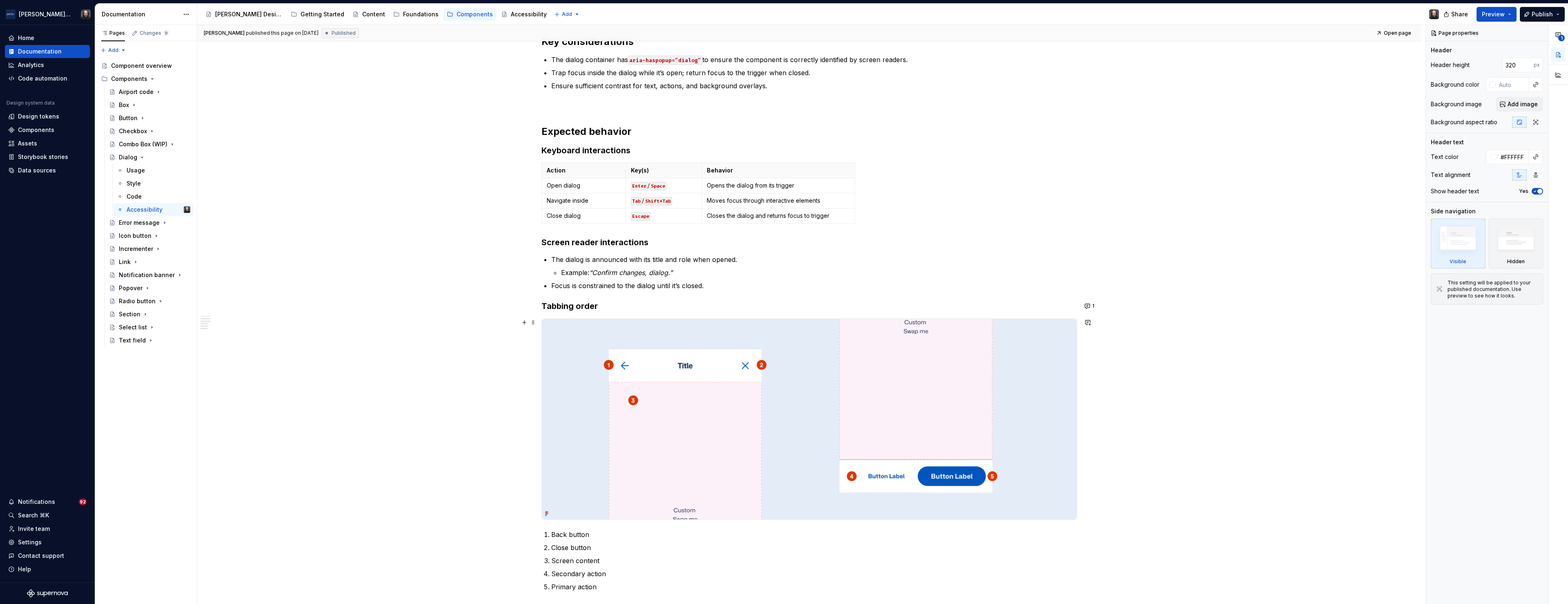
scroll to position [315, 0]
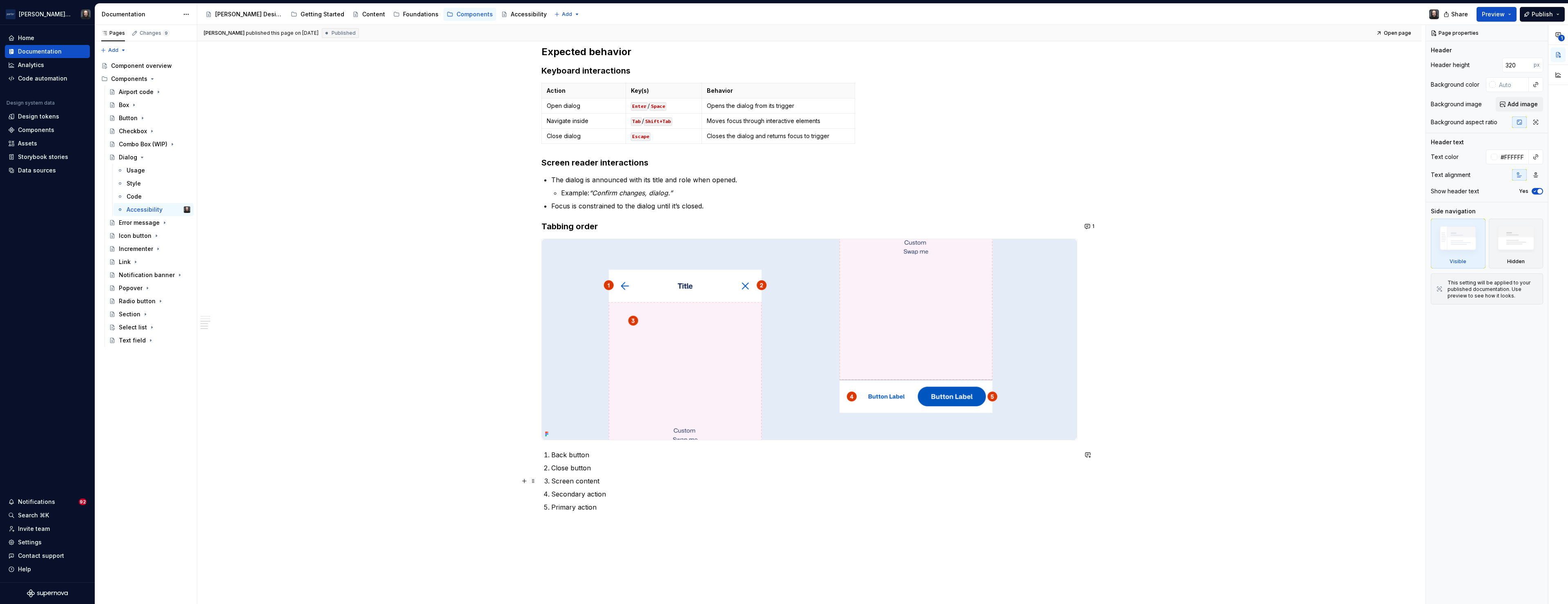
type textarea "*"
click at [610, 481] on p "Screen content" at bounding box center [814, 481] width 526 height 9
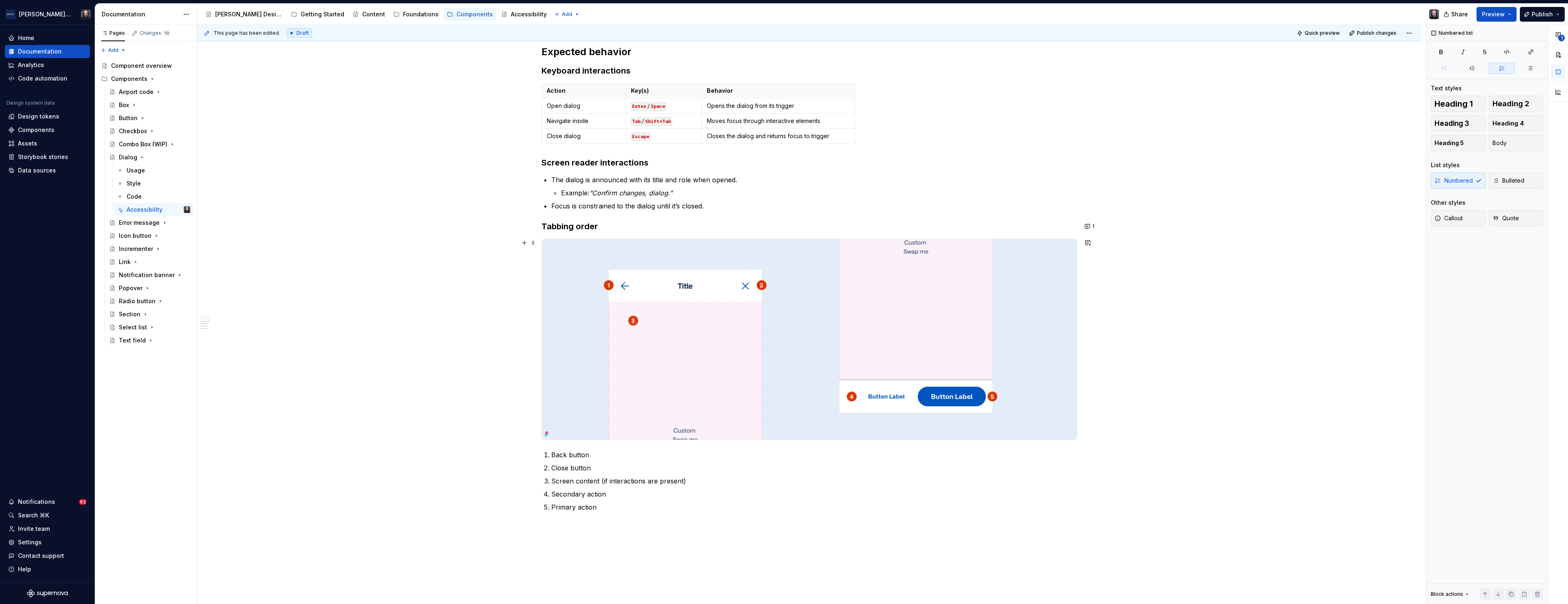
click at [1240, 341] on div "Accessibility status 🟡 Tested in isolation, not yet tested in context. Key cons…" at bounding box center [809, 290] width 1224 height 826
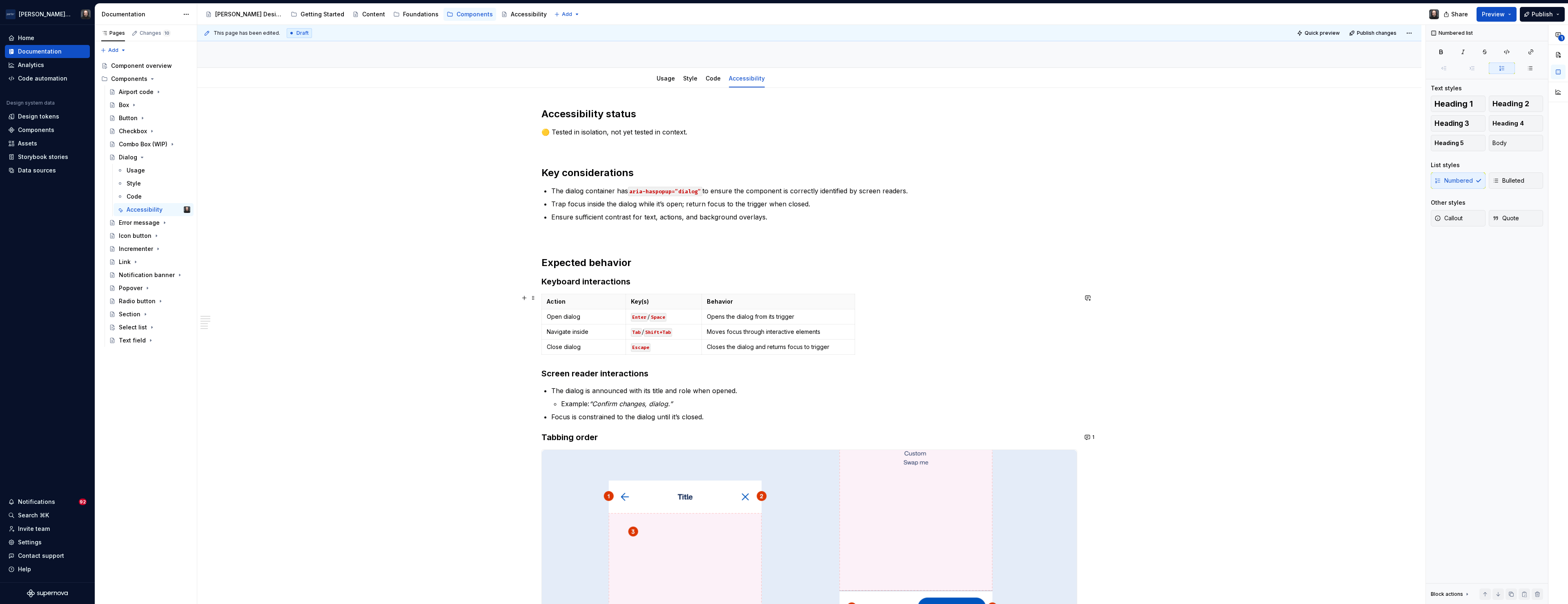
scroll to position [62, 0]
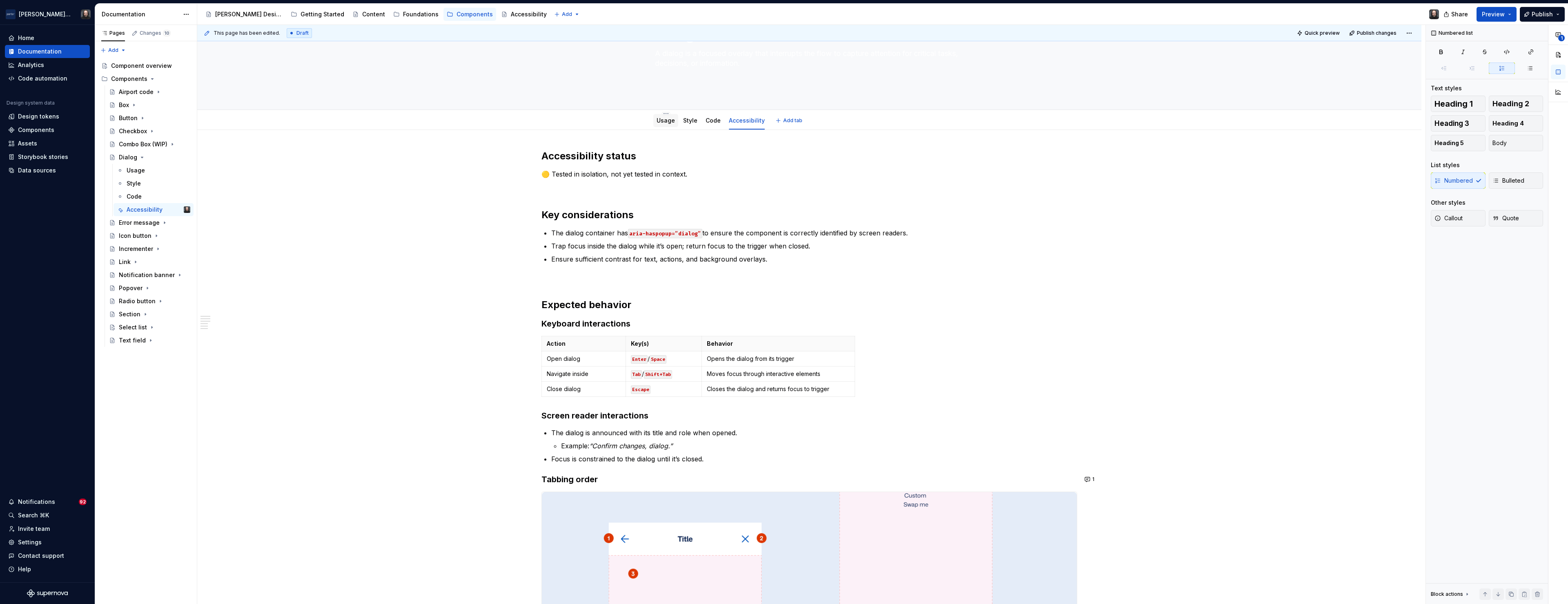
click at [668, 124] on div "Usage" at bounding box center [666, 120] width 18 height 8
click at [669, 123] on div "Usage" at bounding box center [666, 120] width 18 height 8
click at [670, 124] on div "Usage" at bounding box center [666, 120] width 18 height 8
click at [667, 123] on link "Usage" at bounding box center [666, 121] width 18 height 7
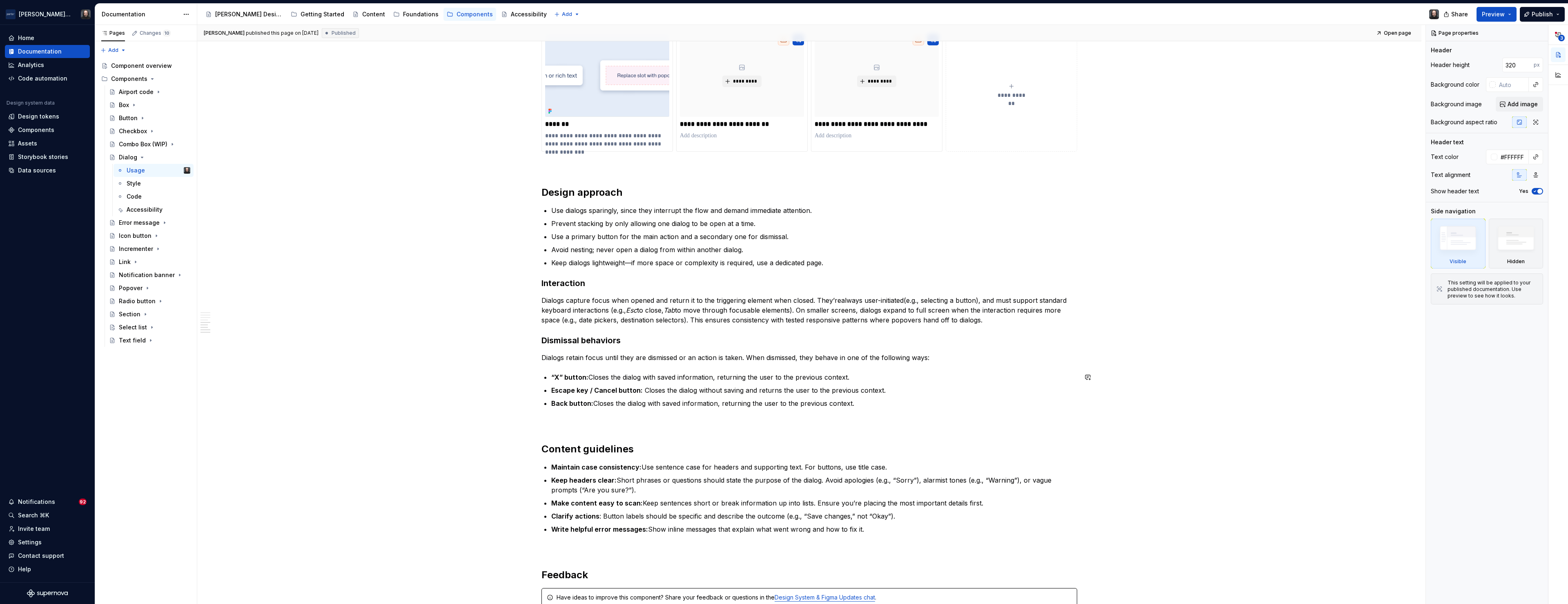
scroll to position [833, 0]
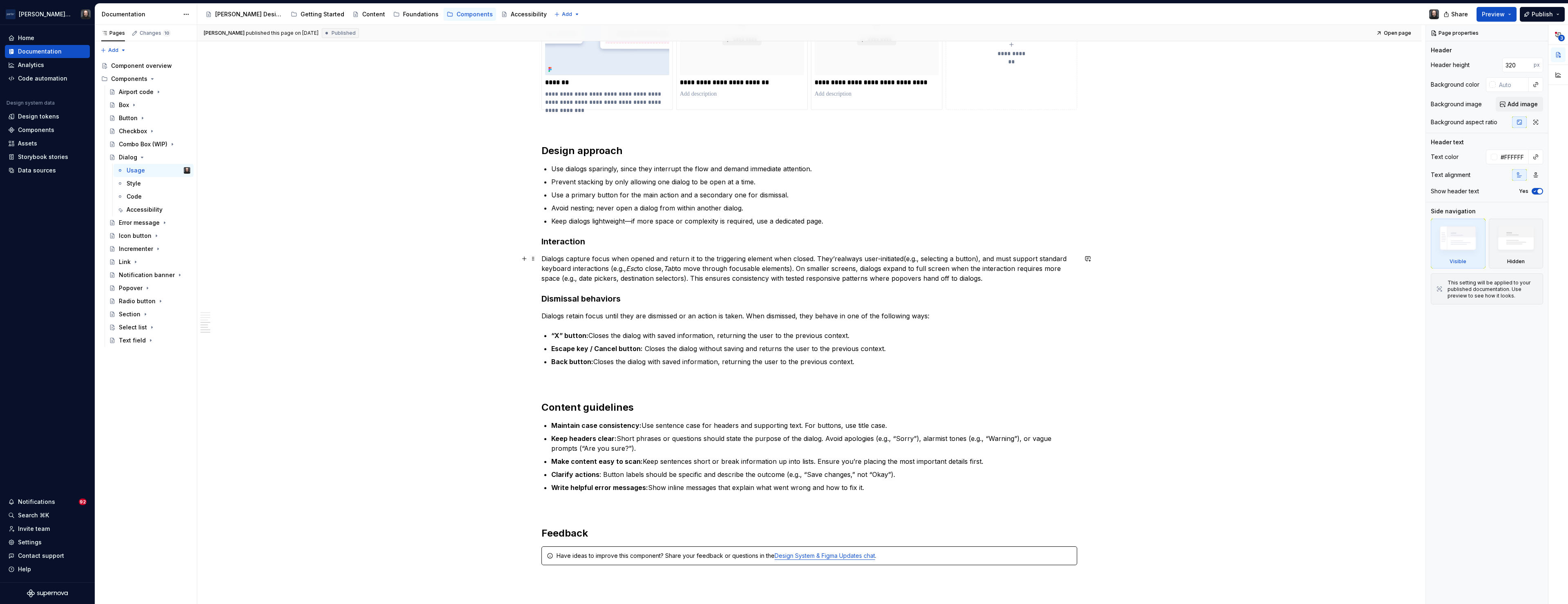
type textarea "*"
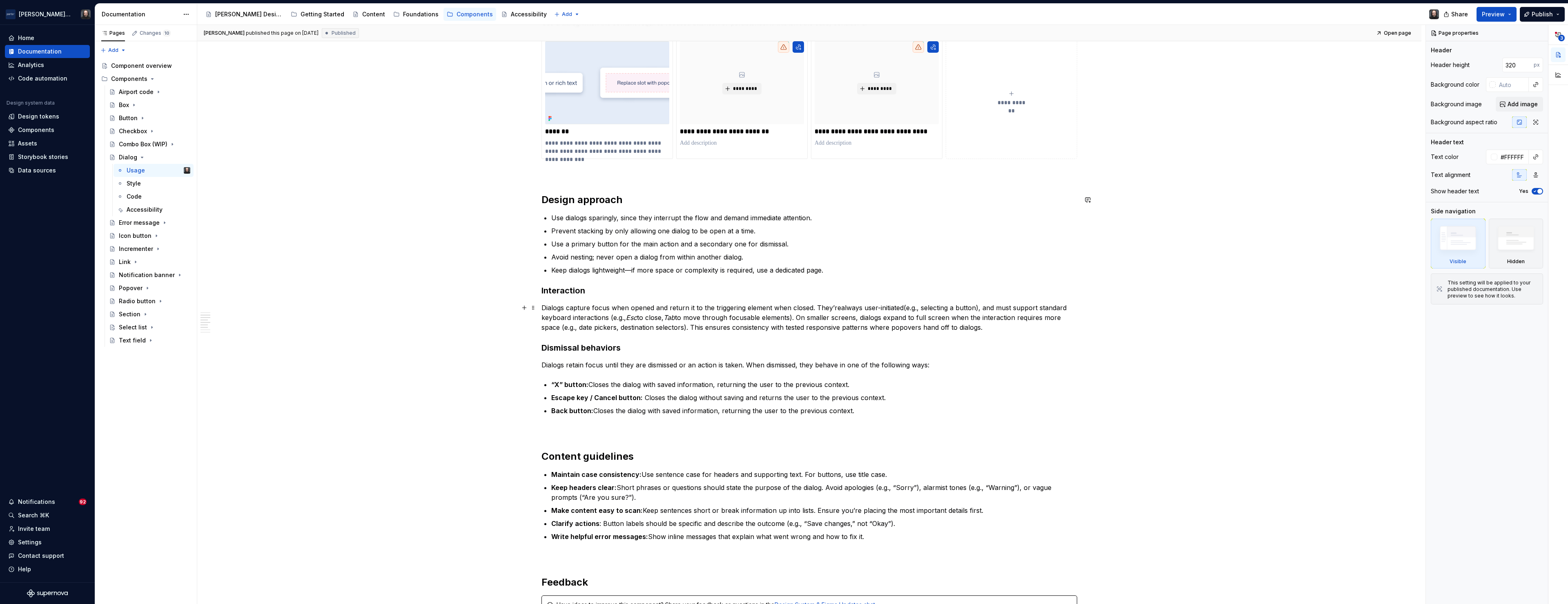
scroll to position [825, 0]
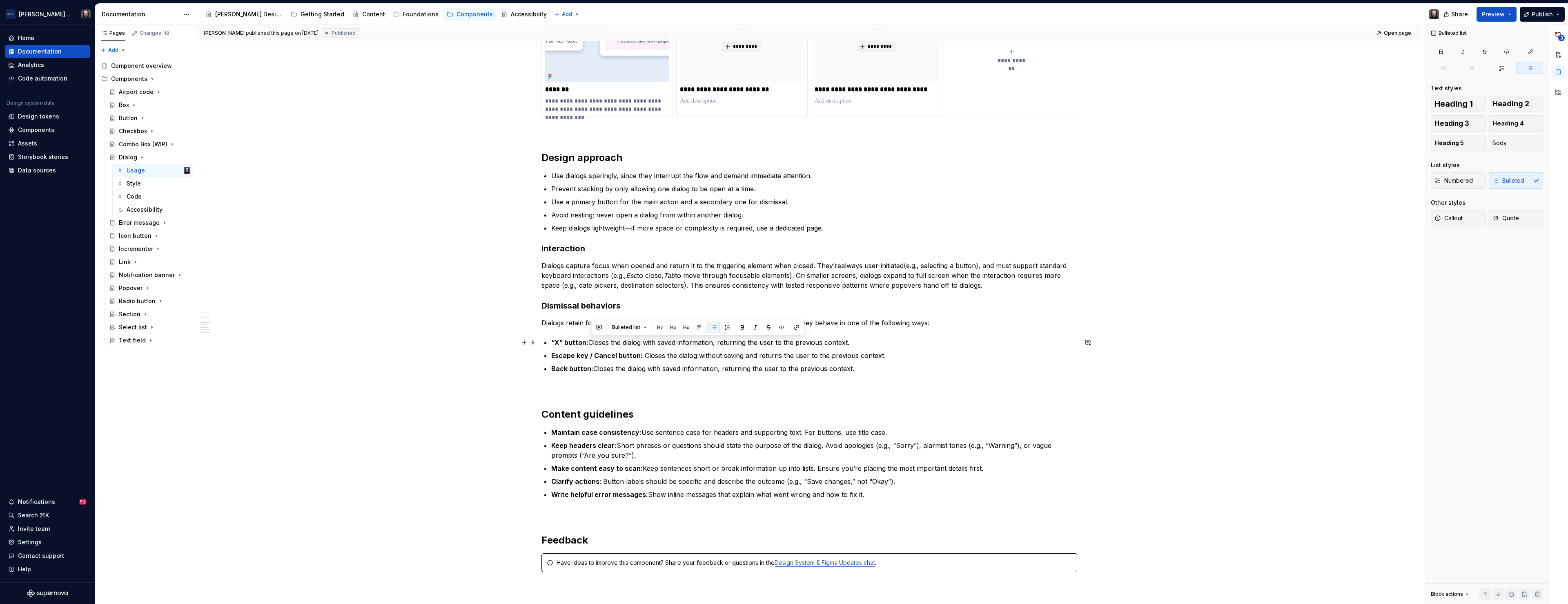
drag, startPoint x: 604, startPoint y: 343, endPoint x: 854, endPoint y: 345, distance: 250.0
click at [854, 345] on p "“X” button: Closes the dialog with saved information, returning the user to the…" at bounding box center [814, 342] width 526 height 9
click at [598, 328] on button "button" at bounding box center [599, 327] width 12 height 12
click at [716, 398] on icon "Send" at bounding box center [715, 399] width 5 height 5
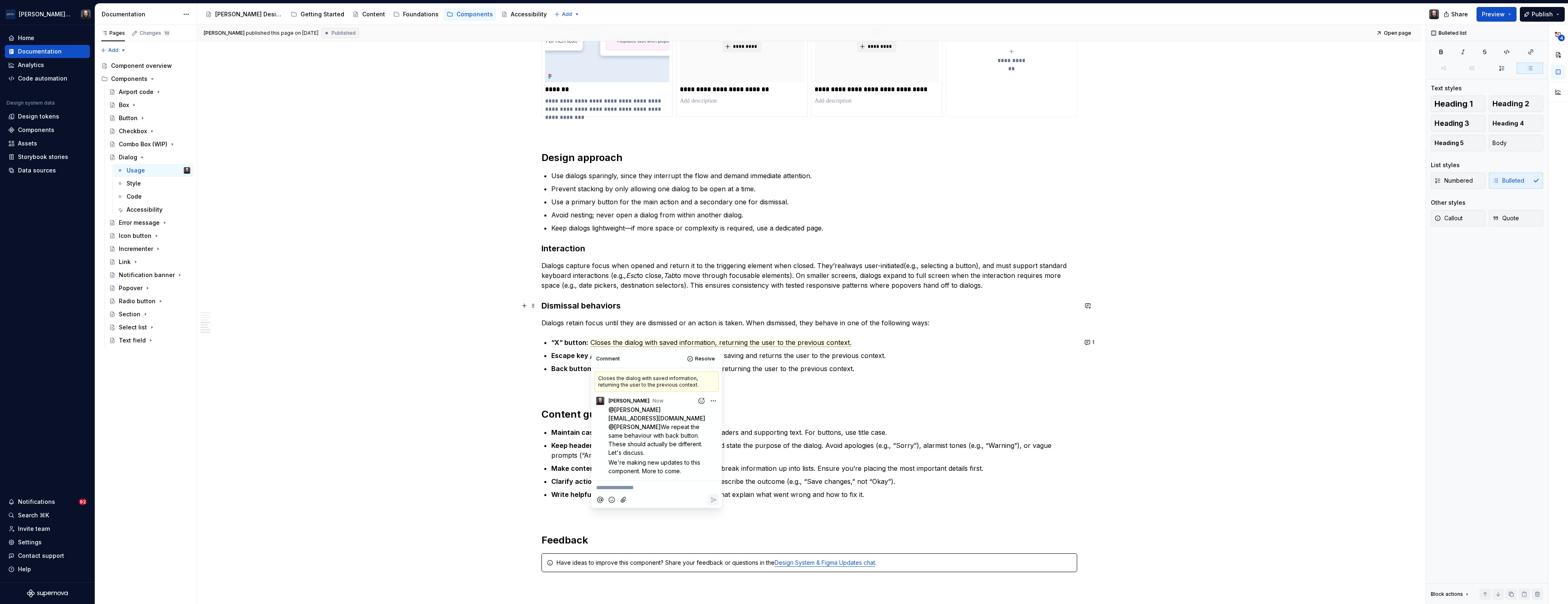
click at [399, 305] on div "**********" at bounding box center [809, 74] width 1224 height 1416
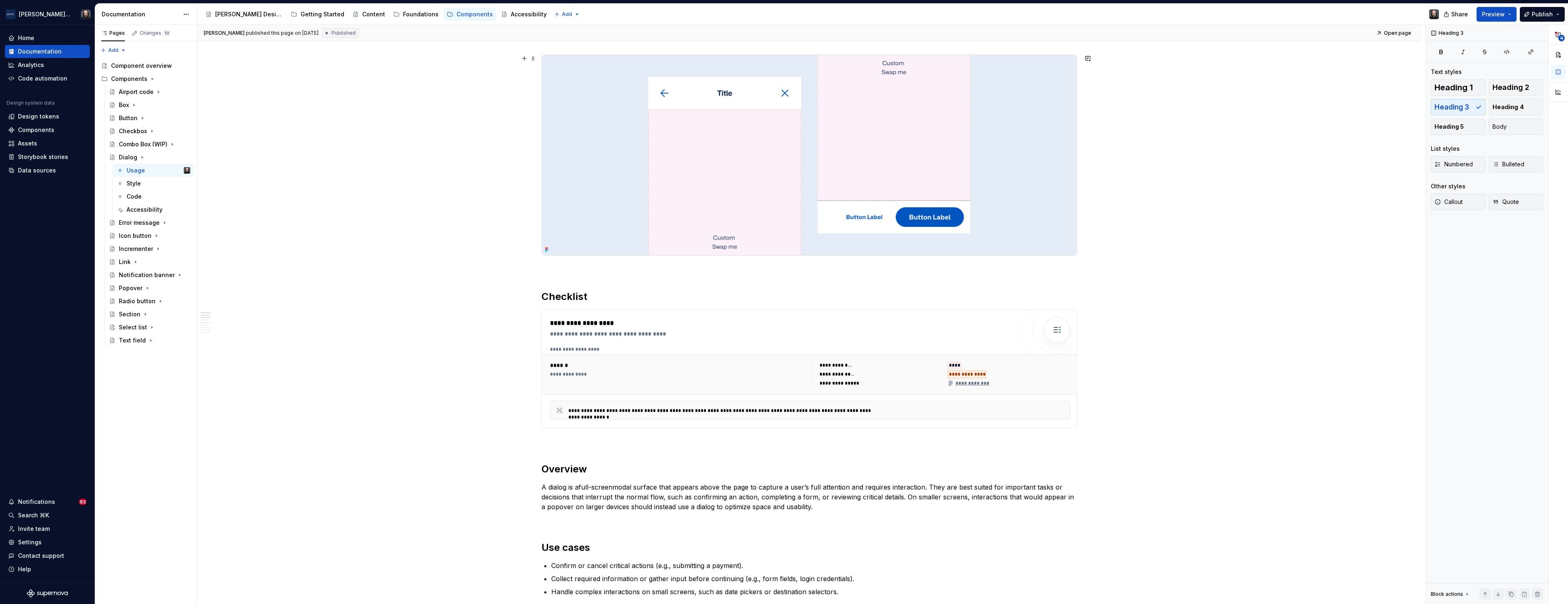
scroll to position [0, 0]
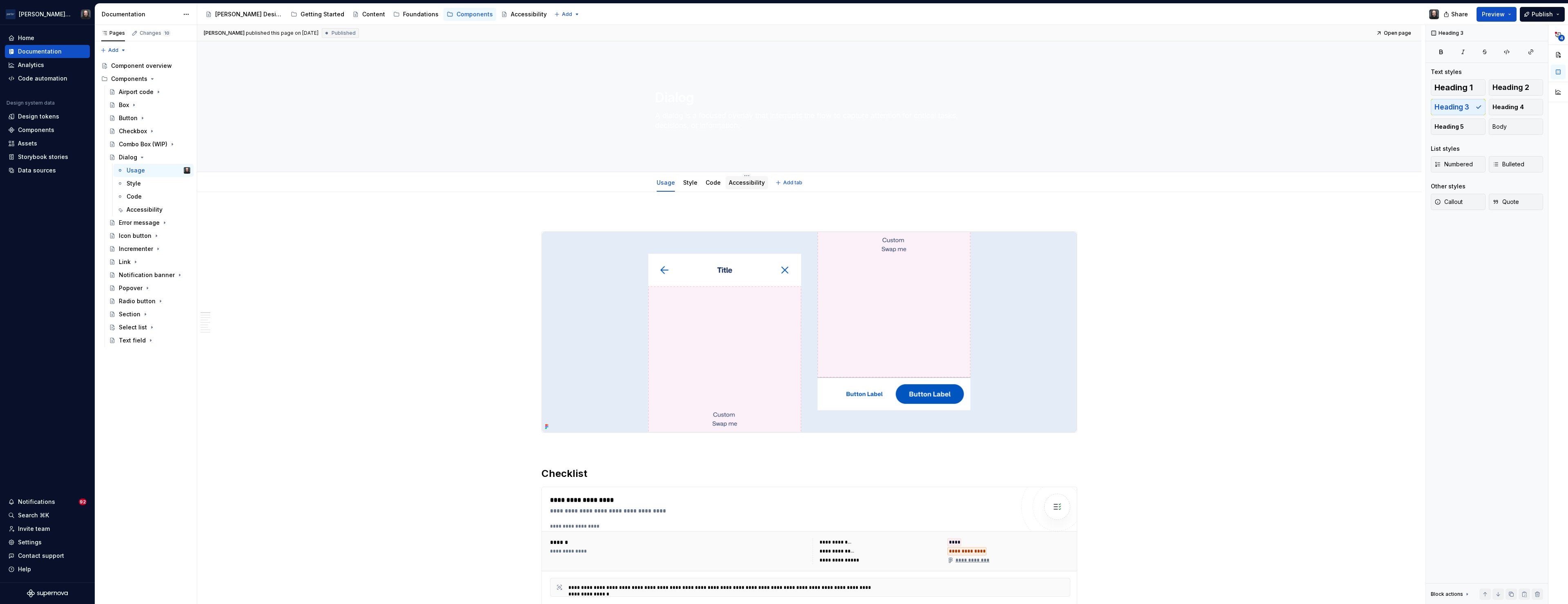
click at [748, 184] on link "Accessibility" at bounding box center [747, 183] width 36 height 7
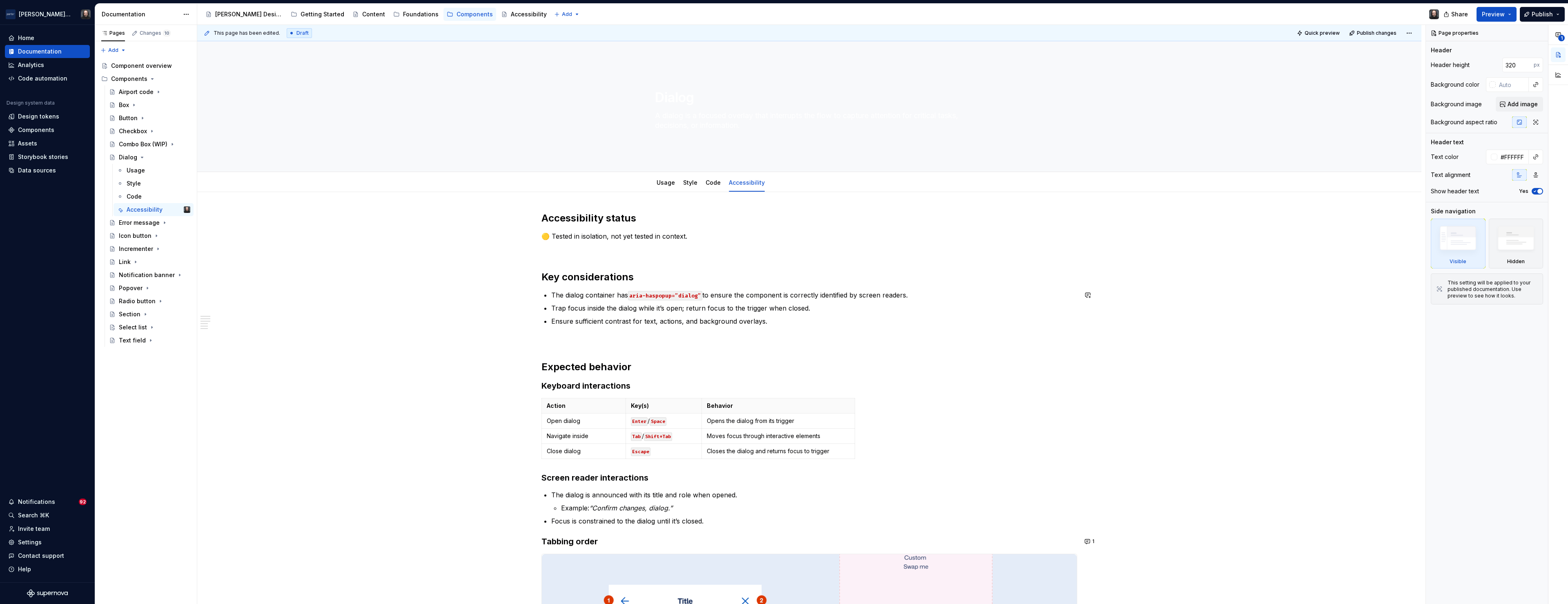
scroll to position [221, 0]
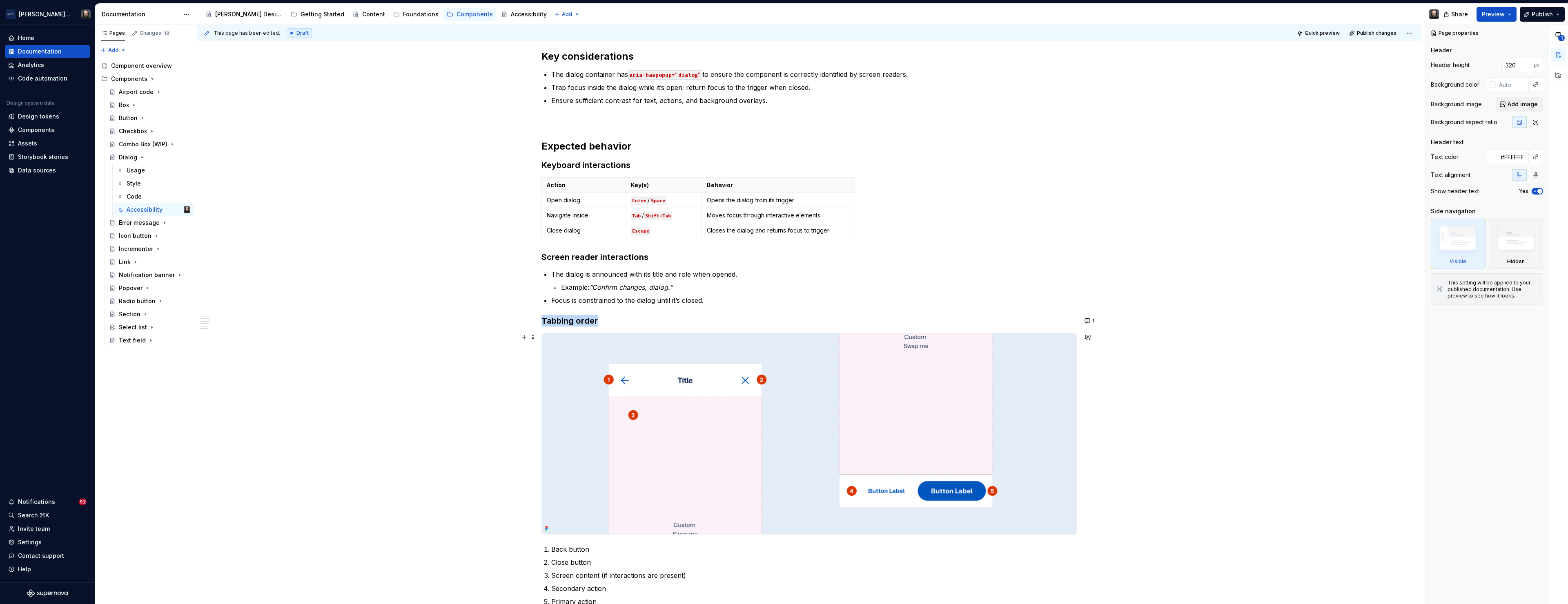
click at [958, 386] on img at bounding box center [809, 434] width 535 height 201
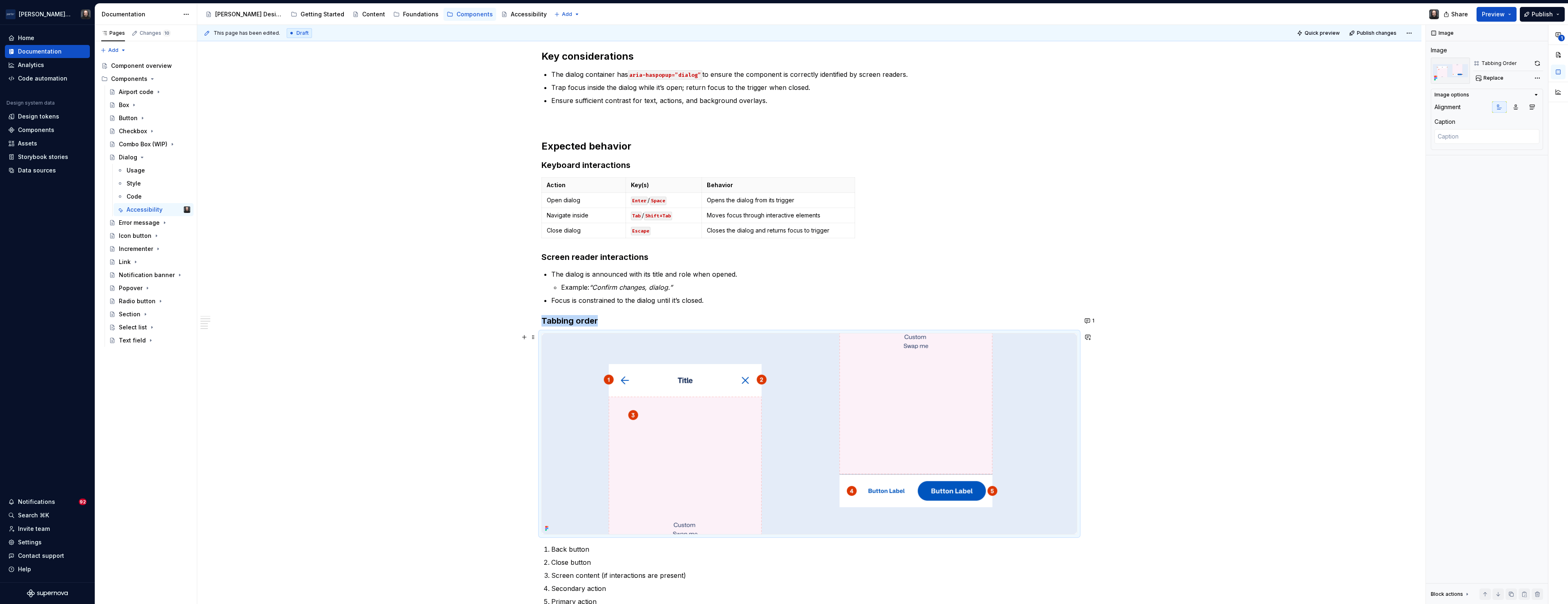
scroll to position [320, 0]
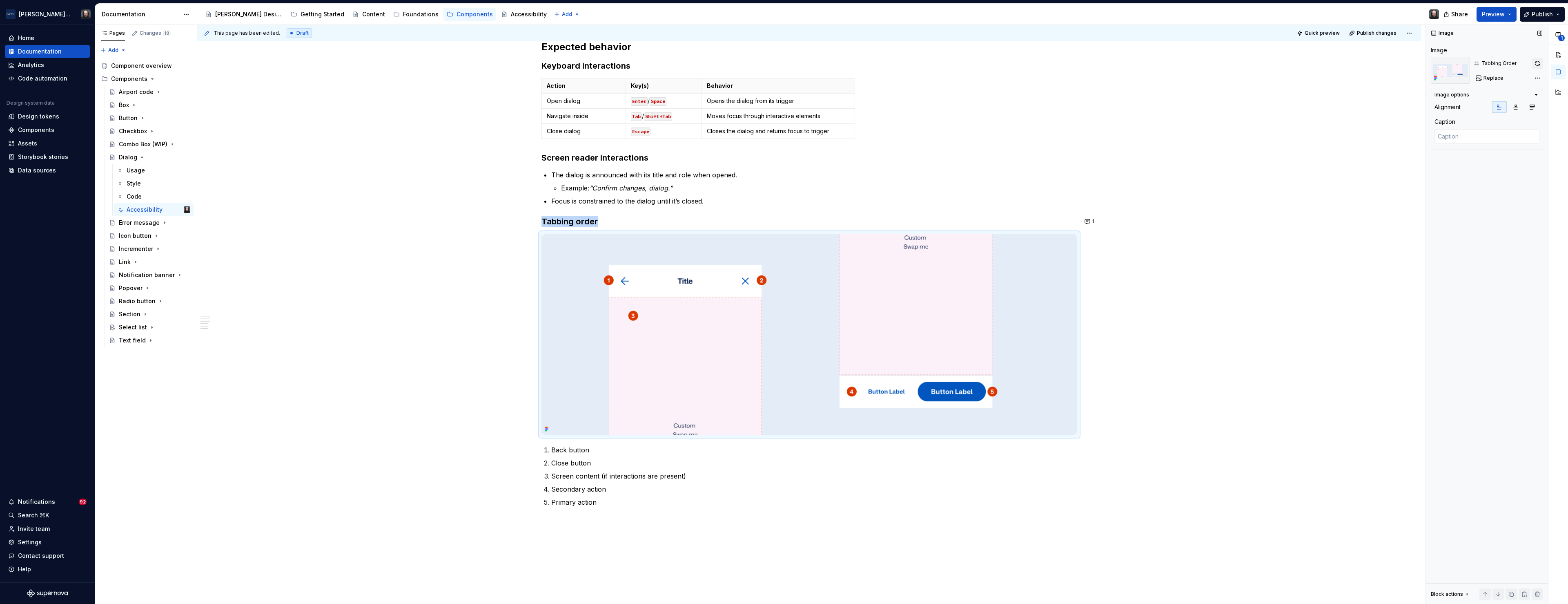
click at [1536, 64] on button "button" at bounding box center [1538, 64] width 12 height 12
type textarea "*"
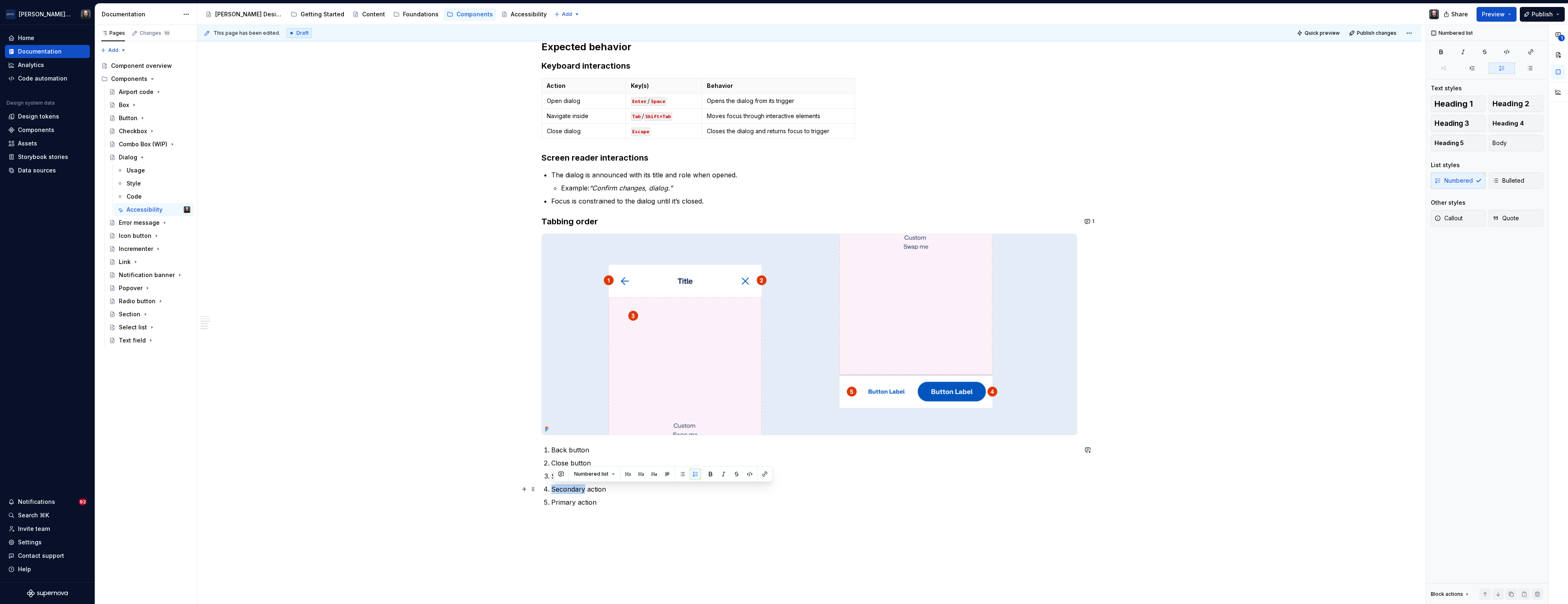
drag, startPoint x: 580, startPoint y: 490, endPoint x: 553, endPoint y: 492, distance: 27.1
click at [553, 492] on p "Secondary action" at bounding box center [814, 489] width 526 height 9
click at [1253, 303] on div "This page has been edited. Draft Quick preview Publish changes Dialog A dialog …" at bounding box center [811, 314] width 1229 height 579
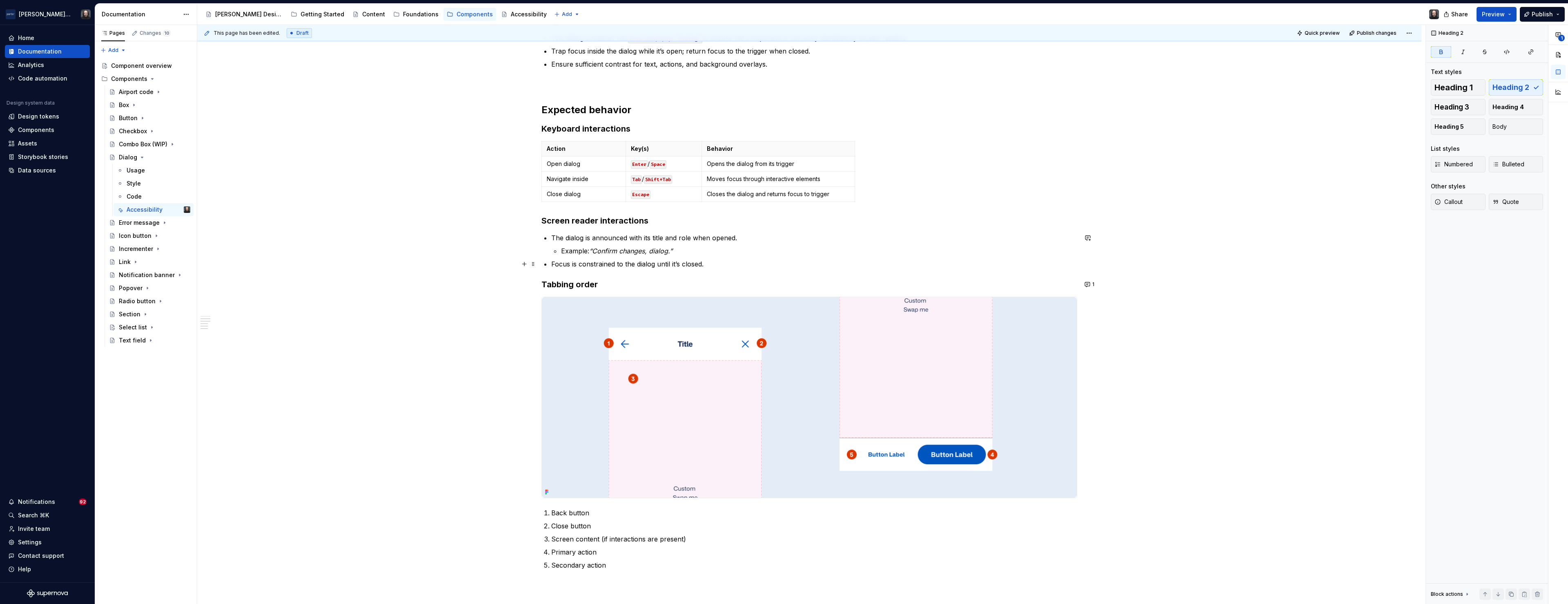
scroll to position [100, 0]
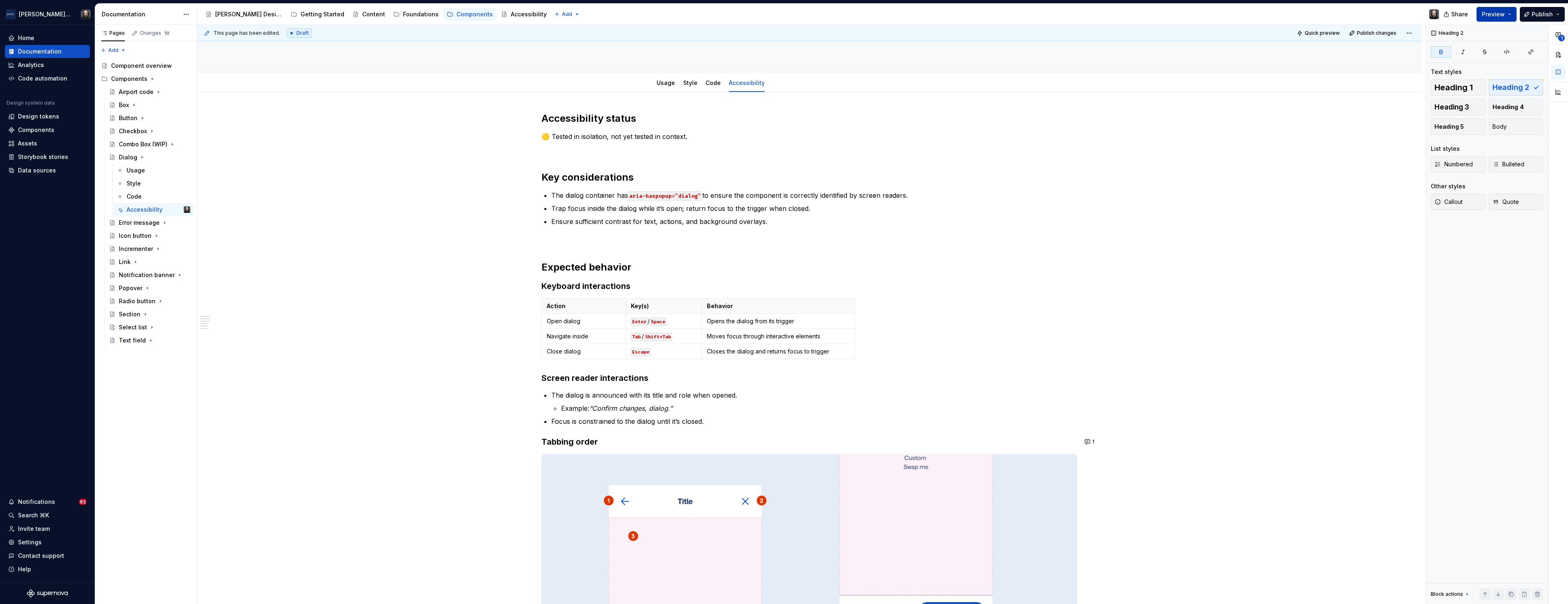
click at [1501, 16] on span "Preview" at bounding box center [1493, 14] width 23 height 8
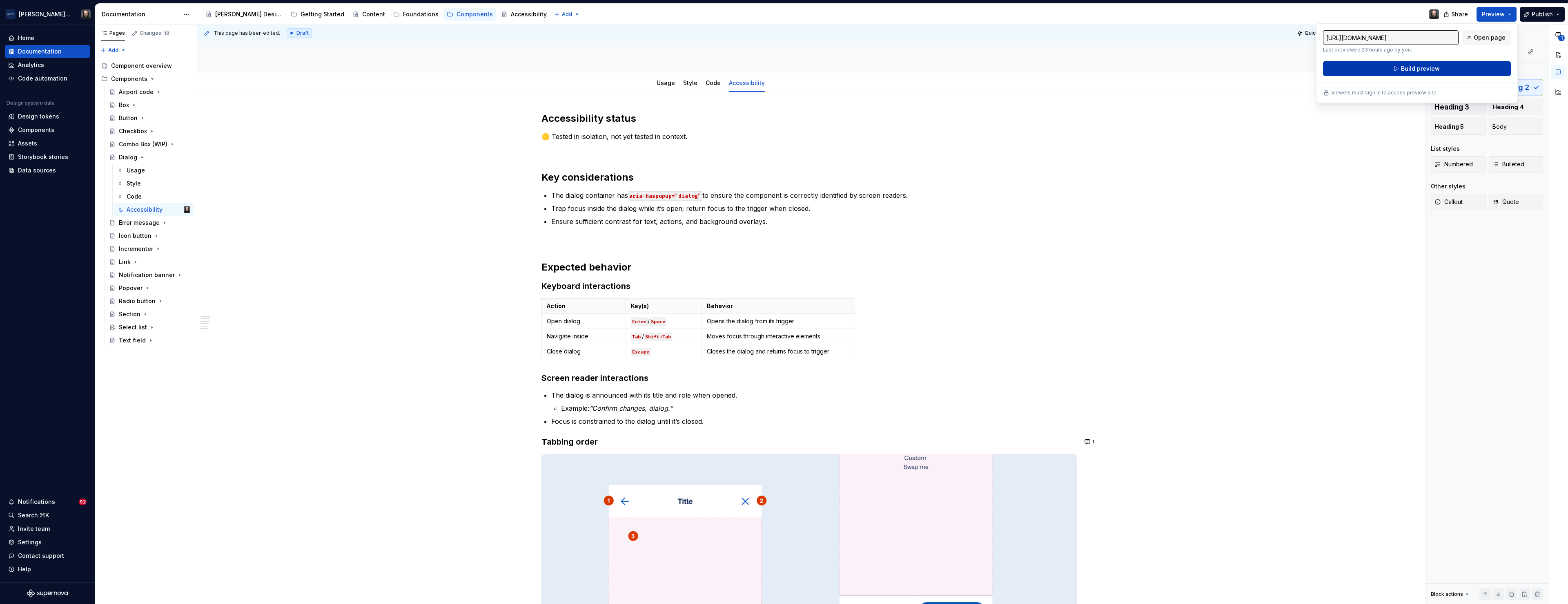
click at [1423, 69] on span "Build preview" at bounding box center [1421, 68] width 39 height 8
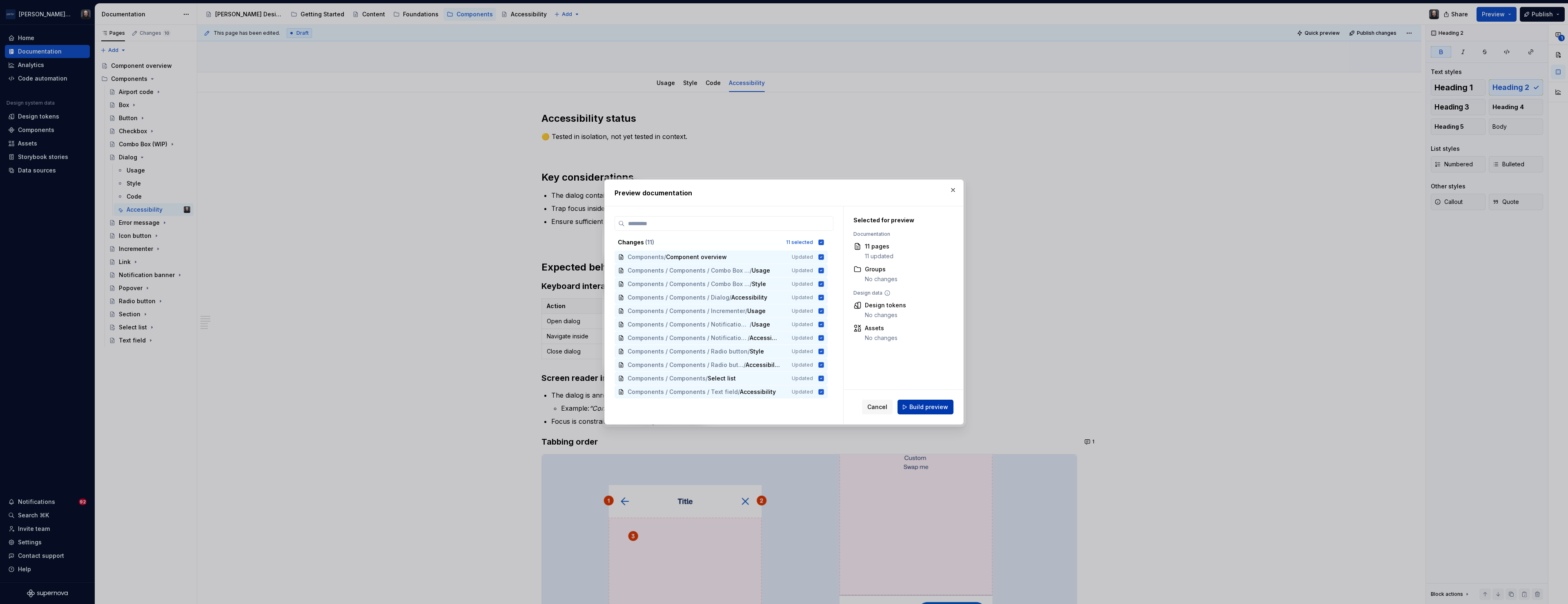
click at [936, 407] on span "Build preview" at bounding box center [929, 407] width 39 height 8
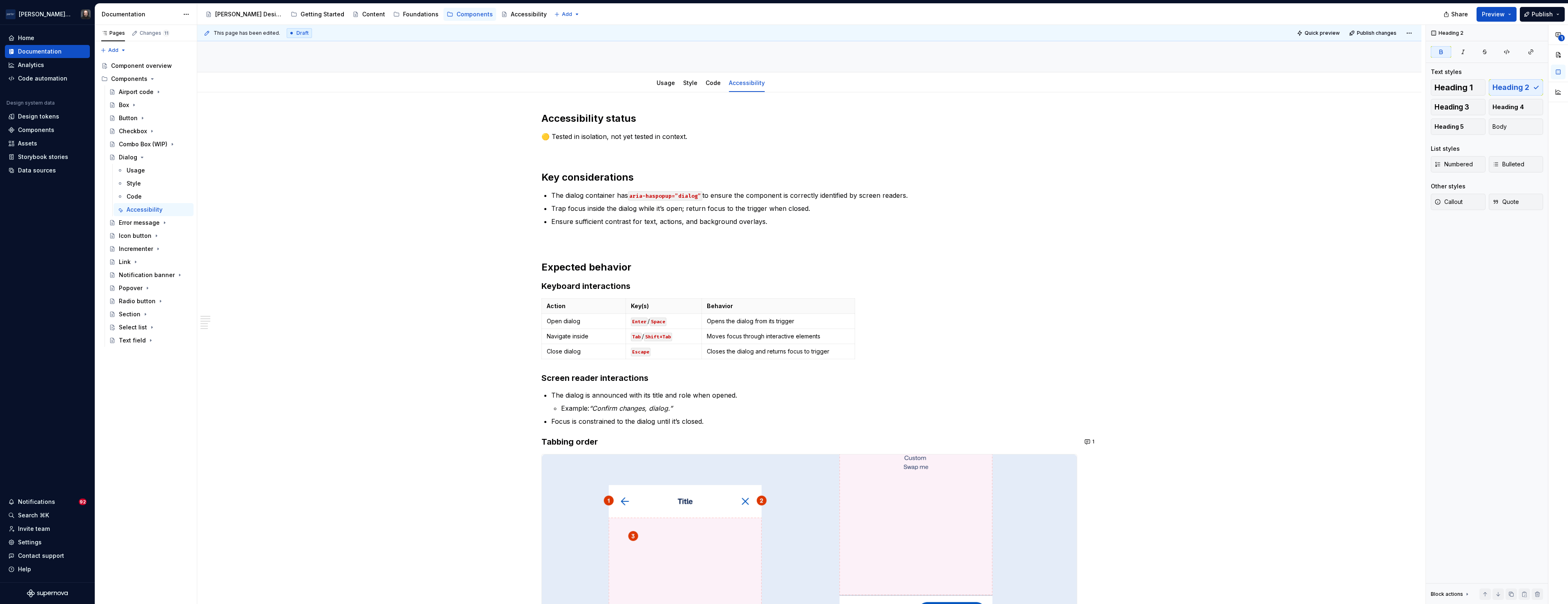
type textarea "*"
